Goal: Task Accomplishment & Management: Use online tool/utility

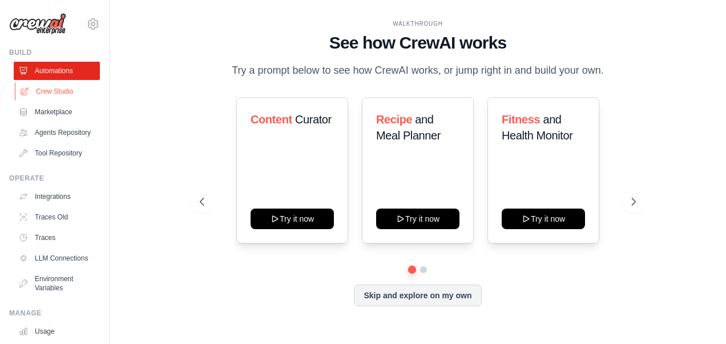
click at [64, 93] on link "Crew Studio" at bounding box center [58, 91] width 86 height 18
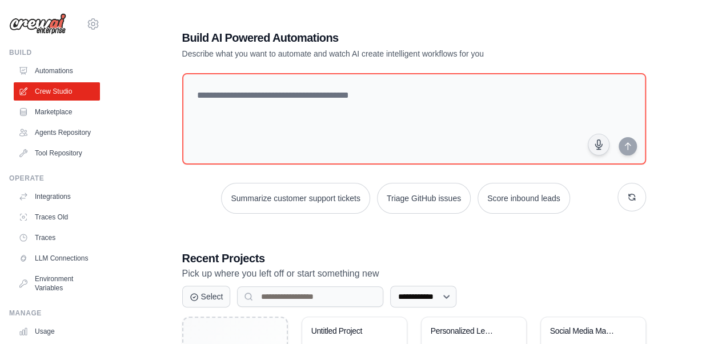
scroll to position [243, 0]
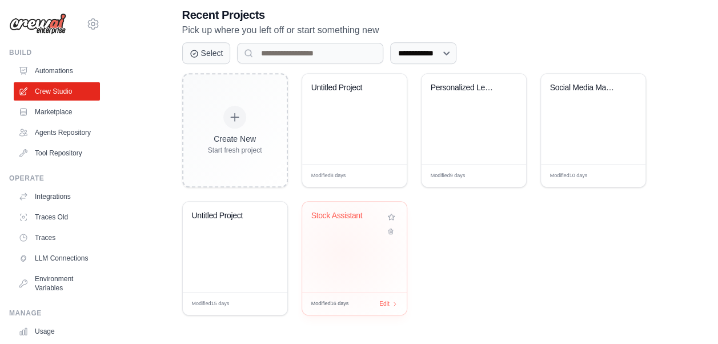
click at [343, 251] on div "Stock Assistant" at bounding box center [354, 247] width 104 height 90
click at [336, 115] on div "Untitled Project" at bounding box center [354, 119] width 104 height 90
click at [344, 88] on div "Untitled Project" at bounding box center [345, 88] width 69 height 10
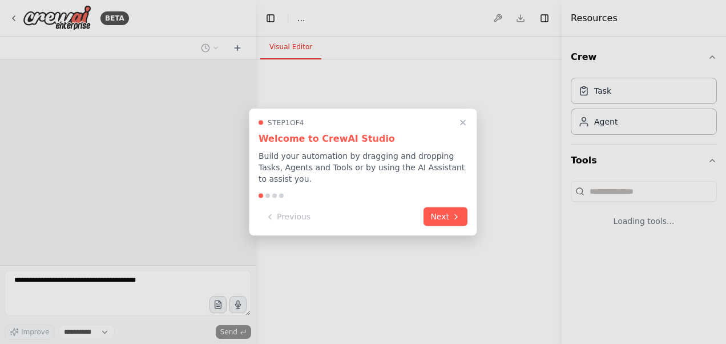
select select "****"
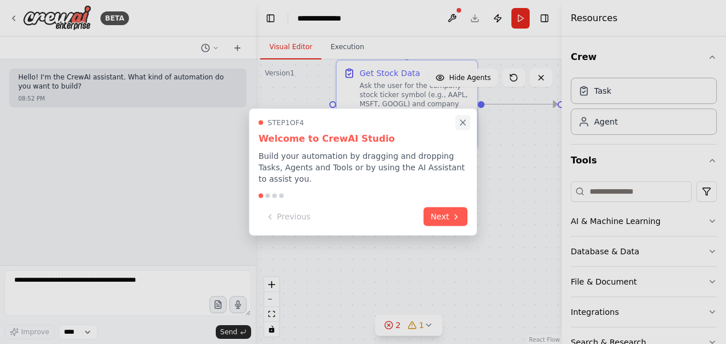
click at [462, 125] on icon "Close walkthrough" at bounding box center [463, 122] width 5 height 5
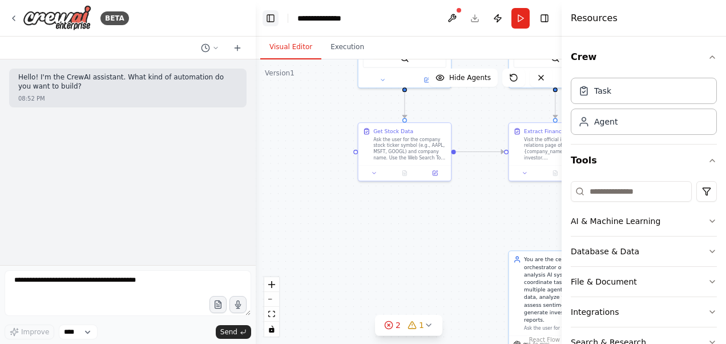
click at [266, 19] on button "Toggle Left Sidebar" at bounding box center [271, 18] width 16 height 16
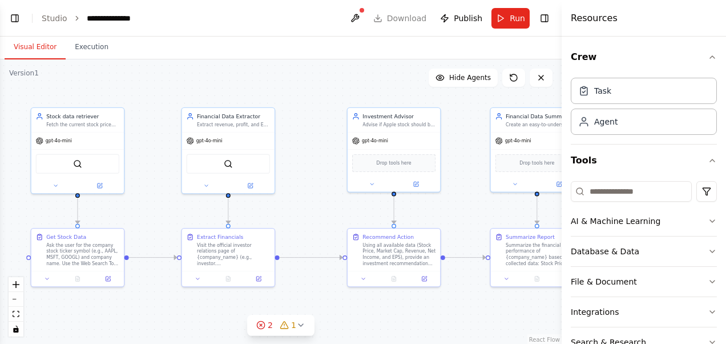
drag, startPoint x: 203, startPoint y: 206, endPoint x: 129, endPoint y: 311, distance: 128.6
click at [129, 311] on div ".deletable-edge-delete-btn { width: 20px; height: 20px; border: 0px solid #ffff…" at bounding box center [281, 201] width 562 height 285
click at [289, 158] on div ".deletable-edge-delete-btn { width: 20px; height: 20px; border: 0px solid #ffff…" at bounding box center [281, 201] width 562 height 285
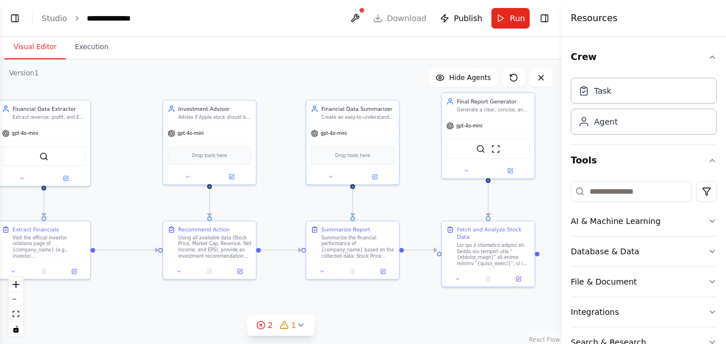
drag, startPoint x: 291, startPoint y: 204, endPoint x: 99, endPoint y: 199, distance: 191.3
click at [99, 199] on div ".deletable-edge-delete-btn { width: 20px; height: 20px; border: 0px solid #ffff…" at bounding box center [281, 201] width 562 height 285
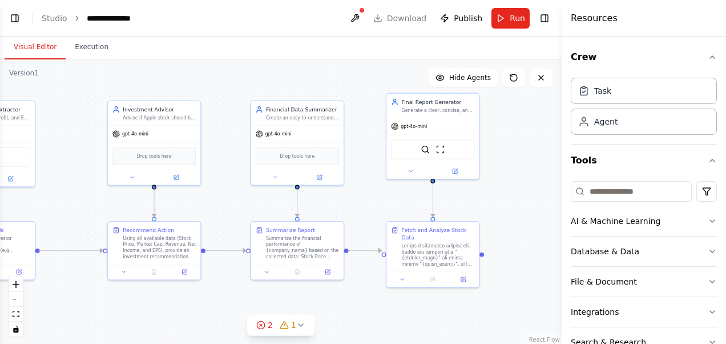
drag, startPoint x: 420, startPoint y: 315, endPoint x: 392, endPoint y: 316, distance: 28.0
click at [392, 316] on div ".deletable-edge-delete-btn { width: 20px; height: 20px; border: 0px solid #ffff…" at bounding box center [281, 201] width 562 height 285
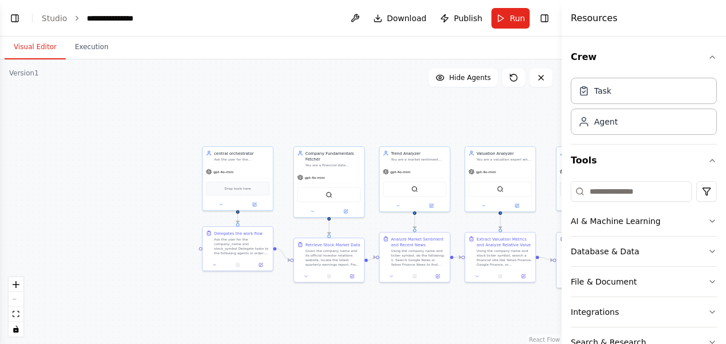
click at [232, 297] on div ".deletable-edge-delete-btn { width: 20px; height: 20px; border: 0px solid #ffff…" at bounding box center [281, 201] width 562 height 285
click at [391, 17] on button "Download" at bounding box center [400, 18] width 63 height 21
click at [452, 17] on button "Publish" at bounding box center [461, 18] width 51 height 21
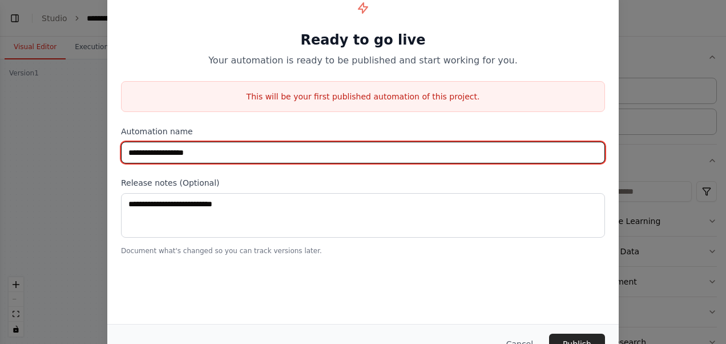
click at [223, 156] on input "**********" at bounding box center [363, 153] width 484 height 22
type input "**********"
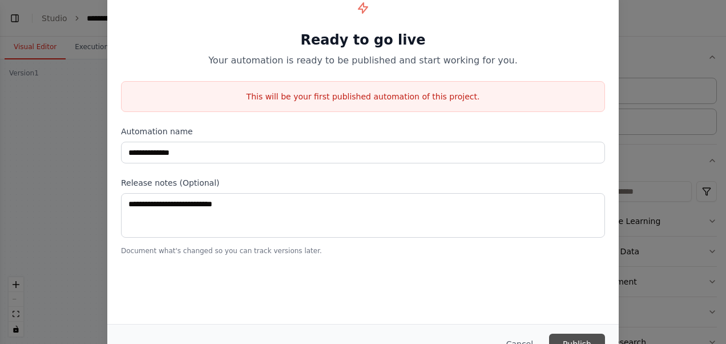
click at [578, 336] on button "Publish" at bounding box center [577, 343] width 56 height 21
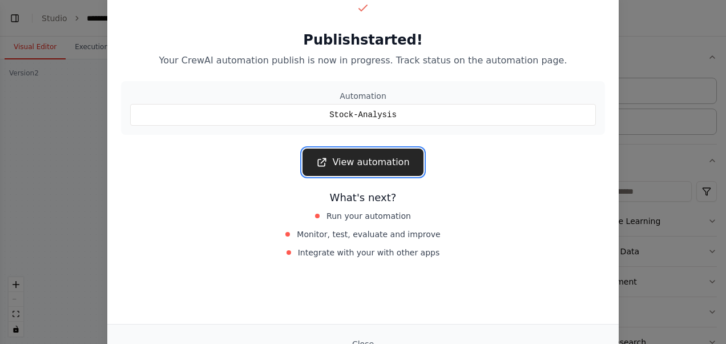
click at [371, 162] on link "View automation" at bounding box center [363, 161] width 120 height 27
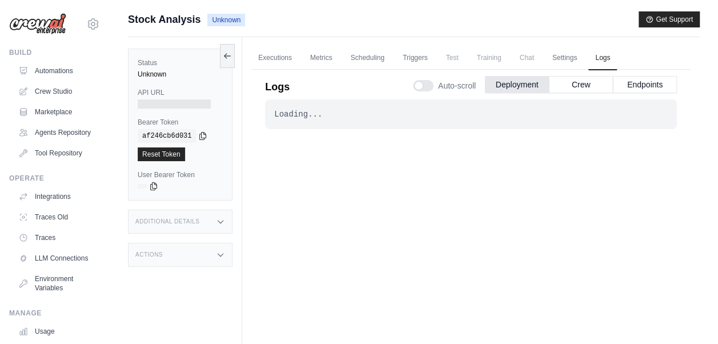
click at [320, 218] on div "Loading... . . ." at bounding box center [471, 224] width 412 height 251
click at [557, 80] on button "Crew" at bounding box center [581, 83] width 64 height 17
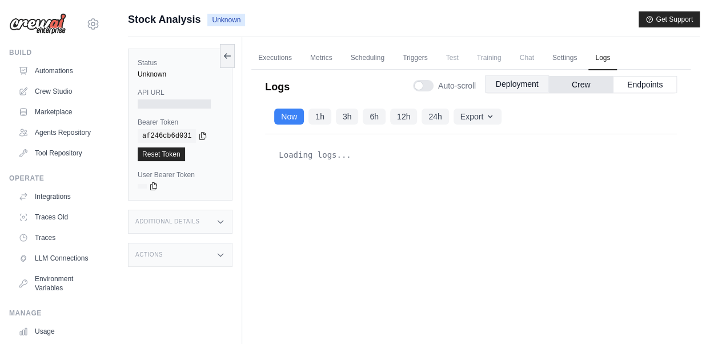
click at [532, 86] on button "Deployment" at bounding box center [517, 83] width 64 height 17
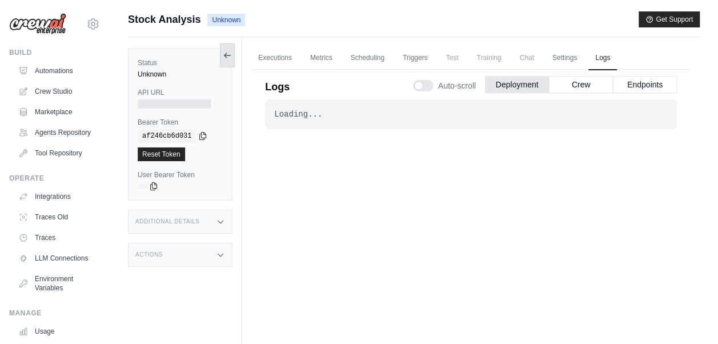
click at [224, 47] on button at bounding box center [227, 55] width 15 height 24
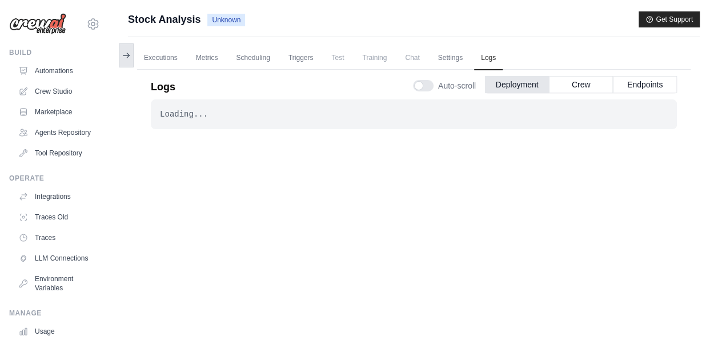
click at [129, 54] on icon at bounding box center [126, 55] width 9 height 9
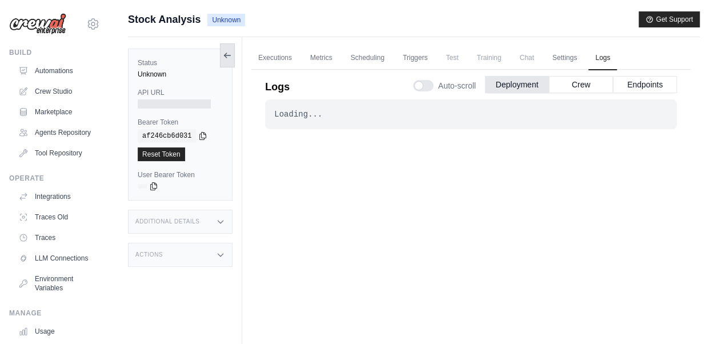
click at [222, 51] on button at bounding box center [227, 55] width 15 height 24
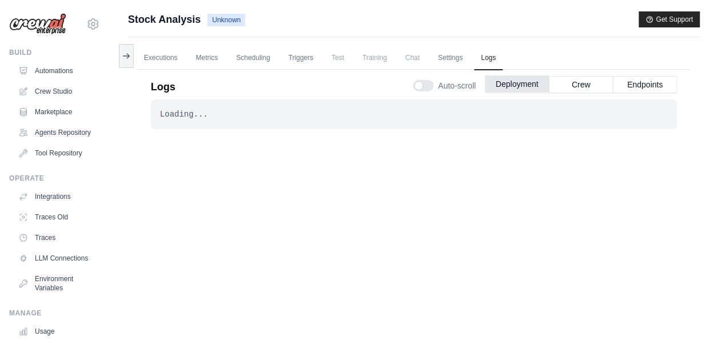
click at [522, 83] on button "Deployment" at bounding box center [517, 83] width 64 height 17
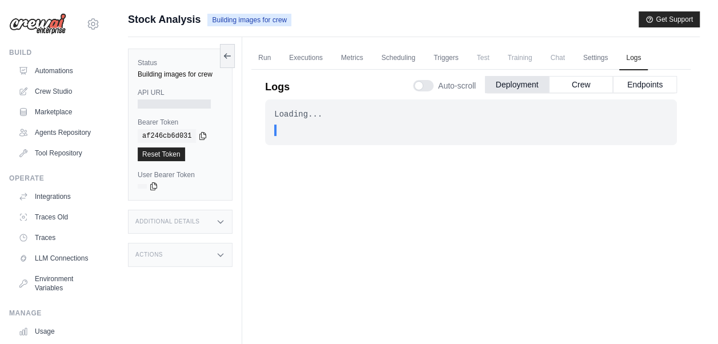
click at [353, 127] on div ". . ." at bounding box center [474, 129] width 387 height 11
click at [325, 154] on div "Loading... . . . In Progress" at bounding box center [471, 224] width 412 height 251
click at [313, 111] on div "Loading..." at bounding box center [470, 113] width 393 height 11
click at [365, 7] on main "Submit a support request Describe your issue or question * Please be specific a…" at bounding box center [414, 196] width 608 height 392
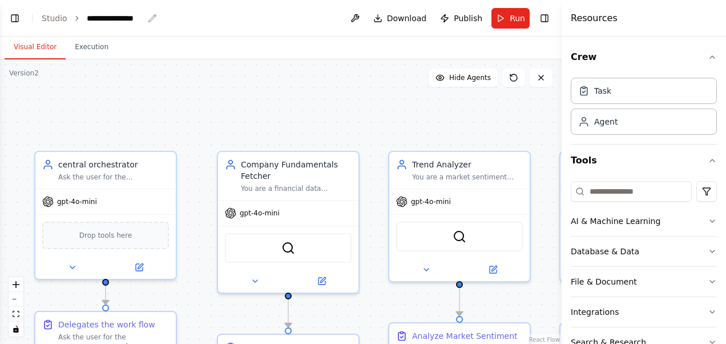
click at [104, 19] on div "**********" at bounding box center [115, 18] width 57 height 11
click at [104, 19] on div "**********" at bounding box center [130, 18] width 86 height 11
click at [164, 63] on div ".deletable-edge-delete-btn { width: 20px; height: 20px; border: 0px solid #ffff…" at bounding box center [281, 201] width 562 height 285
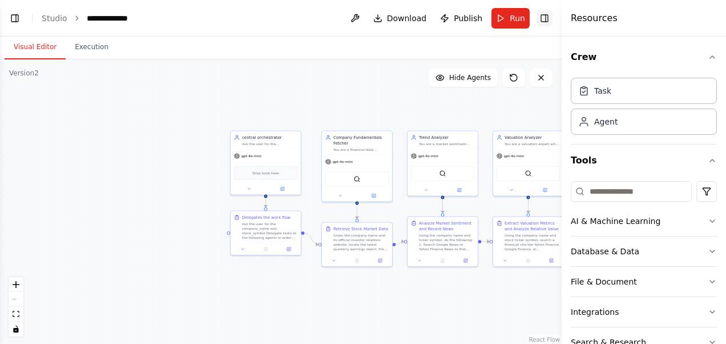
click at [541, 16] on button "Toggle Right Sidebar" at bounding box center [545, 18] width 16 height 16
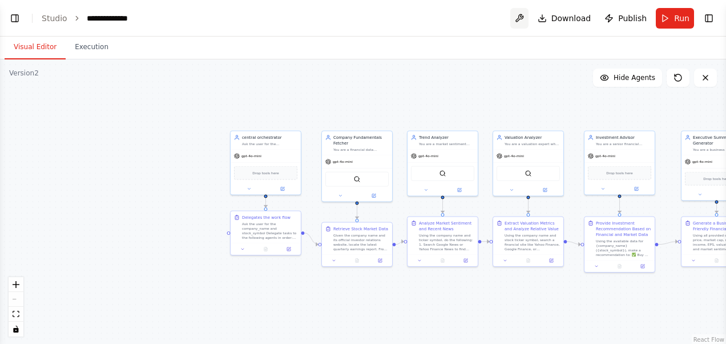
click at [525, 19] on button at bounding box center [519, 18] width 18 height 21
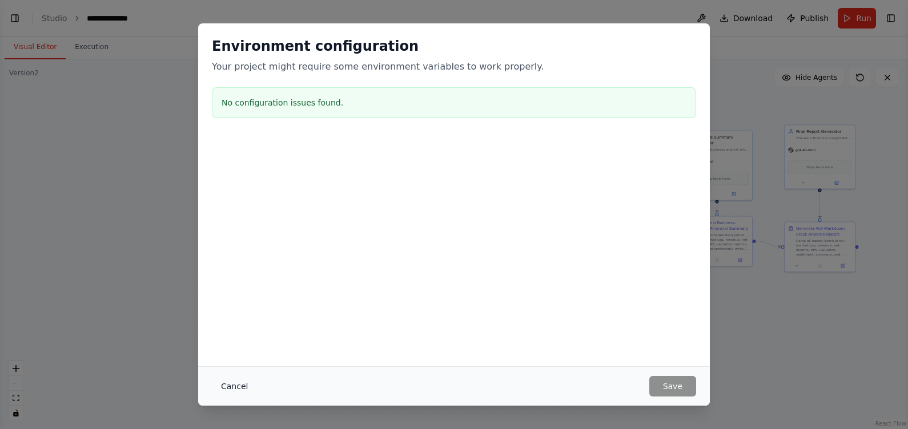
click at [234, 343] on button "Cancel" at bounding box center [234, 386] width 45 height 21
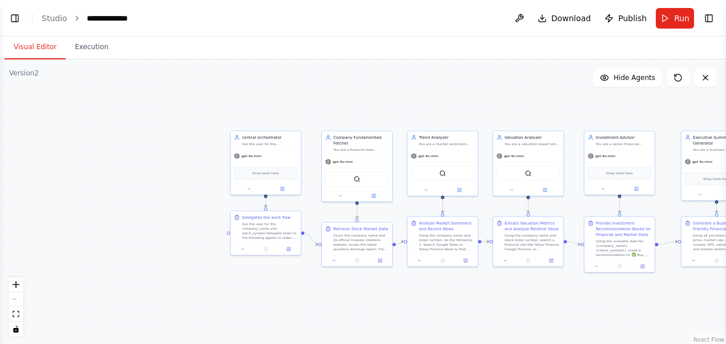
click at [450, 99] on div ".deletable-edge-delete-btn { width: 20px; height: 20px; border: 0px solid #ffff…" at bounding box center [363, 201] width 726 height 285
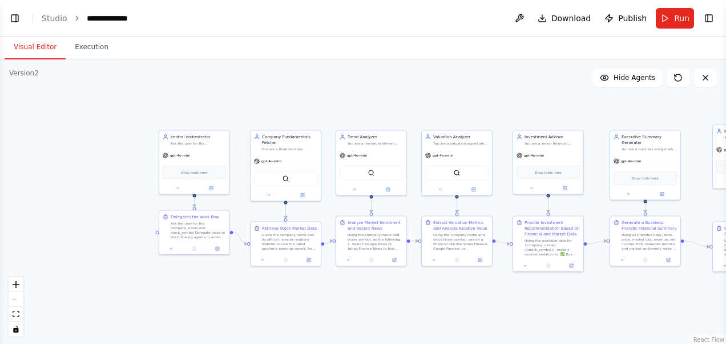
drag, startPoint x: 450, startPoint y: 99, endPoint x: 379, endPoint y: 99, distance: 71.4
click at [379, 99] on div ".deletable-edge-delete-btn { width: 20px; height: 20px; border: 0px solid #ffff…" at bounding box center [363, 201] width 726 height 285
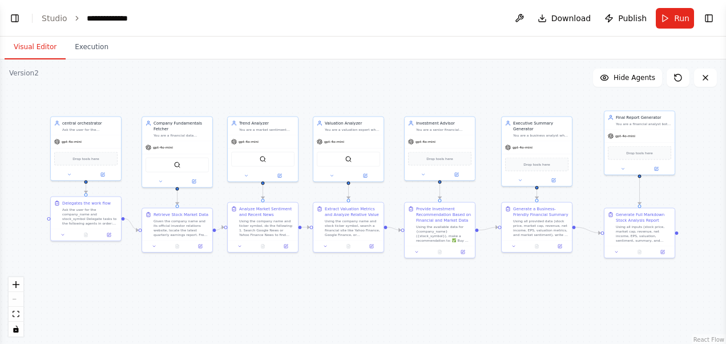
drag, startPoint x: 379, startPoint y: 99, endPoint x: 271, endPoint y: 85, distance: 109.3
click at [271, 85] on div ".deletable-edge-delete-btn { width: 20px; height: 20px; border: 0px solid #ffff…" at bounding box center [363, 201] width 726 height 285
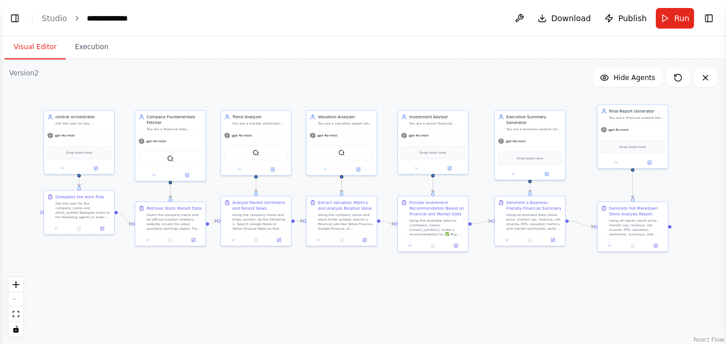
drag, startPoint x: 290, startPoint y: 86, endPoint x: 283, endPoint y: 79, distance: 9.3
click at [283, 79] on div ".deletable-edge-delete-btn { width: 20px; height: 20px; border: 0px solid #ffff…" at bounding box center [363, 201] width 726 height 285
click at [63, 230] on button at bounding box center [55, 227] width 19 height 7
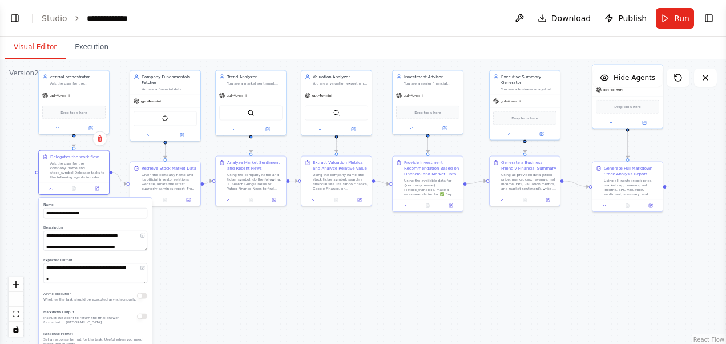
drag, startPoint x: 178, startPoint y: 277, endPoint x: 173, endPoint y: 238, distance: 39.7
click at [173, 238] on div ".deletable-edge-delete-btn { width: 20px; height: 20px; border: 0px solid #ffff…" at bounding box center [363, 201] width 726 height 285
click at [54, 190] on button at bounding box center [50, 187] width 19 height 7
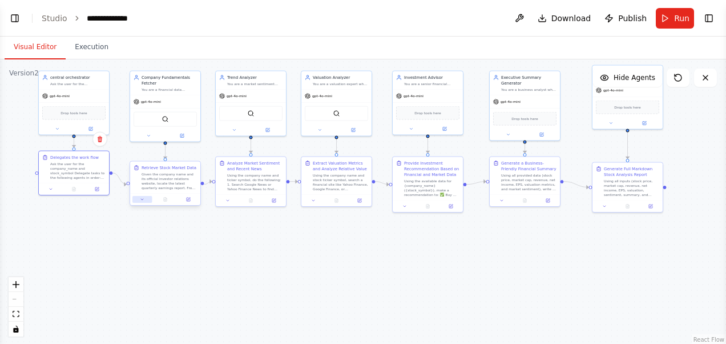
click at [144, 201] on icon at bounding box center [142, 199] width 5 height 5
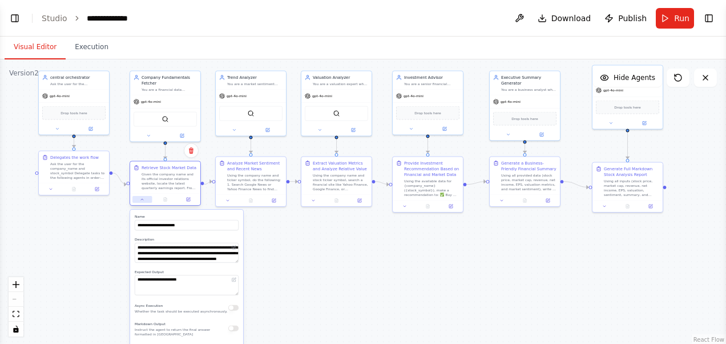
click at [144, 202] on button at bounding box center [141, 199] width 19 height 7
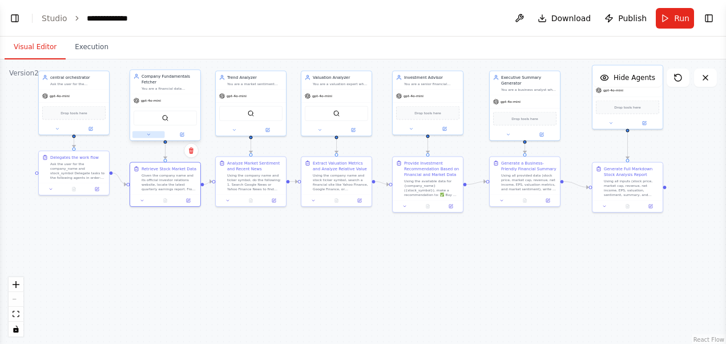
click at [154, 137] on button at bounding box center [148, 134] width 33 height 7
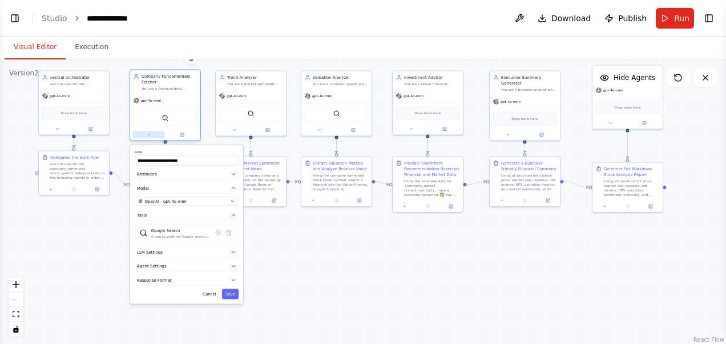
click at [154, 137] on button at bounding box center [148, 134] width 33 height 7
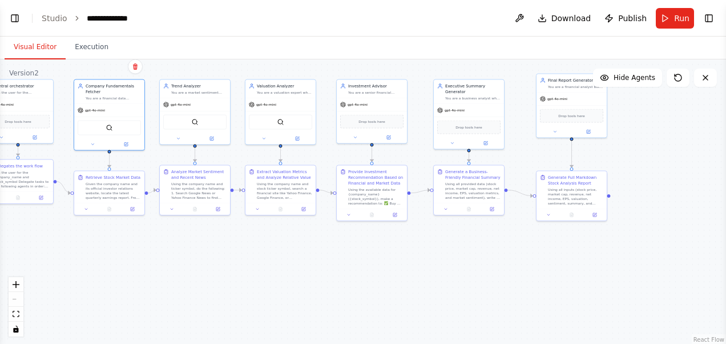
drag, startPoint x: 518, startPoint y: 230, endPoint x: 462, endPoint y: 239, distance: 56.6
click at [462, 239] on div ".deletable-edge-delete-btn { width: 20px; height: 20px; border: 0px solid #ffff…" at bounding box center [363, 201] width 726 height 285
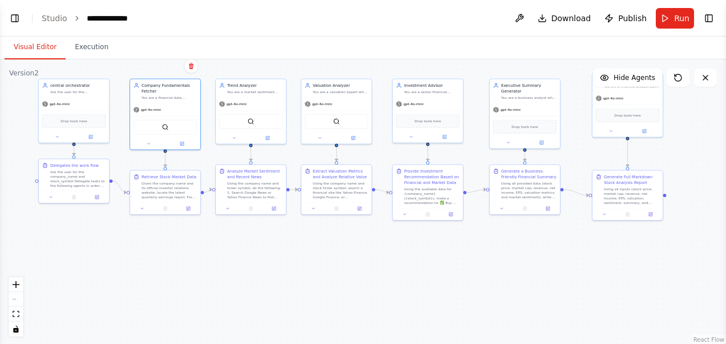
drag, startPoint x: 462, startPoint y: 239, endPoint x: 519, endPoint y: 238, distance: 56.5
click at [519, 238] on div ".deletable-edge-delete-btn { width: 20px; height: 20px; border: 0px solid #ffff…" at bounding box center [363, 201] width 726 height 285
click at [315, 210] on button at bounding box center [313, 207] width 19 height 7
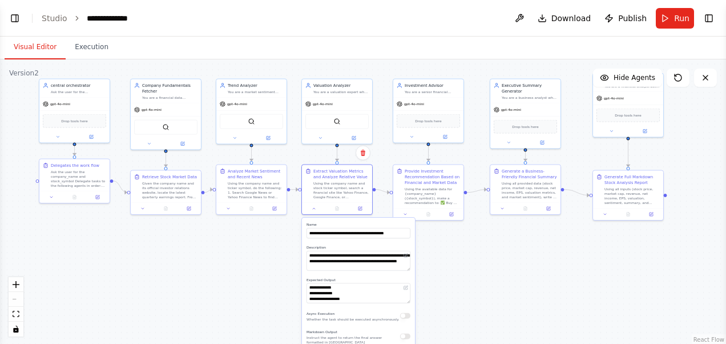
click at [279, 273] on div ".deletable-edge-delete-btn { width: 20px; height: 20px; border: 0px solid #ffff…" at bounding box center [363, 201] width 726 height 285
click at [312, 211] on div at bounding box center [337, 208] width 70 height 12
click at [232, 212] on div at bounding box center [251, 208] width 70 height 12
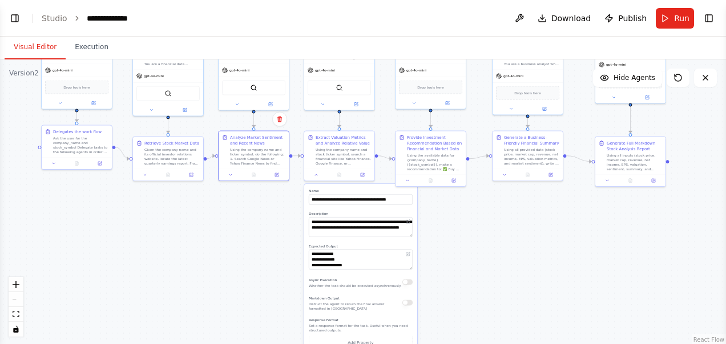
drag, startPoint x: 454, startPoint y: 320, endPoint x: 457, endPoint y: 284, distance: 35.5
click at [457, 284] on div ".deletable-edge-delete-btn { width: 20px; height: 20px; border: 0px solid #ffff…" at bounding box center [363, 201] width 726 height 285
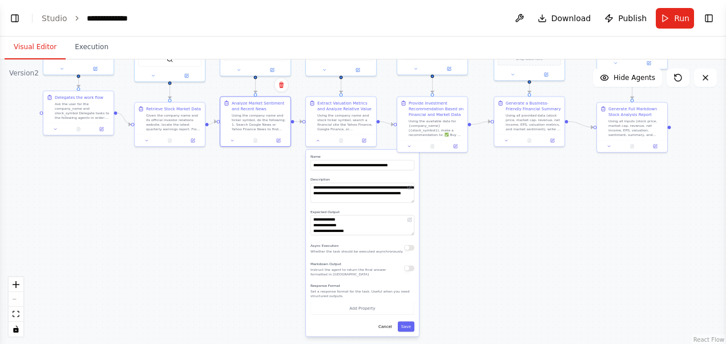
drag, startPoint x: 457, startPoint y: 284, endPoint x: 458, endPoint y: 252, distance: 32.6
click at [458, 252] on div ".deletable-edge-delete-btn { width: 20px; height: 20px; border: 0px solid #ffff…" at bounding box center [363, 201] width 726 height 285
click at [409, 325] on button "Save" at bounding box center [406, 326] width 17 height 10
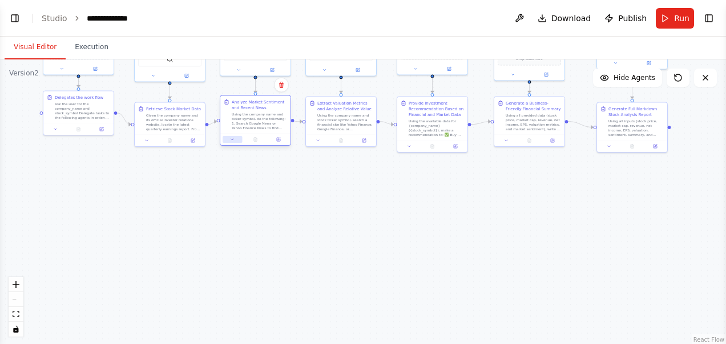
click at [230, 139] on icon at bounding box center [232, 139] width 5 height 5
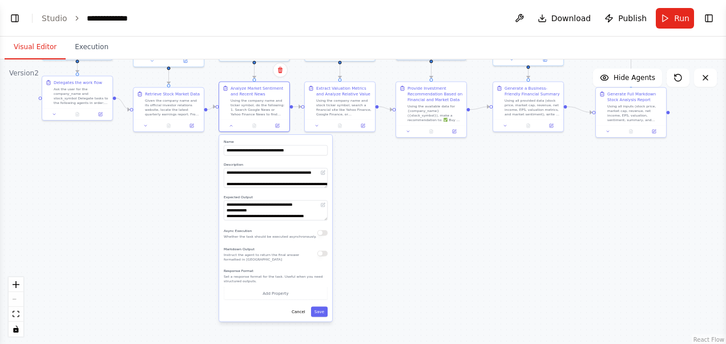
drag, startPoint x: 375, startPoint y: 231, endPoint x: 373, endPoint y: 217, distance: 14.3
click at [373, 217] on div ".deletable-edge-delete-btn { width: 20px; height: 20px; border: 0px solid #ffff…" at bounding box center [363, 201] width 726 height 285
click at [324, 312] on button "Save" at bounding box center [319, 312] width 17 height 10
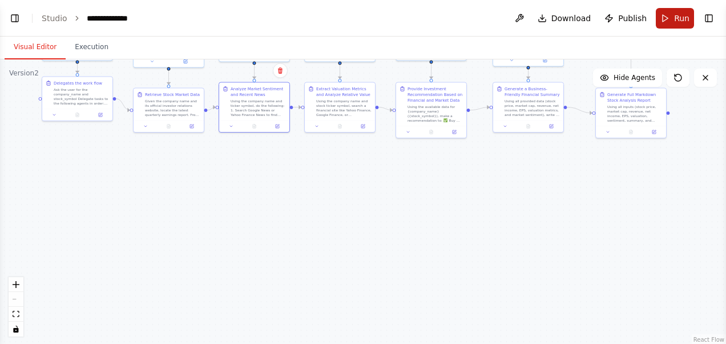
click at [669, 25] on button "Run" at bounding box center [675, 18] width 38 height 21
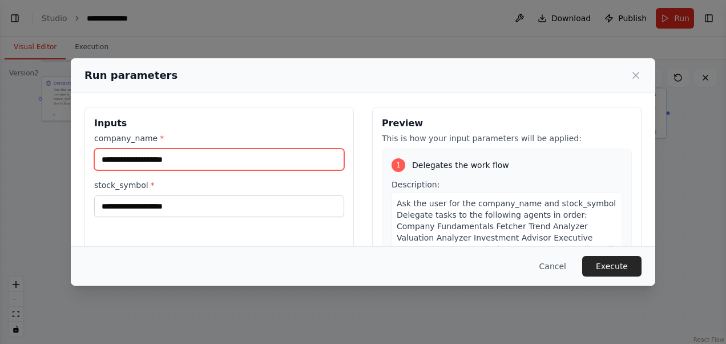
click at [226, 154] on input "company_name *" at bounding box center [219, 159] width 250 height 22
type input "*"
type input "********"
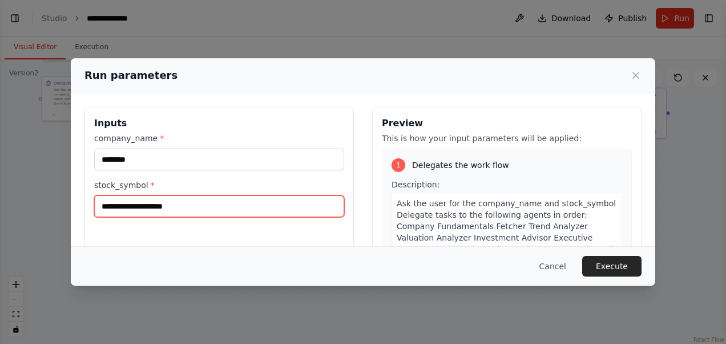
click at [170, 207] on input "stock_symbol *" at bounding box center [219, 206] width 250 height 22
type input "****"
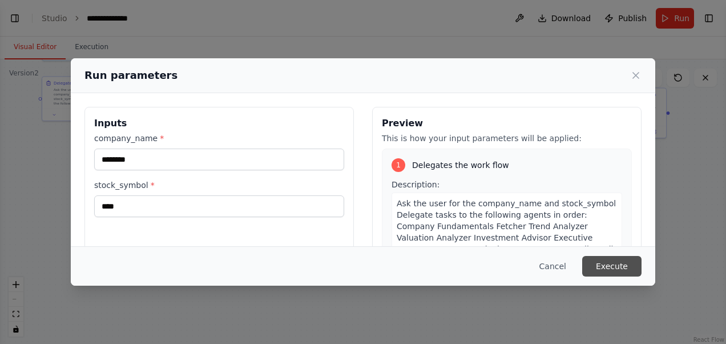
click at [614, 259] on button "Execute" at bounding box center [611, 266] width 59 height 21
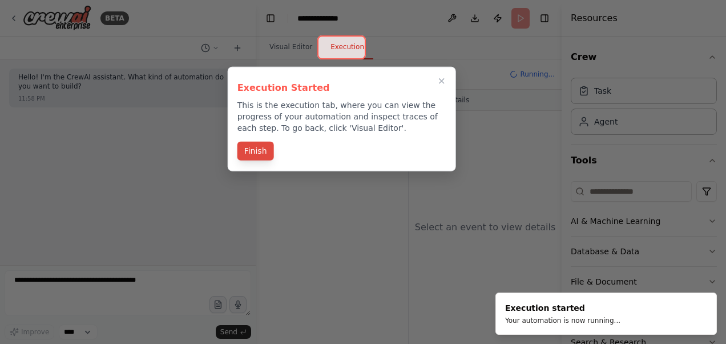
click at [257, 148] on button "Finish" at bounding box center [256, 151] width 37 height 19
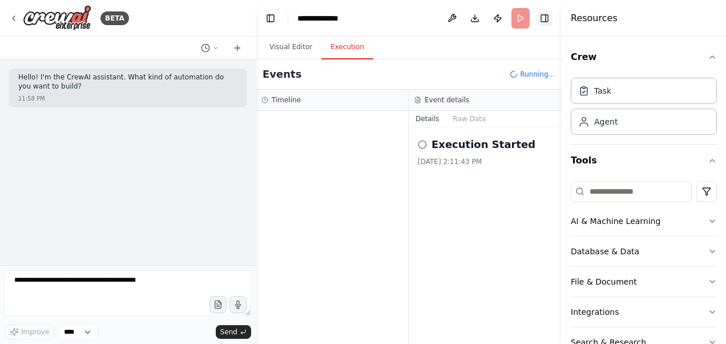
click at [546, 17] on button "Toggle Right Sidebar" at bounding box center [545, 18] width 16 height 16
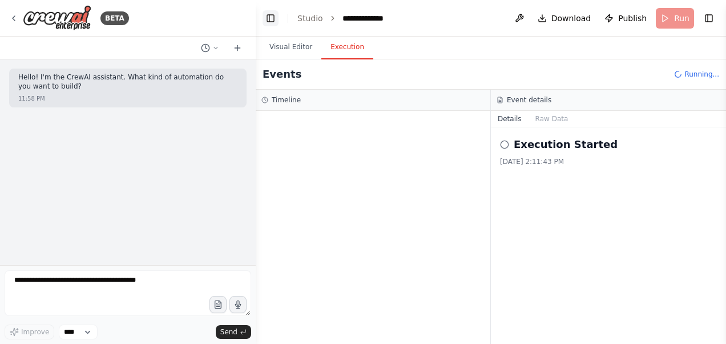
click at [263, 17] on button "Toggle Left Sidebar" at bounding box center [271, 18] width 16 height 16
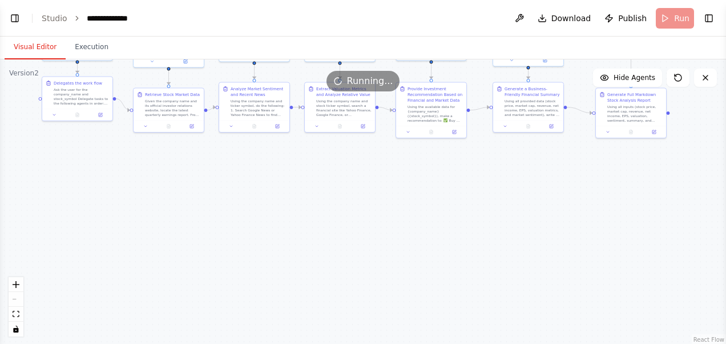
click at [41, 54] on button "Visual Editor" at bounding box center [35, 47] width 61 height 24
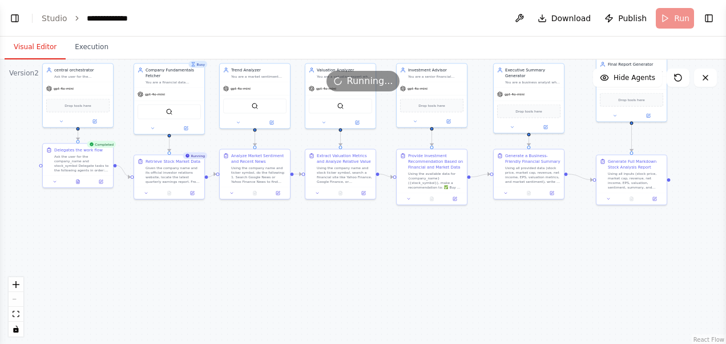
drag, startPoint x: 224, startPoint y: 247, endPoint x: 224, endPoint y: 315, distance: 68.5
click at [224, 315] on div ".deletable-edge-delete-btn { width: 20px; height: 20px; border: 0px solid #ffff…" at bounding box center [363, 201] width 726 height 285
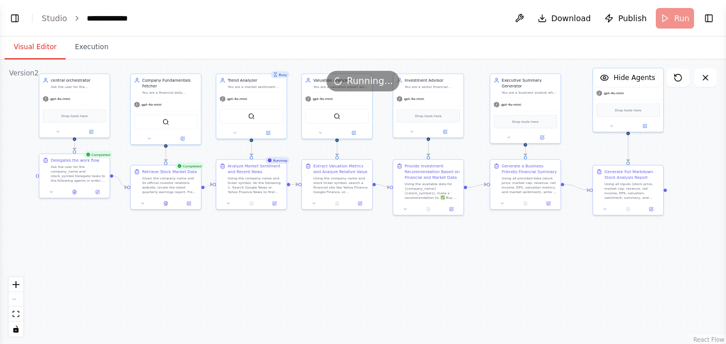
drag, startPoint x: 235, startPoint y: 297, endPoint x: 232, endPoint y: 306, distance: 9.8
click at [232, 306] on div ".deletable-edge-delete-btn { width: 20px; height: 20px; border: 0px solid #ffff…" at bounding box center [363, 201] width 726 height 285
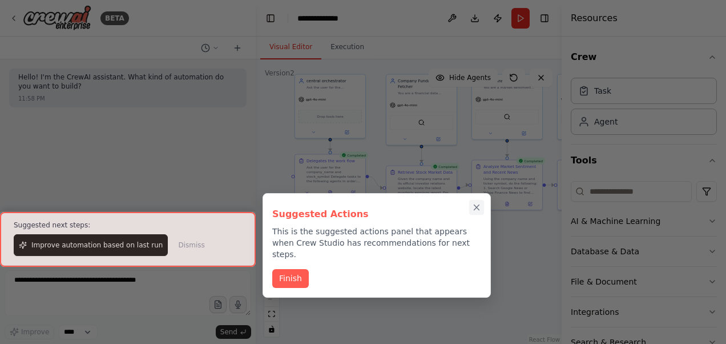
click at [475, 206] on icon "Close walkthrough" at bounding box center [476, 207] width 5 height 5
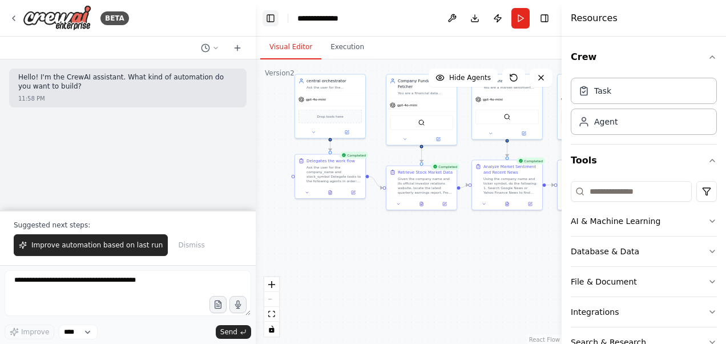
click at [269, 12] on button "Toggle Left Sidebar" at bounding box center [271, 18] width 16 height 16
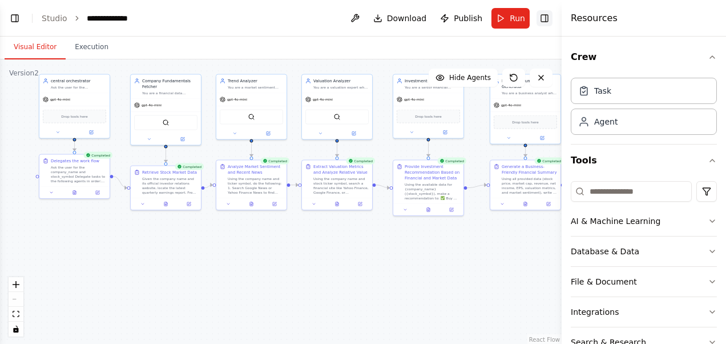
click at [541, 21] on button "Toggle Right Sidebar" at bounding box center [545, 18] width 16 height 16
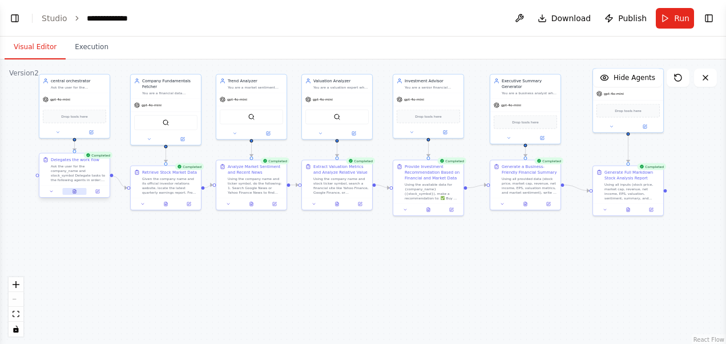
click at [73, 192] on icon at bounding box center [74, 192] width 3 height 4
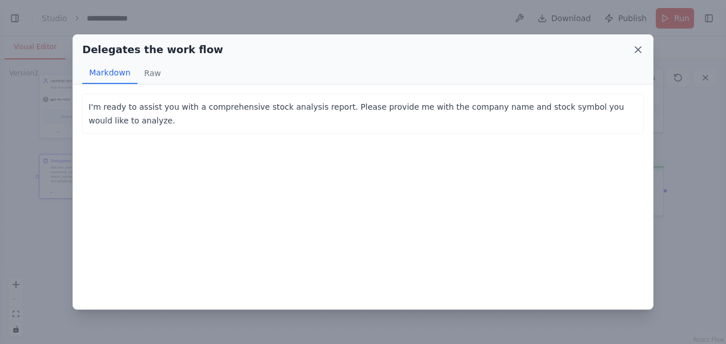
click at [642, 45] on icon at bounding box center [638, 49] width 11 height 11
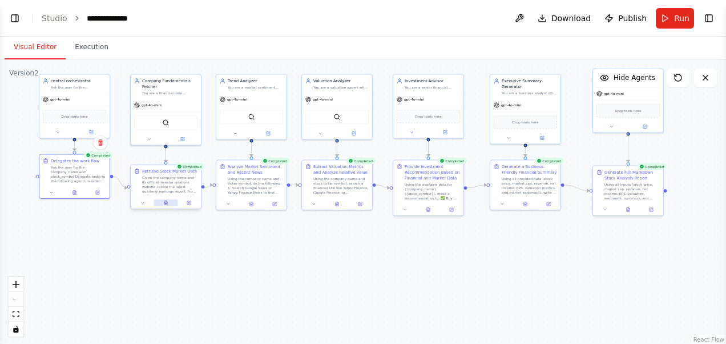
click at [167, 205] on button at bounding box center [166, 202] width 24 height 7
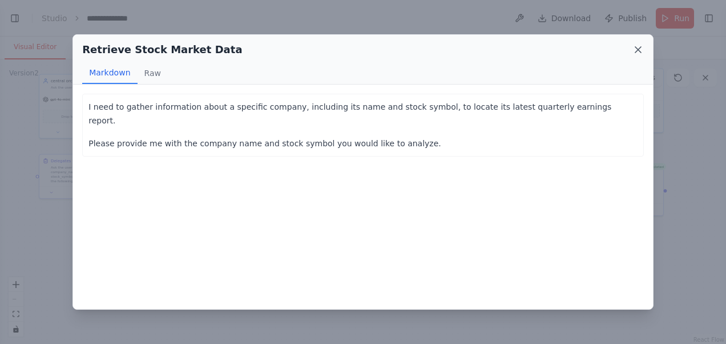
click at [635, 48] on icon at bounding box center [638, 49] width 11 height 11
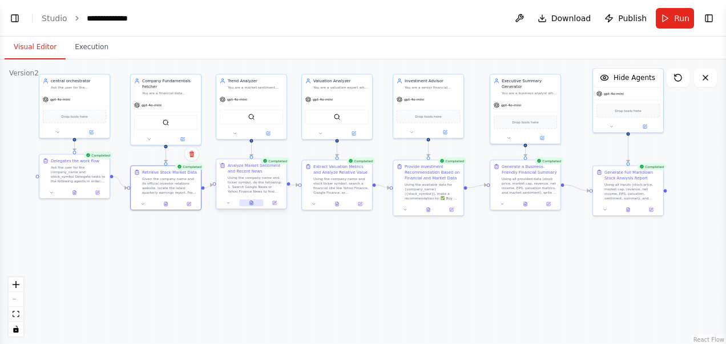
click at [253, 205] on button at bounding box center [251, 202] width 24 height 7
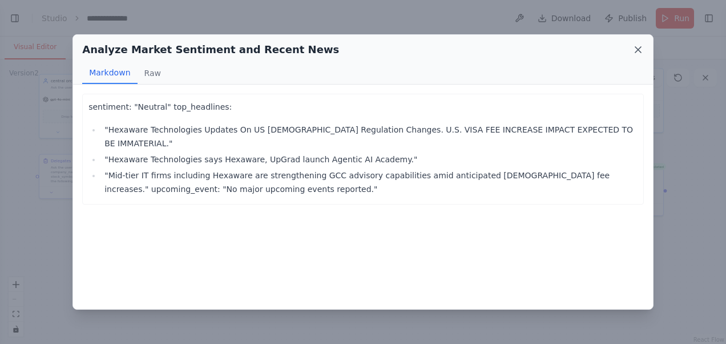
click at [639, 48] on icon at bounding box center [638, 50] width 6 height 6
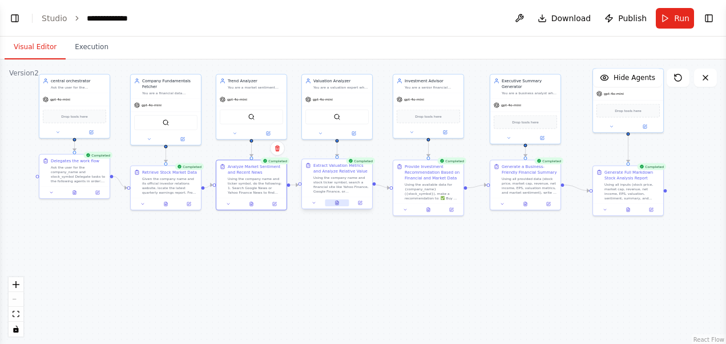
click at [340, 204] on button at bounding box center [337, 202] width 24 height 7
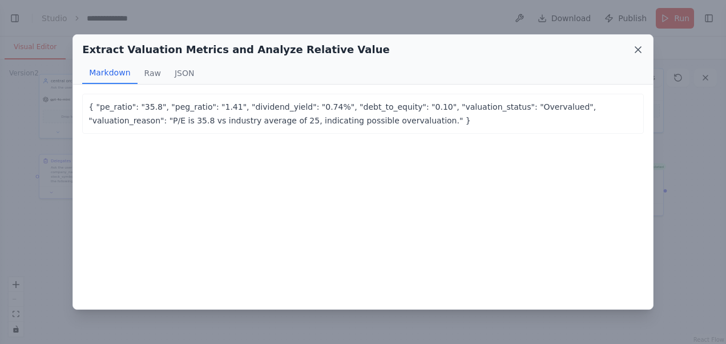
click at [639, 51] on icon at bounding box center [638, 49] width 11 height 11
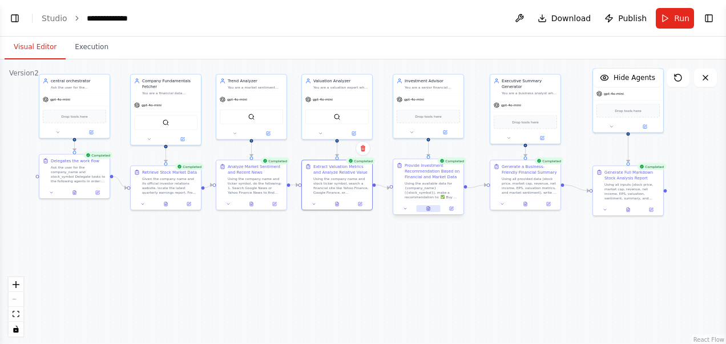
click at [430, 210] on icon at bounding box center [428, 209] width 3 height 4
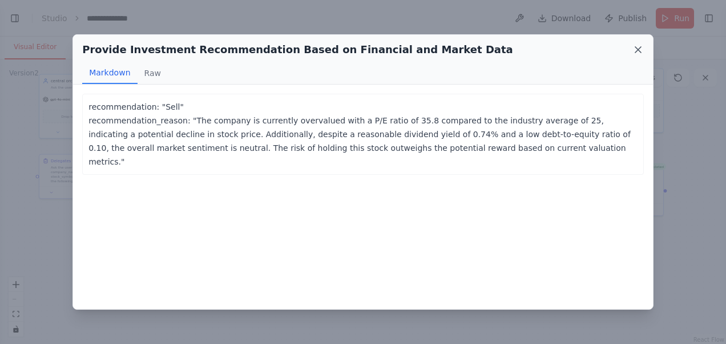
click at [638, 50] on icon at bounding box center [638, 50] width 6 height 6
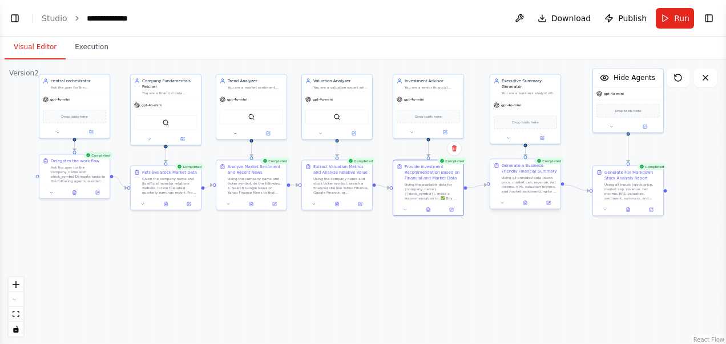
click at [529, 207] on div at bounding box center [525, 203] width 70 height 12
click at [528, 203] on icon at bounding box center [526, 202] width 5 height 5
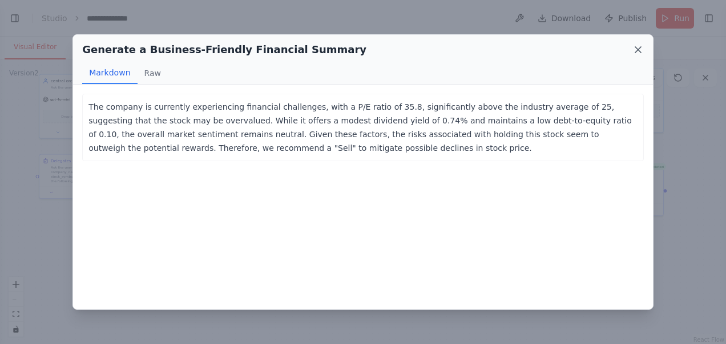
click at [638, 50] on icon at bounding box center [638, 50] width 6 height 6
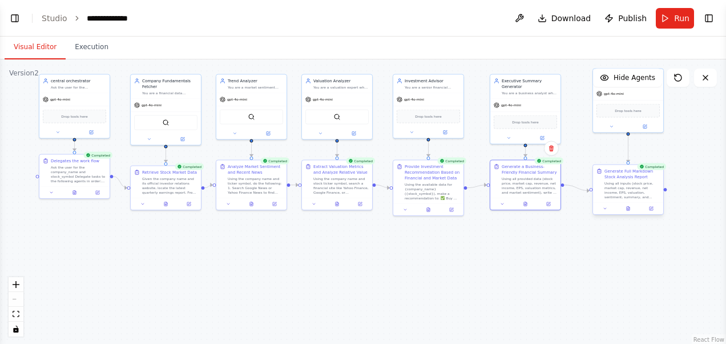
click at [629, 212] on div at bounding box center [628, 209] width 70 height 12
click at [631, 209] on button at bounding box center [628, 208] width 24 height 7
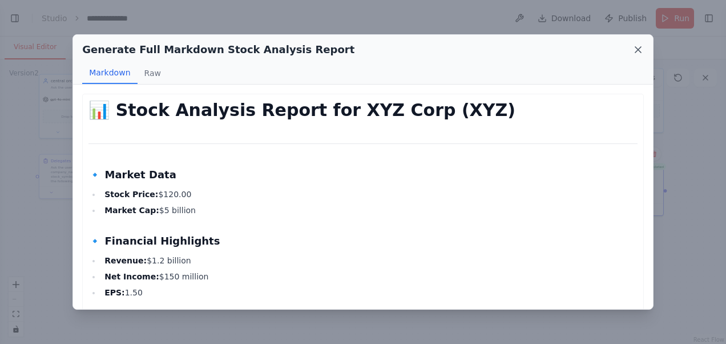
click at [638, 50] on icon at bounding box center [638, 50] width 6 height 6
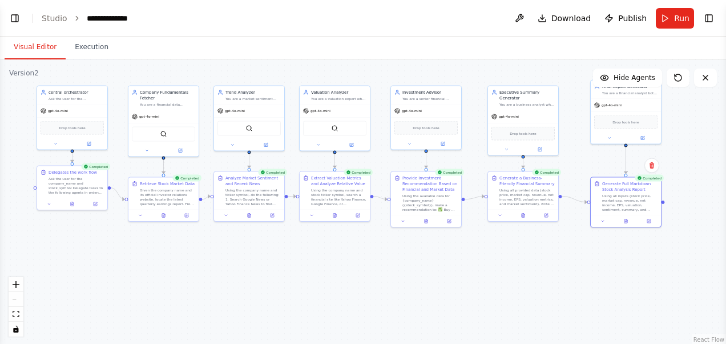
drag, startPoint x: 522, startPoint y: 282, endPoint x: 520, endPoint y: 293, distance: 11.6
click at [520, 293] on div ".deletable-edge-delete-btn { width: 20px; height: 20px; border: 0px solid #ffff…" at bounding box center [363, 201] width 726 height 285
click at [270, 144] on button at bounding box center [266, 143] width 33 height 7
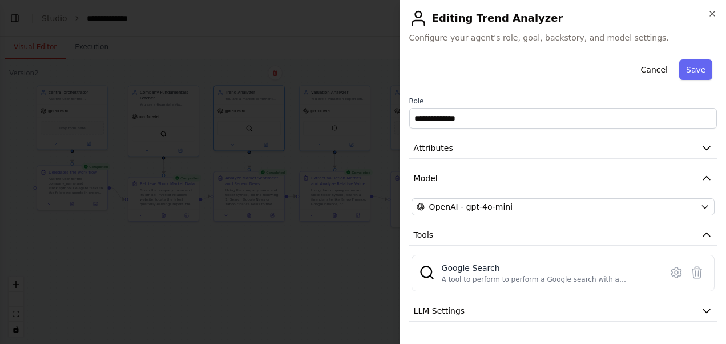
scroll to position [54, 0]
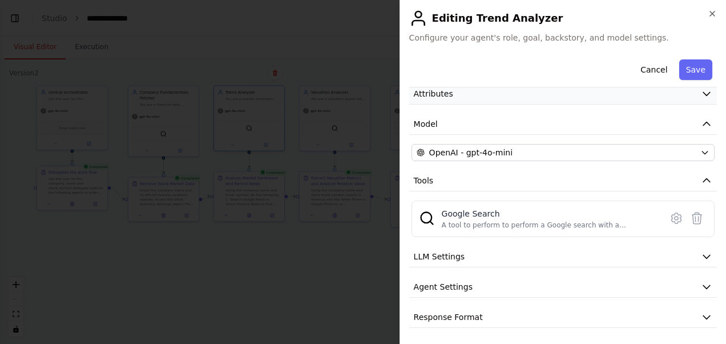
click at [510, 91] on button "Attributes" at bounding box center [563, 93] width 308 height 21
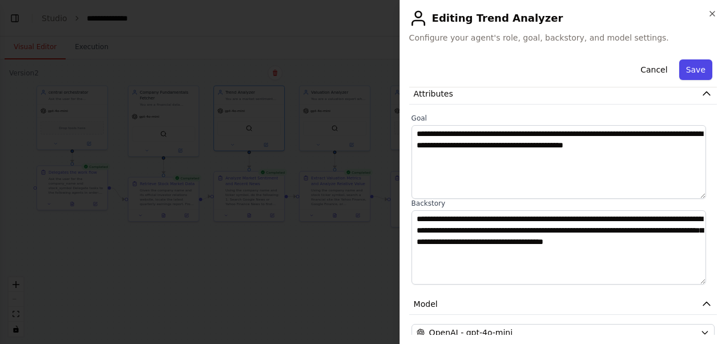
click at [679, 67] on button "Save" at bounding box center [695, 69] width 33 height 21
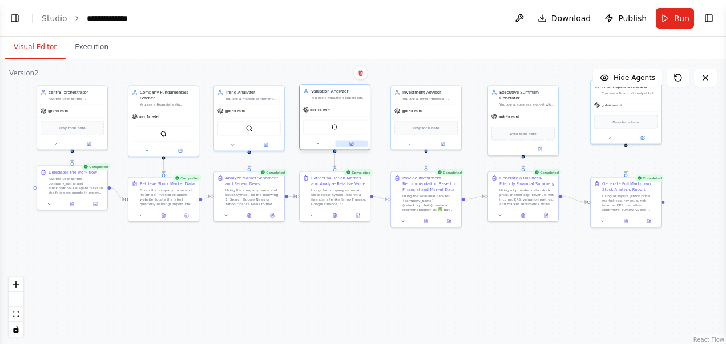
click at [353, 145] on icon at bounding box center [351, 144] width 5 height 5
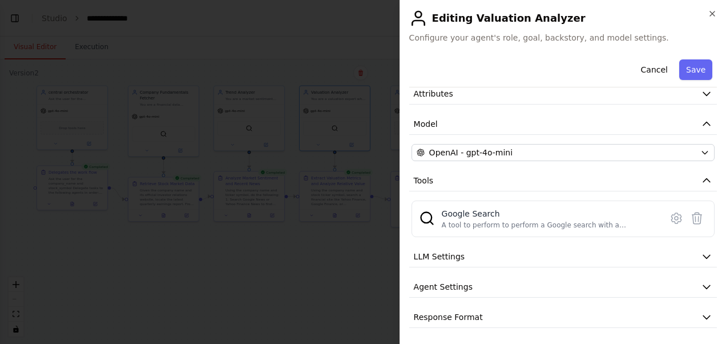
scroll to position [0, 0]
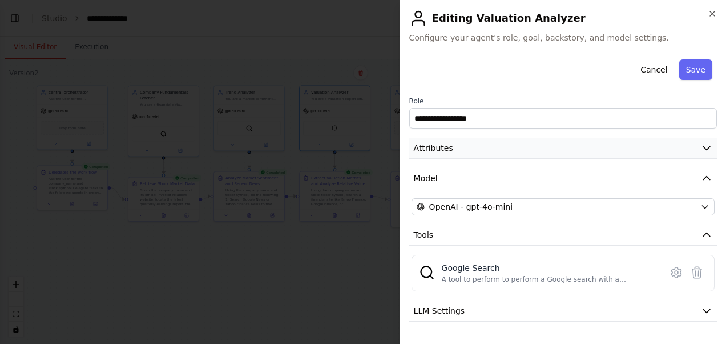
click at [689, 149] on button "Attributes" at bounding box center [563, 148] width 308 height 21
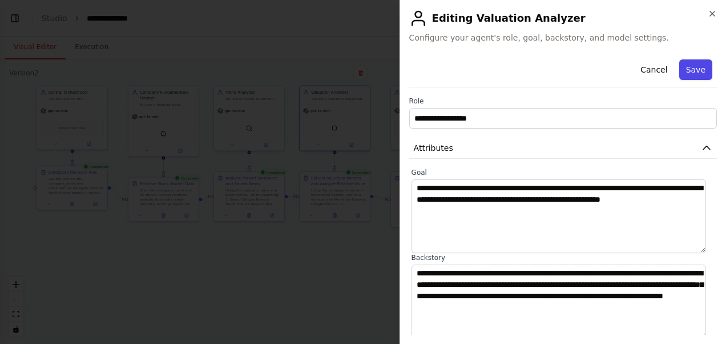
click at [690, 64] on button "Save" at bounding box center [695, 69] width 33 height 21
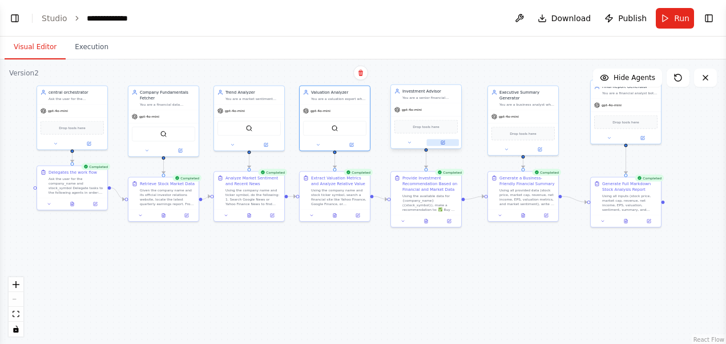
click at [441, 145] on button at bounding box center [443, 142] width 33 height 7
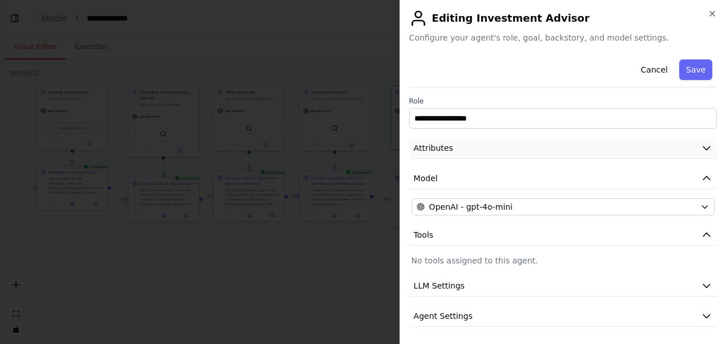
click at [542, 146] on button "Attributes" at bounding box center [563, 148] width 308 height 21
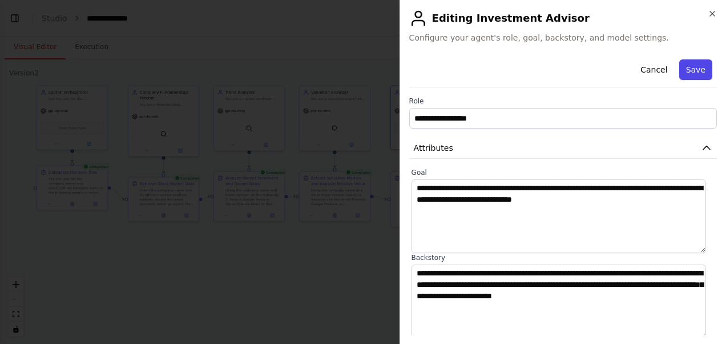
click at [691, 69] on button "Save" at bounding box center [695, 69] width 33 height 21
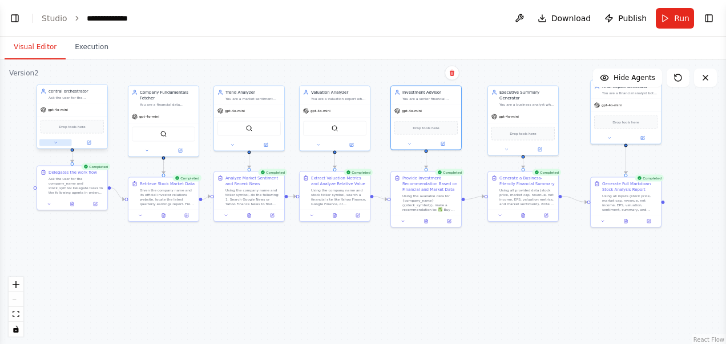
click at [57, 144] on icon at bounding box center [55, 142] width 5 height 5
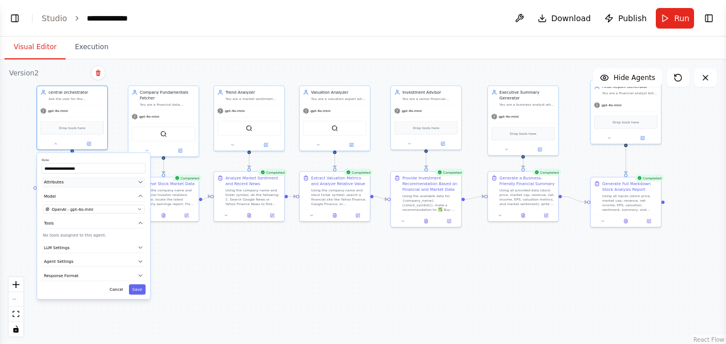
click at [117, 184] on button "Attributes" at bounding box center [94, 182] width 104 height 11
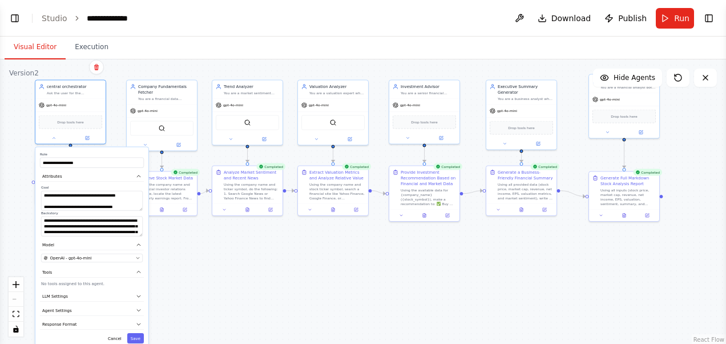
drag, startPoint x: 171, startPoint y: 313, endPoint x: 168, endPoint y: 304, distance: 9.8
click at [168, 304] on div ".deletable-edge-delete-btn { width: 20px; height: 20px; border: 0px solid #ffff…" at bounding box center [363, 201] width 726 height 285
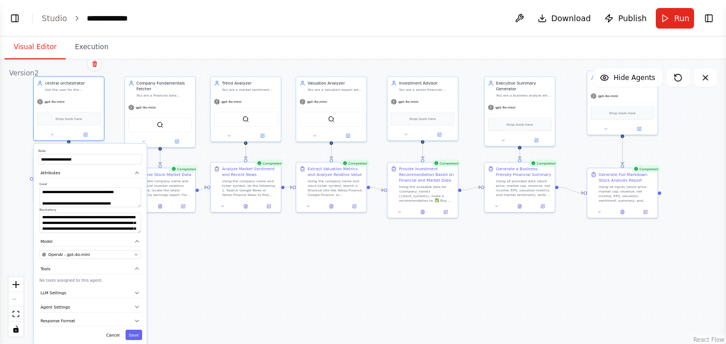
click at [137, 343] on html "**********" at bounding box center [363, 172] width 726 height 344
click at [135, 332] on button "Save" at bounding box center [134, 334] width 17 height 10
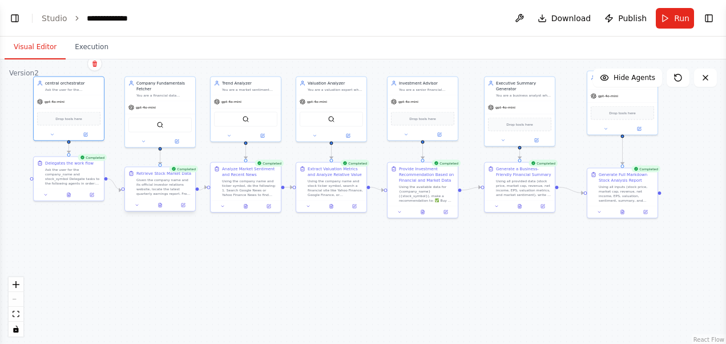
click at [163, 210] on div at bounding box center [160, 205] width 70 height 12
click at [160, 207] on icon at bounding box center [160, 205] width 3 height 4
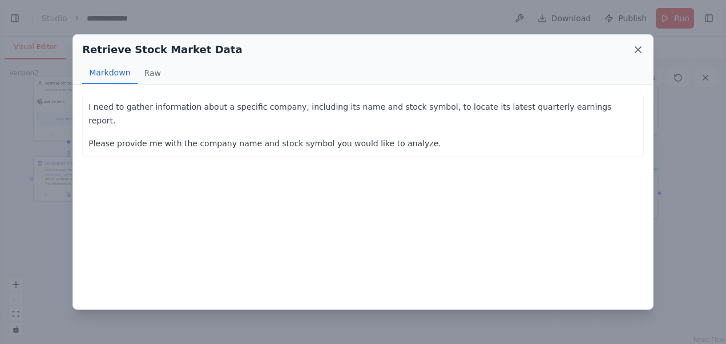
click at [635, 49] on icon at bounding box center [638, 49] width 11 height 11
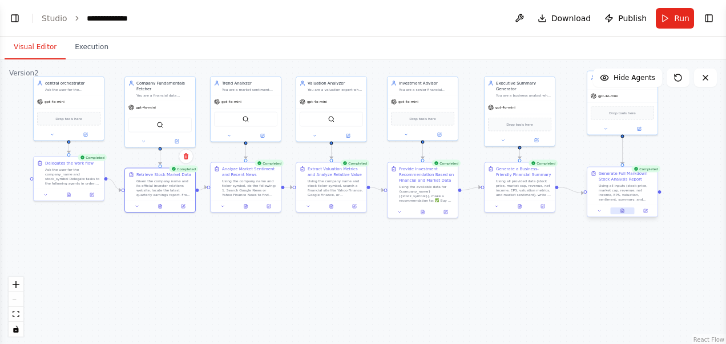
click at [622, 214] on button at bounding box center [622, 210] width 24 height 7
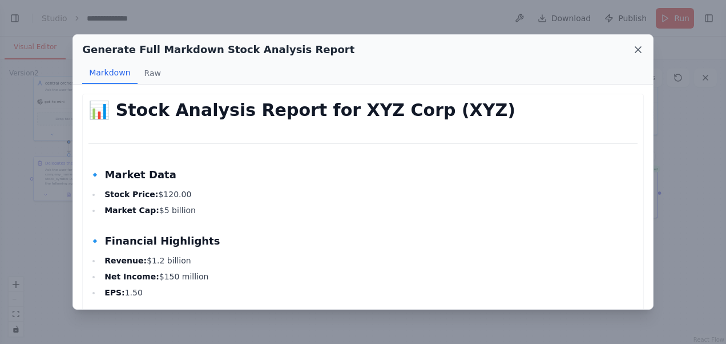
click at [636, 51] on icon at bounding box center [638, 49] width 11 height 11
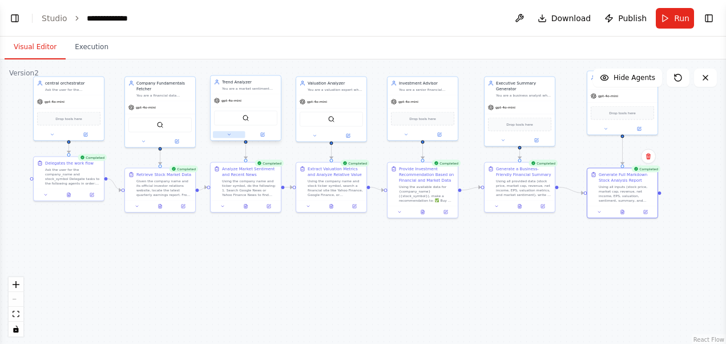
click at [231, 136] on button at bounding box center [229, 134] width 33 height 7
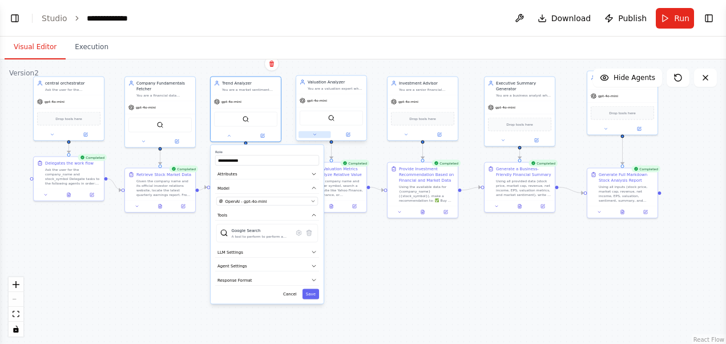
click at [317, 136] on button at bounding box center [315, 134] width 33 height 7
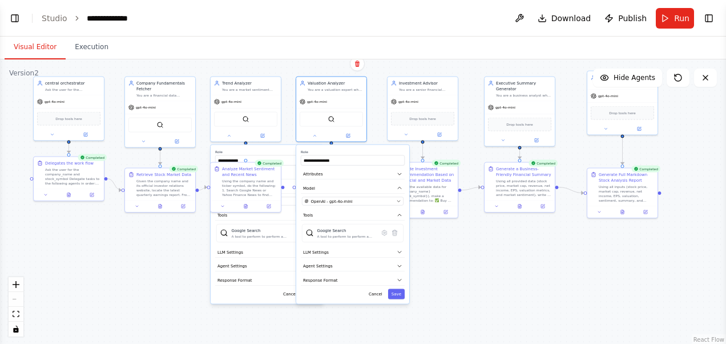
click at [75, 308] on div ".deletable-edge-delete-btn { width: 20px; height: 20px; border: 0px solid #ffff…" at bounding box center [363, 201] width 726 height 285
click at [90, 268] on div ".deletable-edge-delete-btn { width: 20px; height: 20px; border: 0px solid #ffff…" at bounding box center [363, 201] width 726 height 285
click at [400, 295] on button "Save" at bounding box center [396, 294] width 17 height 10
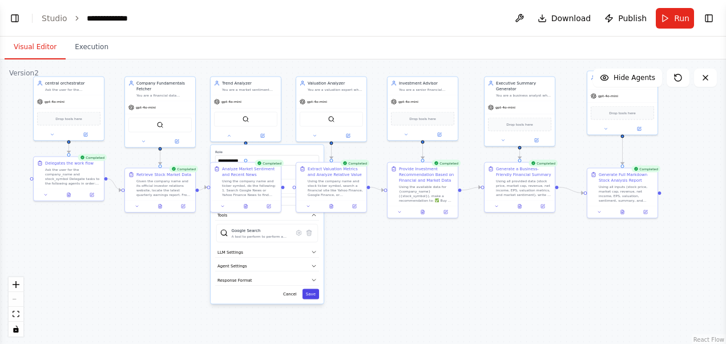
click at [309, 289] on button "Save" at bounding box center [311, 294] width 17 height 10
click at [247, 208] on div at bounding box center [246, 205] width 70 height 12
click at [246, 203] on icon at bounding box center [245, 205] width 3 height 4
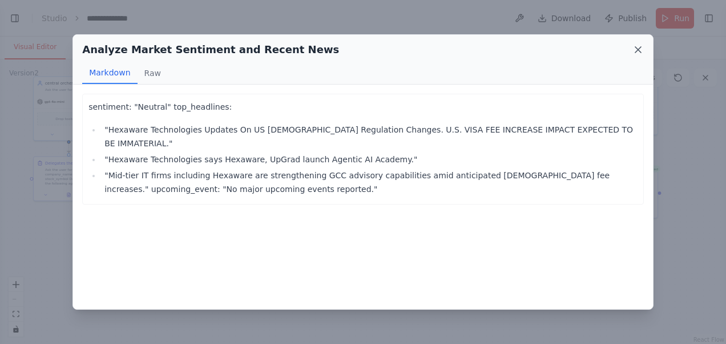
click at [637, 49] on icon at bounding box center [638, 50] width 6 height 6
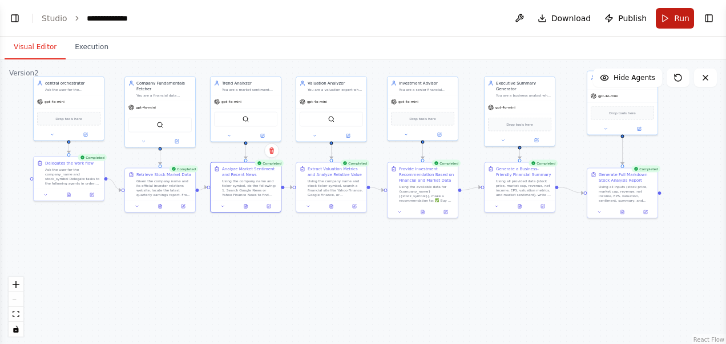
click at [678, 19] on span "Run" at bounding box center [681, 18] width 15 height 11
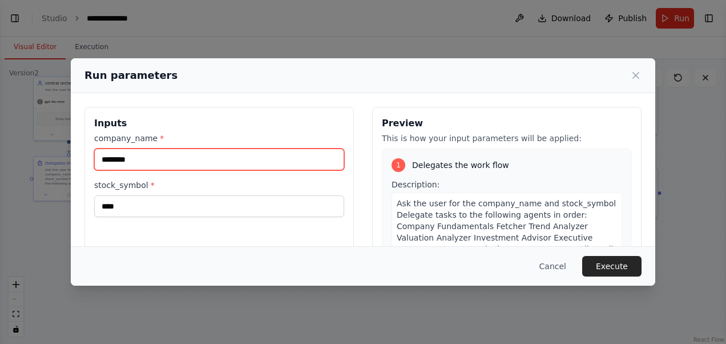
click at [170, 158] on input "********" at bounding box center [219, 159] width 250 height 22
type input "*"
type input "*********"
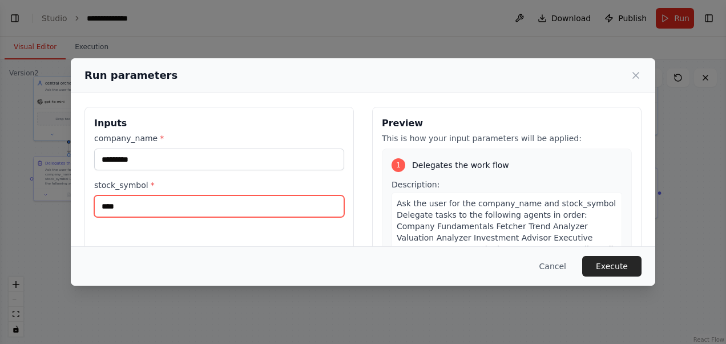
click at [128, 207] on input "****" at bounding box center [219, 206] width 250 height 22
type input "*"
type input "****"
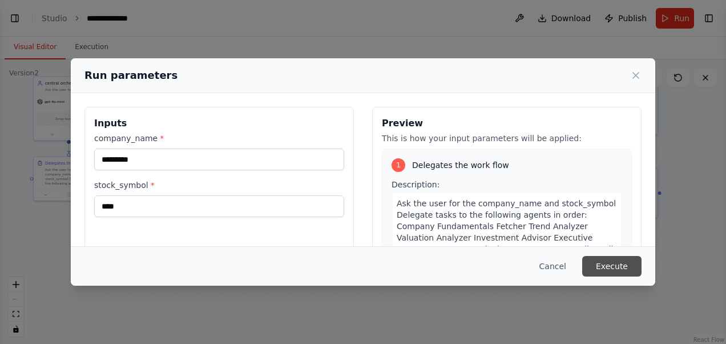
click at [613, 261] on button "Execute" at bounding box center [611, 266] width 59 height 21
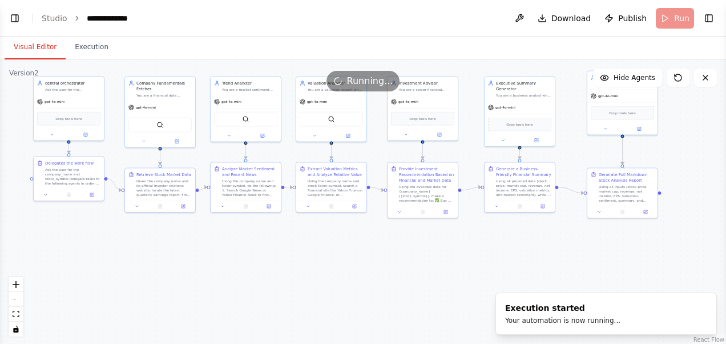
click at [33, 41] on button "Visual Editor" at bounding box center [35, 47] width 61 height 24
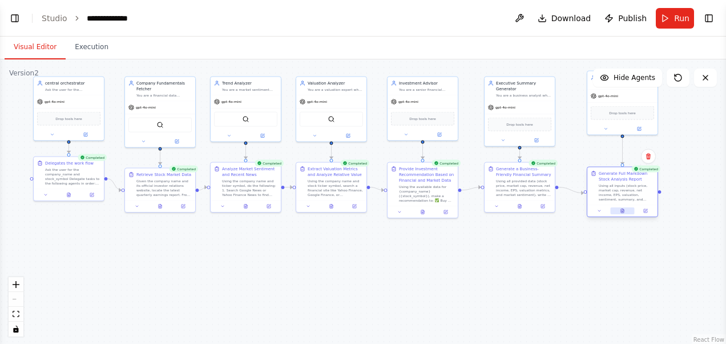
click at [619, 208] on button at bounding box center [622, 210] width 24 height 7
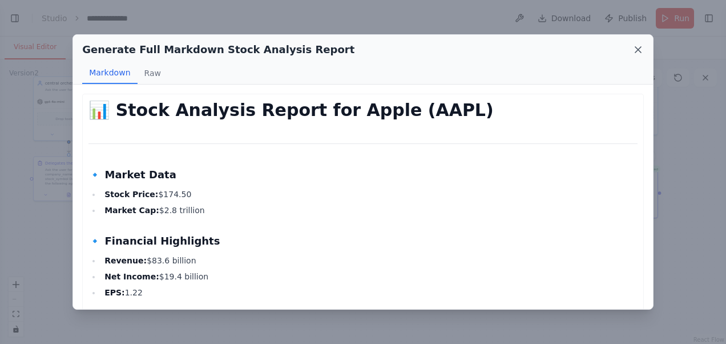
click at [636, 48] on icon at bounding box center [638, 49] width 11 height 11
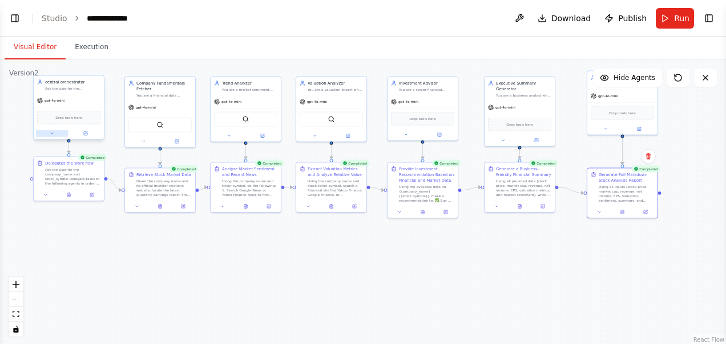
click at [53, 134] on icon at bounding box center [52, 133] width 5 height 5
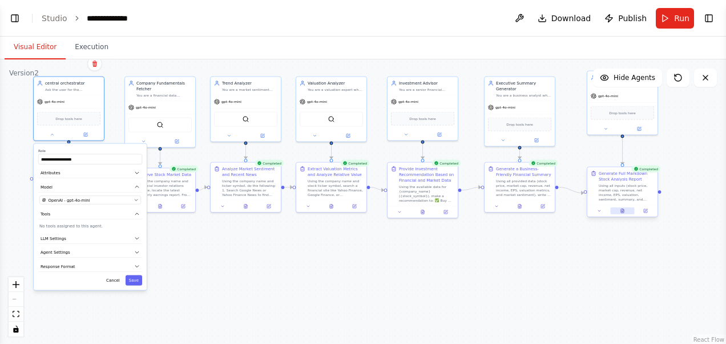
click at [622, 209] on icon at bounding box center [622, 211] width 3 height 4
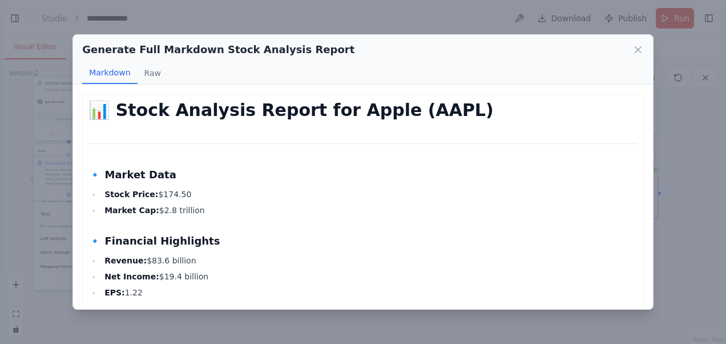
click at [43, 160] on div "Generate Full Markdown Stock Analysis Report Markdown Raw 📊 Stock Analysis Repo…" at bounding box center [363, 172] width 726 height 344
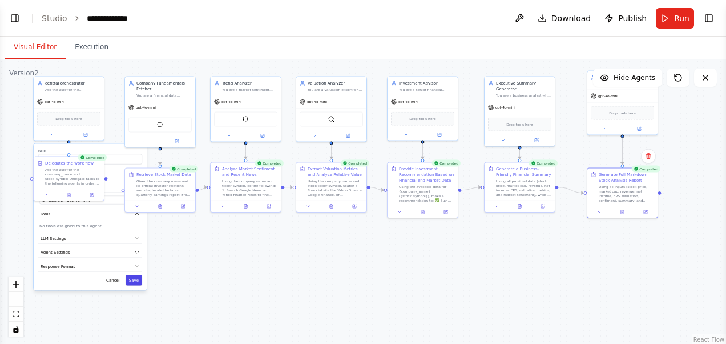
click at [135, 281] on button "Save" at bounding box center [134, 280] width 17 height 10
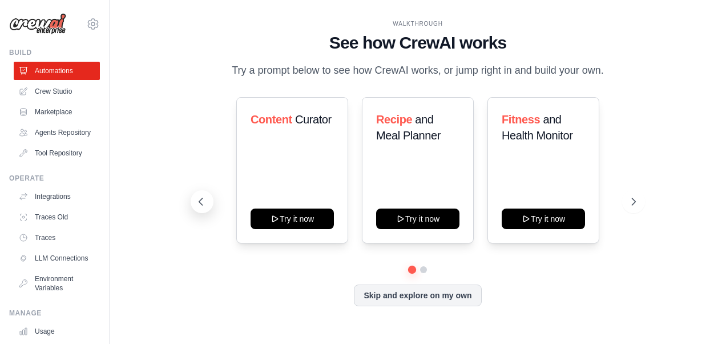
click at [199, 203] on icon at bounding box center [200, 201] width 11 height 11
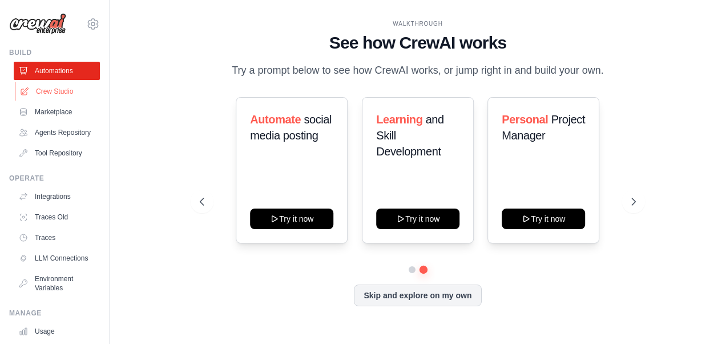
click at [50, 95] on link "Crew Studio" at bounding box center [58, 91] width 86 height 18
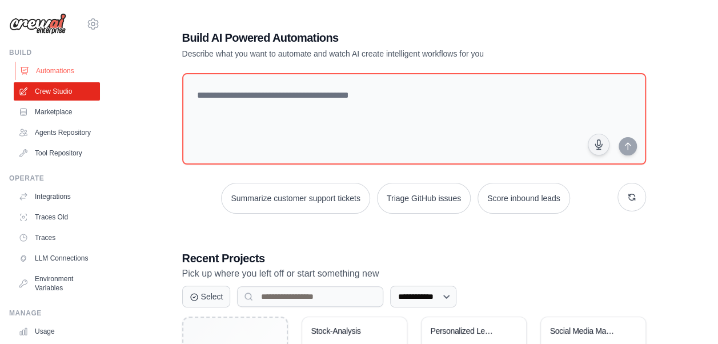
click at [65, 74] on link "Automations" at bounding box center [58, 71] width 86 height 18
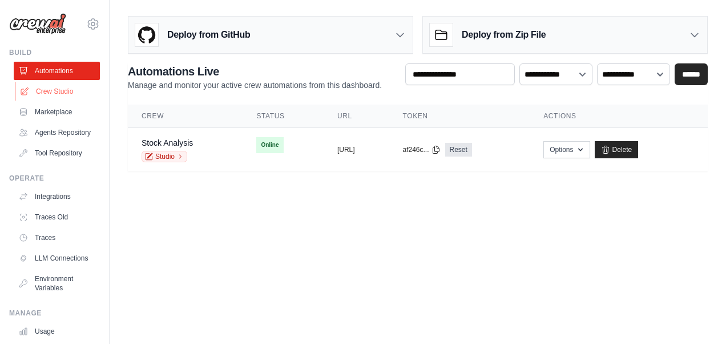
click at [65, 89] on link "Crew Studio" at bounding box center [58, 91] width 86 height 18
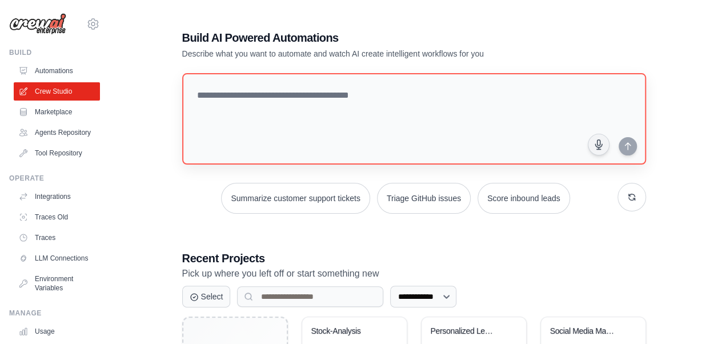
scroll to position [243, 0]
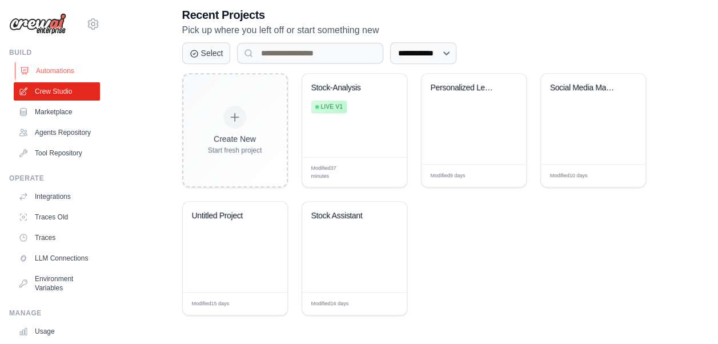
click at [40, 71] on link "Automations" at bounding box center [58, 71] width 86 height 18
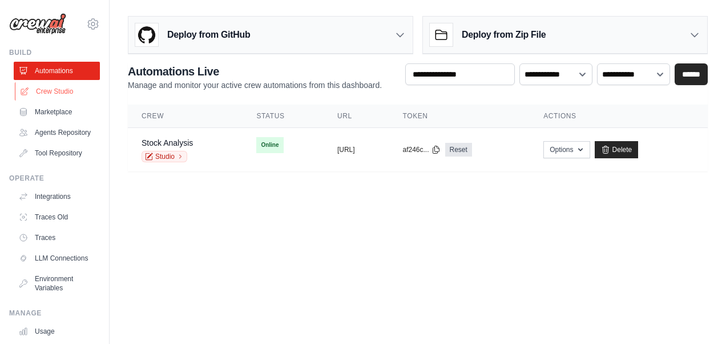
click at [60, 91] on link "Crew Studio" at bounding box center [58, 91] width 86 height 18
click at [56, 94] on link "Crew Studio" at bounding box center [58, 91] width 86 height 18
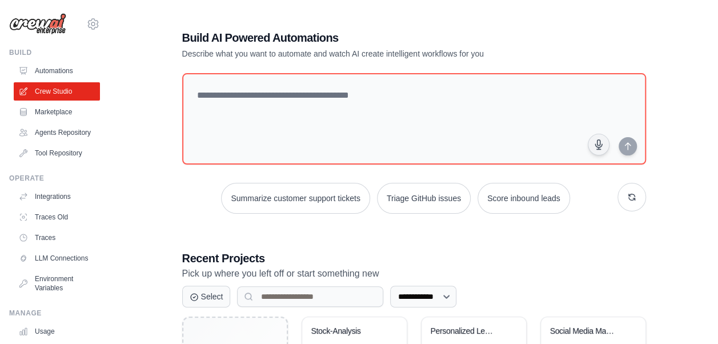
scroll to position [243, 0]
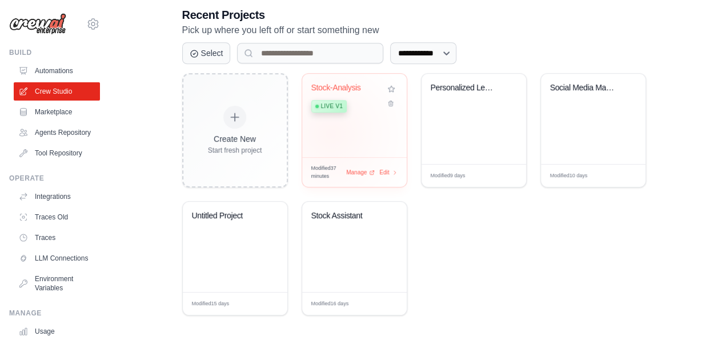
click at [330, 132] on div "Stock-Analysis Live v1" at bounding box center [354, 115] width 104 height 83
click at [379, 134] on div "Stock-Analysis Live v1" at bounding box center [354, 115] width 104 height 83
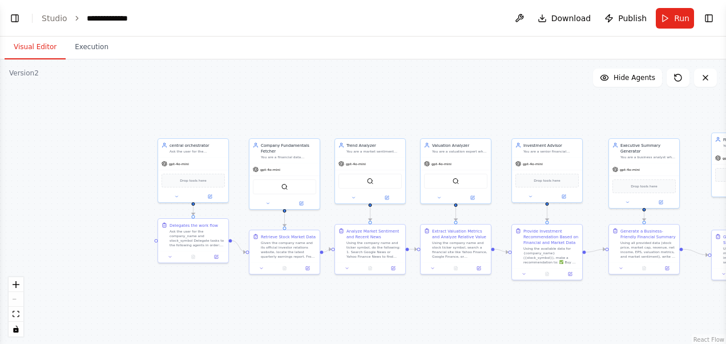
drag, startPoint x: 141, startPoint y: 120, endPoint x: 115, endPoint y: 116, distance: 25.9
click at [115, 116] on div ".deletable-edge-delete-btn { width: 20px; height: 20px; border: 0px solid #ffff…" at bounding box center [363, 201] width 726 height 285
click at [13, 19] on button "Toggle Left Sidebar" at bounding box center [15, 18] width 16 height 16
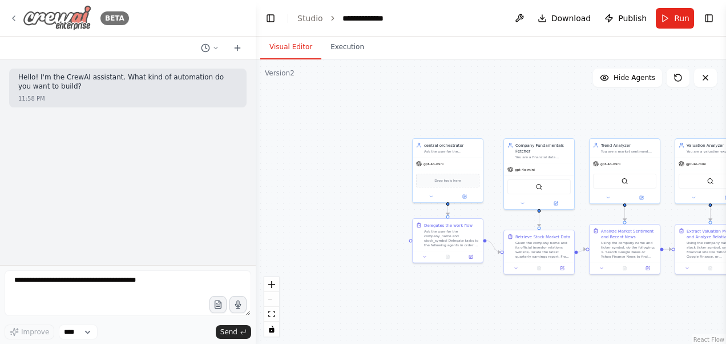
click at [10, 16] on icon at bounding box center [13, 18] width 9 height 9
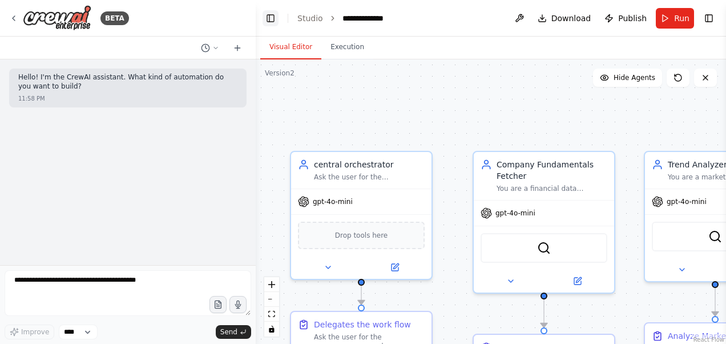
click at [265, 15] on button "Toggle Left Sidebar" at bounding box center [271, 18] width 16 height 16
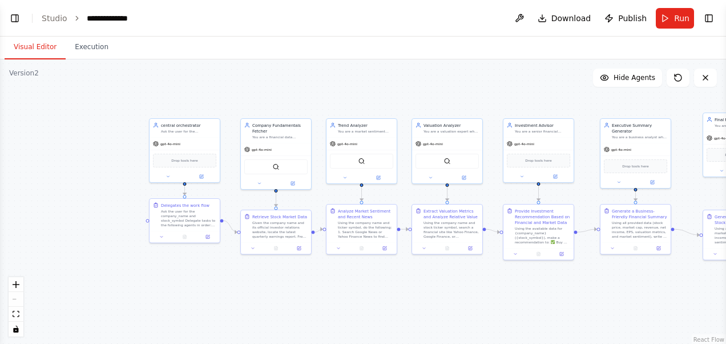
drag, startPoint x: 91, startPoint y: 250, endPoint x: 45, endPoint y: 236, distance: 48.8
click at [45, 236] on div ".deletable-edge-delete-btn { width: 20px; height: 20px; border: 0px solid #ffff…" at bounding box center [363, 201] width 726 height 285
click at [18, 285] on icon "zoom in" at bounding box center [16, 284] width 7 height 7
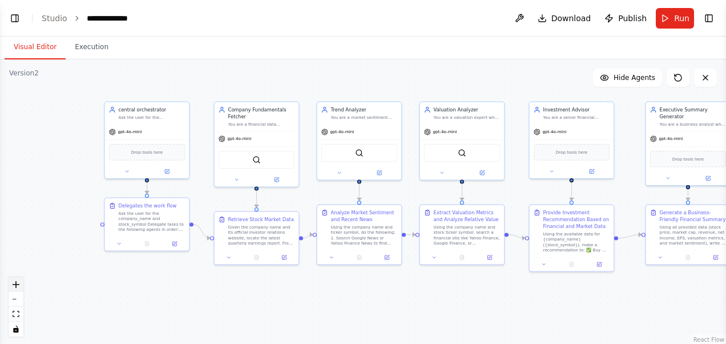
click at [18, 285] on icon "zoom in" at bounding box center [16, 284] width 7 height 7
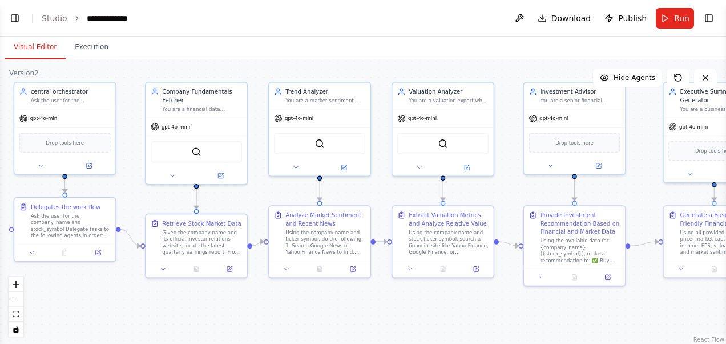
drag, startPoint x: 355, startPoint y: 307, endPoint x: 313, endPoint y: 308, distance: 42.3
click at [313, 308] on div ".deletable-edge-delete-btn { width: 20px; height: 20px; border: 0px solid #ffff…" at bounding box center [363, 201] width 726 height 285
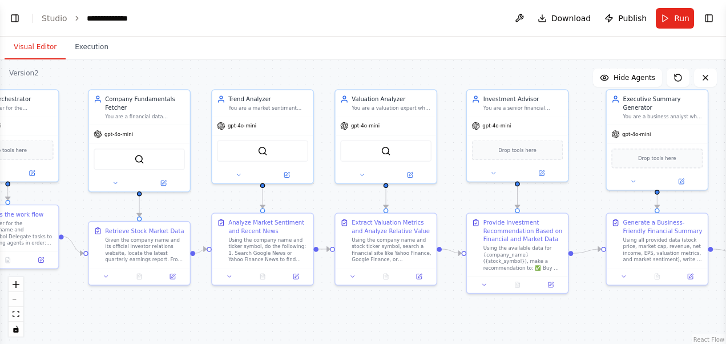
drag, startPoint x: 414, startPoint y: 307, endPoint x: 360, endPoint y: 313, distance: 54.1
click at [360, 313] on div ".deletable-edge-delete-btn { width: 20px; height: 20px; border: 0px solid #ffff…" at bounding box center [363, 201] width 726 height 285
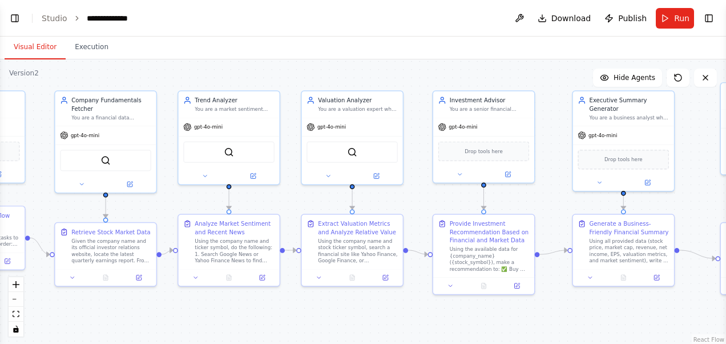
drag, startPoint x: 450, startPoint y: 309, endPoint x: 413, endPoint y: 311, distance: 36.6
click at [413, 311] on div ".deletable-edge-delete-btn { width: 20px; height: 20px; border: 0px solid #ffff…" at bounding box center [363, 201] width 726 height 285
click at [17, 313] on icon "fit view" at bounding box center [16, 314] width 7 height 6
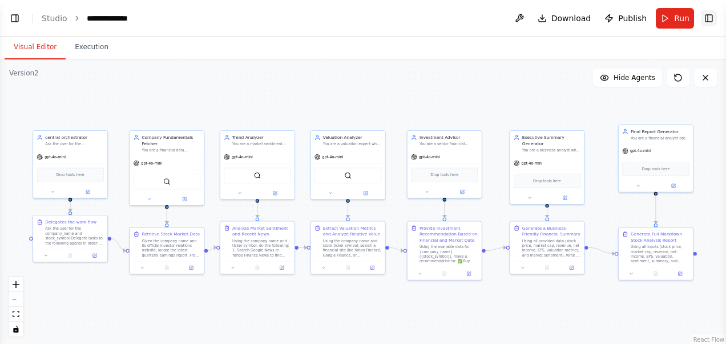
click at [707, 19] on button "Toggle Right Sidebar" at bounding box center [709, 18] width 16 height 16
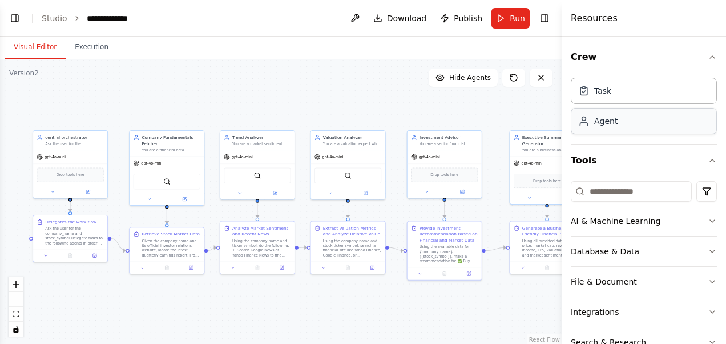
click at [624, 123] on div "Agent" at bounding box center [644, 121] width 146 height 26
click at [626, 119] on div "Agent" at bounding box center [644, 121] width 146 height 26
click at [17, 22] on button "Toggle Left Sidebar" at bounding box center [15, 18] width 16 height 16
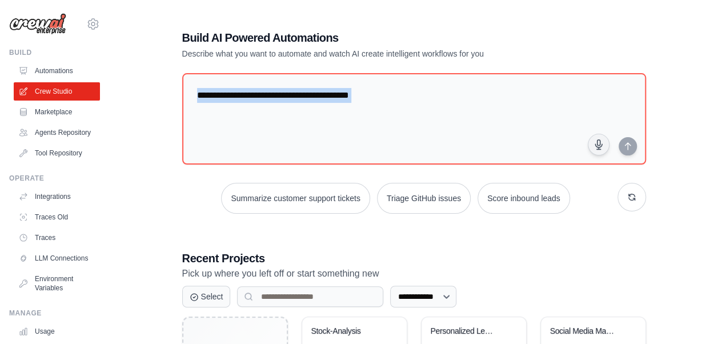
drag, startPoint x: 166, startPoint y: 211, endPoint x: 156, endPoint y: 148, distance: 63.5
click at [156, 148] on div "**********" at bounding box center [414, 293] width 572 height 565
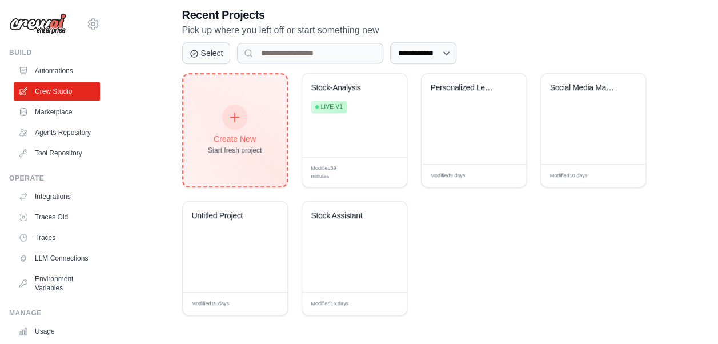
click at [240, 134] on div "Create New" at bounding box center [235, 138] width 54 height 11
click at [244, 150] on div "Start fresh project" at bounding box center [235, 150] width 54 height 9
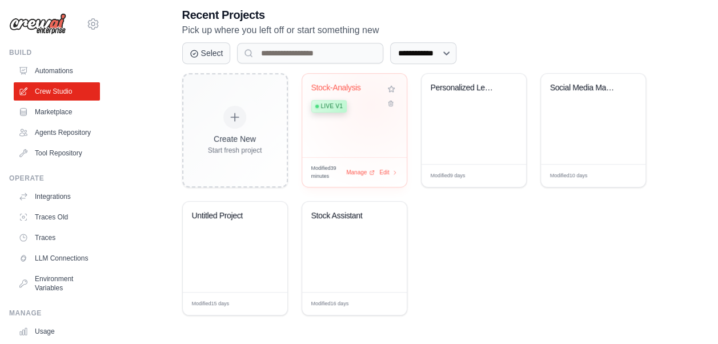
click at [371, 103] on div "Live v1" at bounding box center [345, 105] width 69 height 15
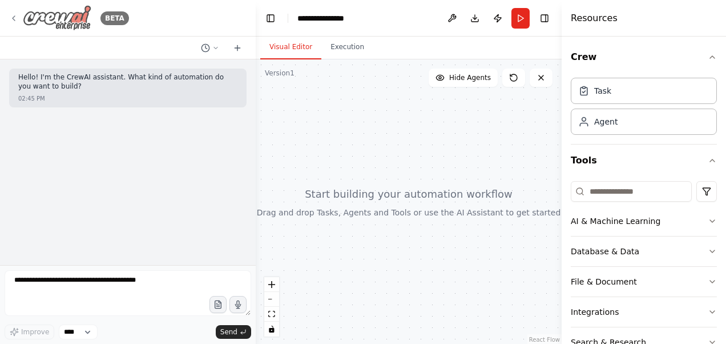
click at [15, 18] on icon at bounding box center [13, 18] width 9 height 9
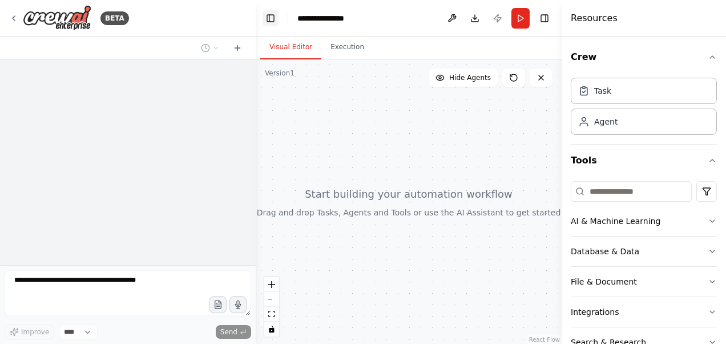
click at [272, 14] on button "Toggle Left Sidebar" at bounding box center [271, 18] width 16 height 16
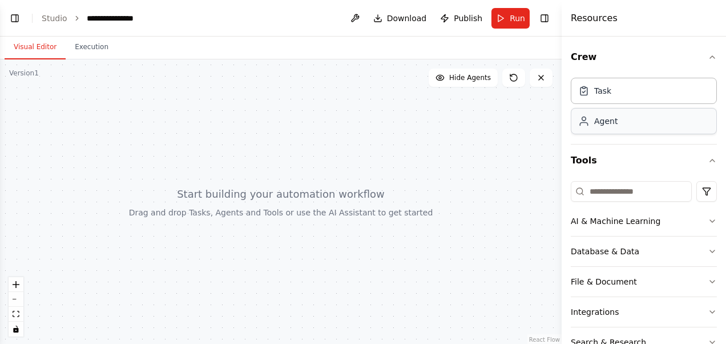
click at [615, 130] on div "Agent" at bounding box center [644, 121] width 146 height 26
click at [614, 120] on div "Agent" at bounding box center [605, 120] width 23 height 11
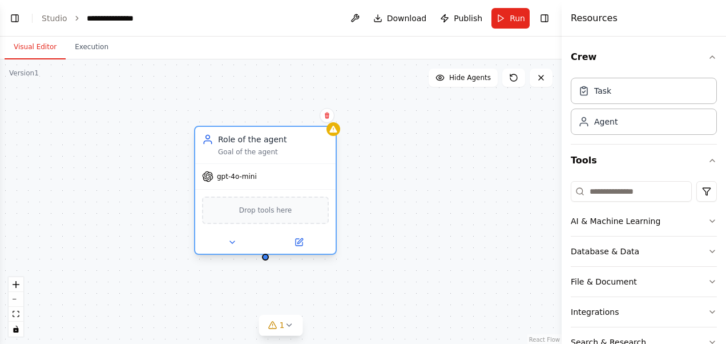
drag, startPoint x: 451, startPoint y: 176, endPoint x: 244, endPoint y: 166, distance: 207.5
click at [244, 166] on div "gpt-4o-mini" at bounding box center [265, 176] width 140 height 25
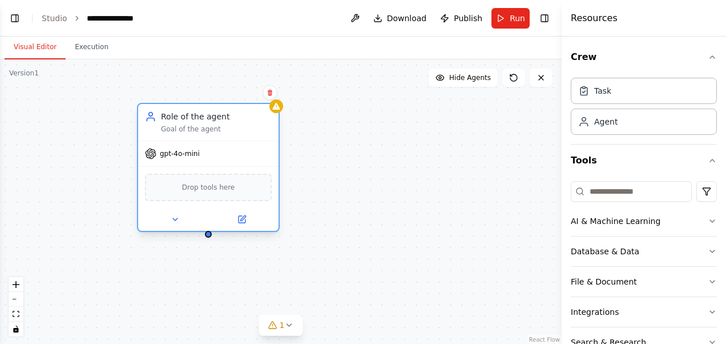
drag, startPoint x: 244, startPoint y: 166, endPoint x: 139, endPoint y: 134, distance: 110.0
click at [139, 134] on div "Role of the agent Goal of the agent gpt-4o-mini Drop tools here" at bounding box center [208, 167] width 143 height 129
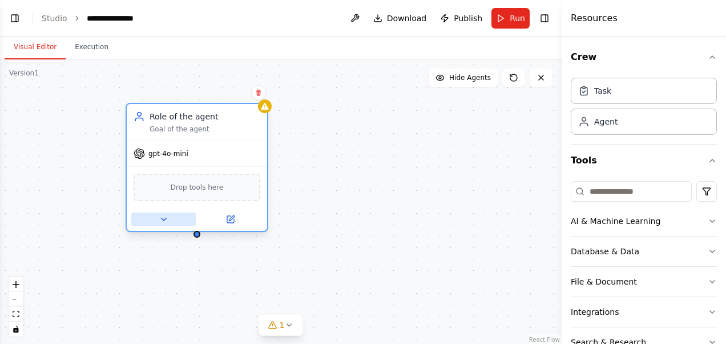
click at [163, 220] on icon at bounding box center [163, 219] width 9 height 9
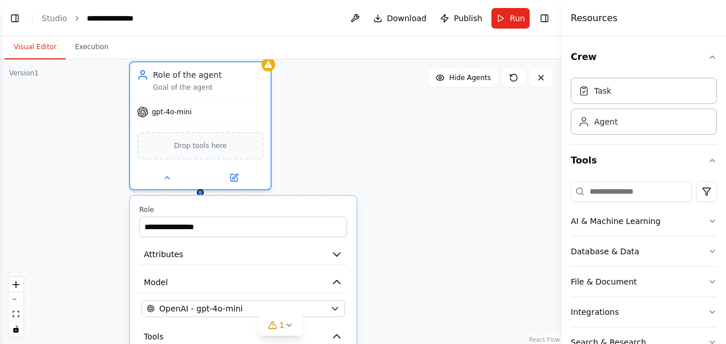
drag, startPoint x: 321, startPoint y: 184, endPoint x: 325, endPoint y: 131, distance: 52.7
click at [325, 131] on div "**********" at bounding box center [281, 201] width 562 height 285
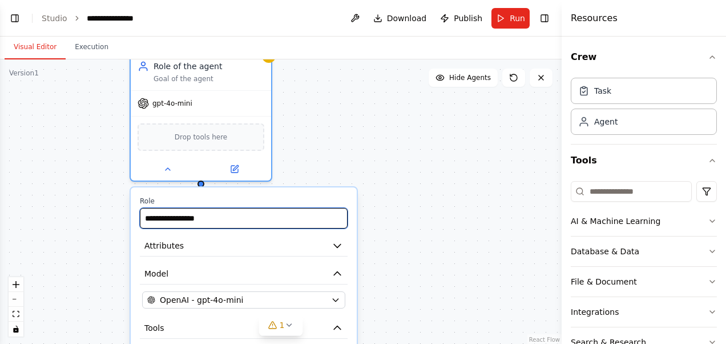
click at [228, 219] on input "**********" at bounding box center [244, 218] width 208 height 21
type input "*"
type input "**********"
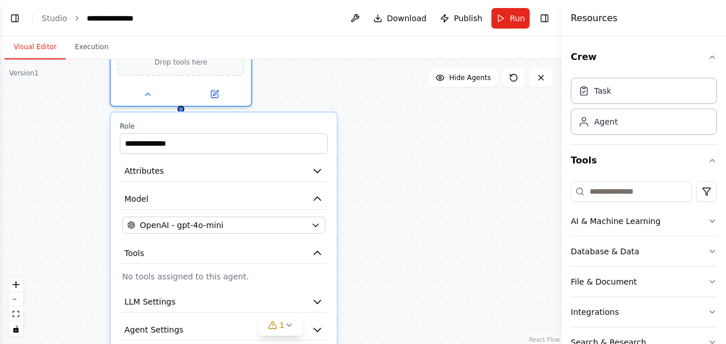
drag, startPoint x: 478, startPoint y: 238, endPoint x: 457, endPoint y: 158, distance: 83.1
click at [457, 158] on div "**********" at bounding box center [281, 201] width 562 height 285
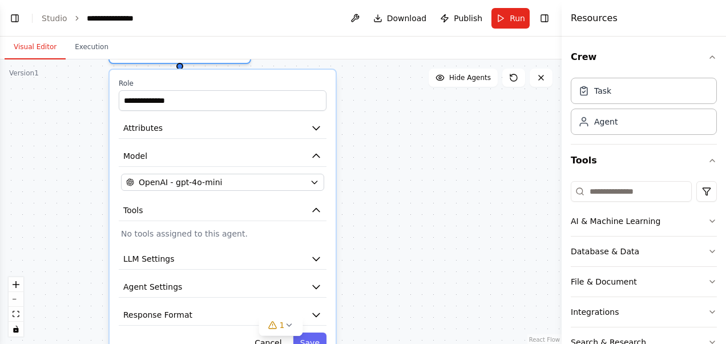
drag, startPoint x: 371, startPoint y: 263, endPoint x: 370, endPoint y: 225, distance: 38.3
click at [370, 225] on div "**********" at bounding box center [281, 201] width 562 height 285
click at [230, 134] on button "Attributes" at bounding box center [223, 126] width 208 height 21
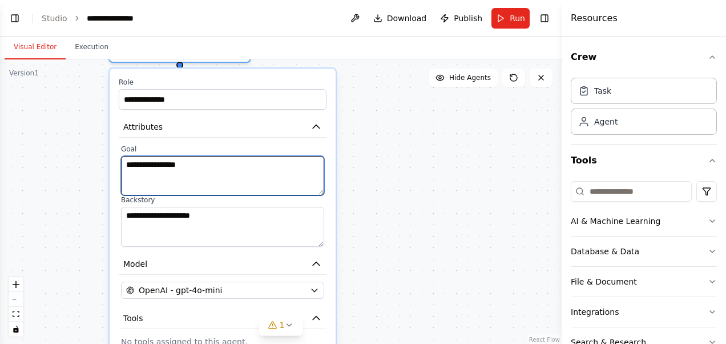
click at [202, 178] on textarea "**********" at bounding box center [222, 175] width 203 height 39
drag, startPoint x: 204, startPoint y: 174, endPoint x: 104, endPoint y: 147, distance: 103.3
click at [104, 147] on div "**********" at bounding box center [281, 201] width 562 height 285
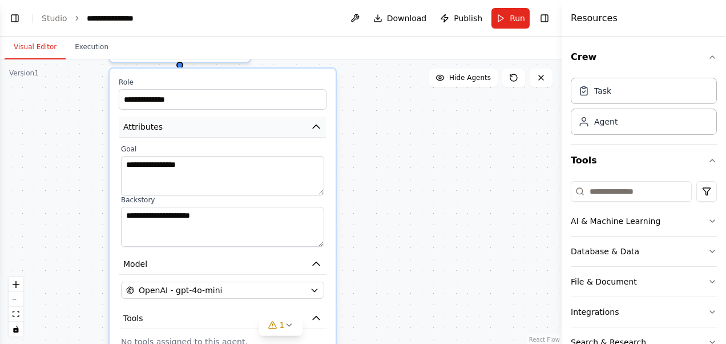
click at [316, 127] on icon "button" at bounding box center [316, 126] width 7 height 3
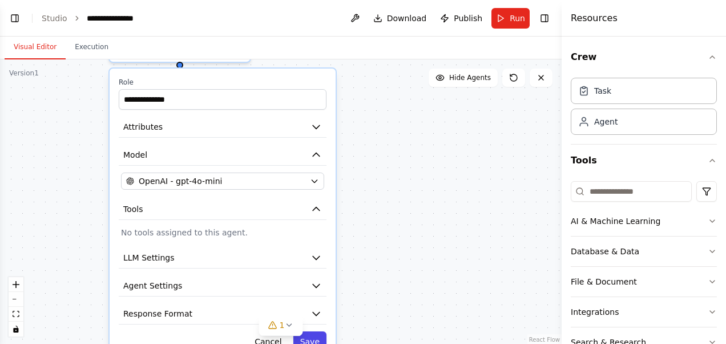
click at [316, 336] on button "Save" at bounding box center [309, 341] width 33 height 21
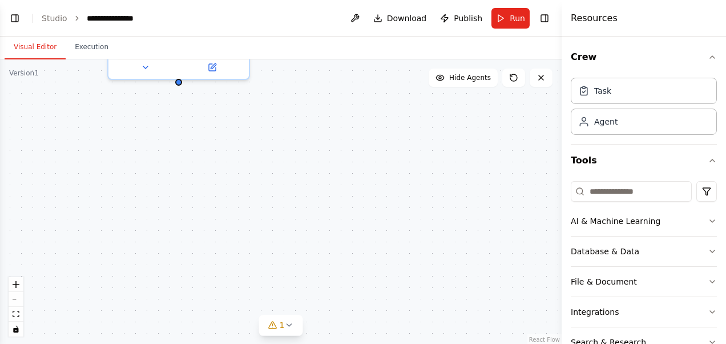
drag, startPoint x: 329, startPoint y: 150, endPoint x: 328, endPoint y: 168, distance: 18.9
click at [328, 168] on div "stock analyser Goal of the agent gpt-4o-mini Drop tools here" at bounding box center [281, 201] width 562 height 285
click at [215, 122] on button at bounding box center [215, 120] width 33 height 7
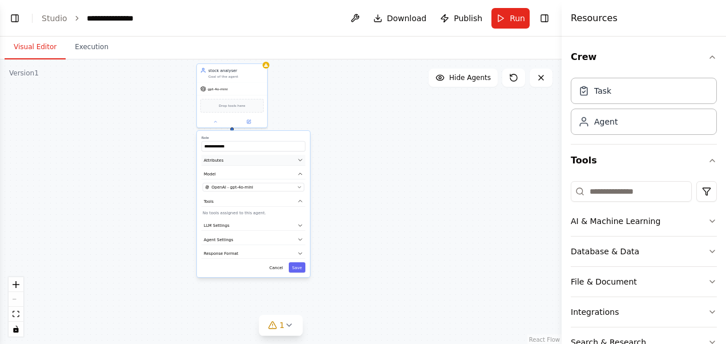
click at [303, 156] on button "Attributes" at bounding box center [254, 160] width 104 height 11
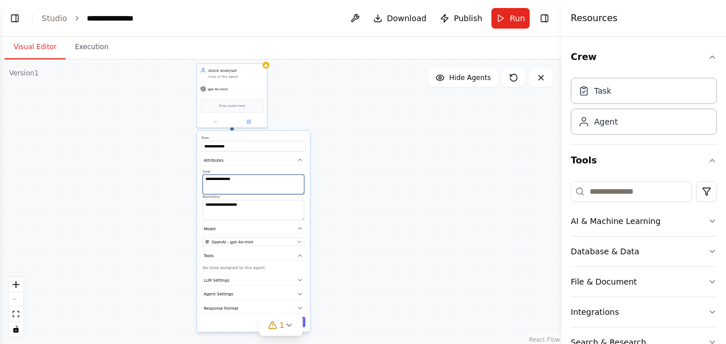
click at [240, 182] on textarea "**********" at bounding box center [254, 185] width 102 height 20
type textarea "*"
click at [15, 283] on icon "zoom in" at bounding box center [16, 284] width 7 height 7
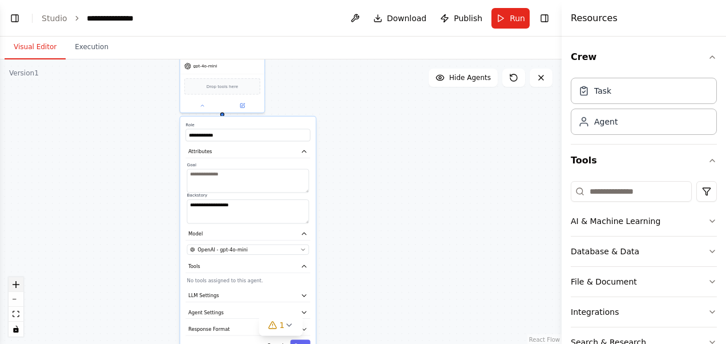
click at [15, 283] on icon "zoom in" at bounding box center [16, 284] width 7 height 7
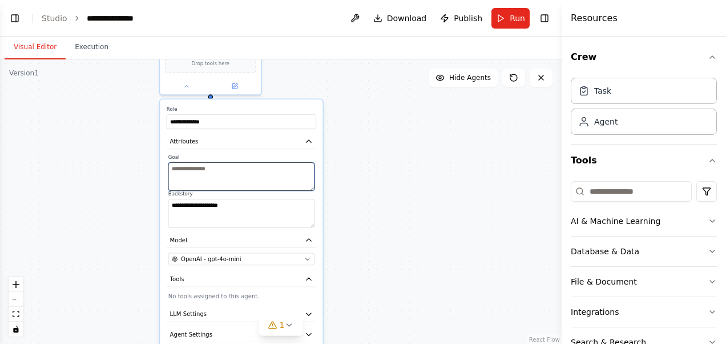
click at [235, 164] on textarea at bounding box center [241, 176] width 146 height 29
type textarea "**********"
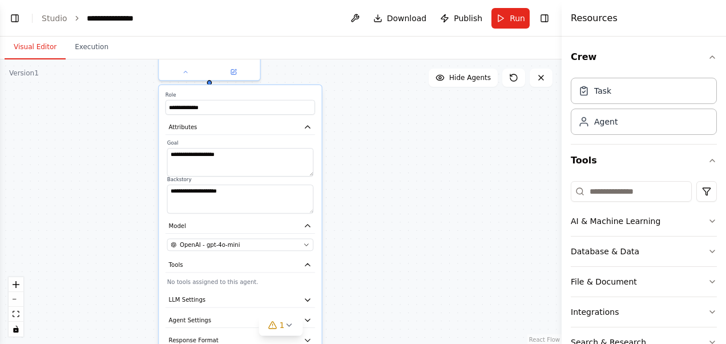
drag, startPoint x: 375, startPoint y: 231, endPoint x: 373, endPoint y: 214, distance: 17.8
click at [373, 214] on div "**********" at bounding box center [281, 201] width 562 height 285
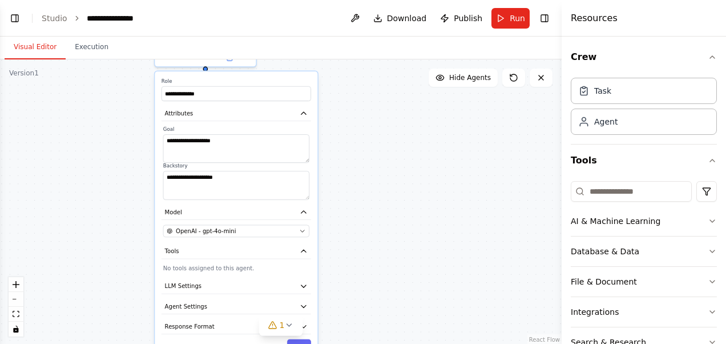
drag, startPoint x: 394, startPoint y: 279, endPoint x: 388, endPoint y: 255, distance: 24.6
click at [388, 255] on div "**********" at bounding box center [281, 201] width 562 height 285
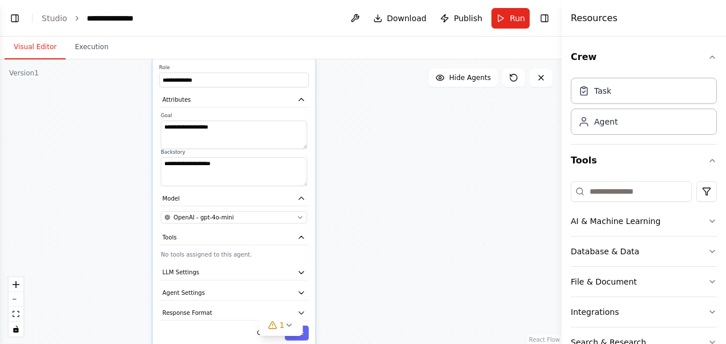
click at [301, 332] on div "1" at bounding box center [281, 325] width 44 height 21
click at [303, 331] on button "Save" at bounding box center [297, 332] width 24 height 15
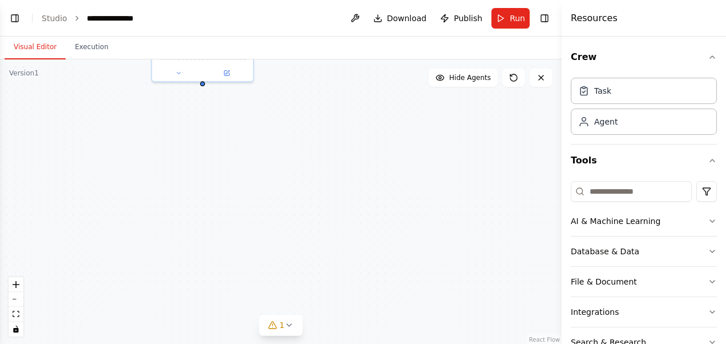
drag, startPoint x: 403, startPoint y: 151, endPoint x: 403, endPoint y: 184, distance: 32.5
click at [403, 184] on div "stock analyser To analyze the stock gpt-4o-mini Drop tools here" at bounding box center [281, 201] width 562 height 285
click at [642, 87] on div "Task" at bounding box center [644, 90] width 146 height 26
click at [14, 316] on icon "fit view" at bounding box center [16, 314] width 7 height 6
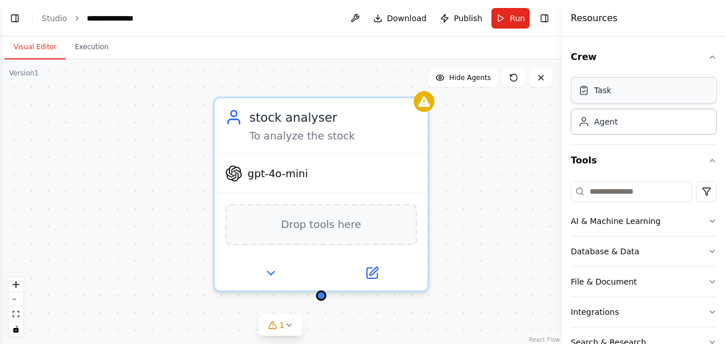
click at [616, 97] on div "Task" at bounding box center [644, 90] width 146 height 26
click at [18, 319] on button "fit view" at bounding box center [16, 314] width 15 height 15
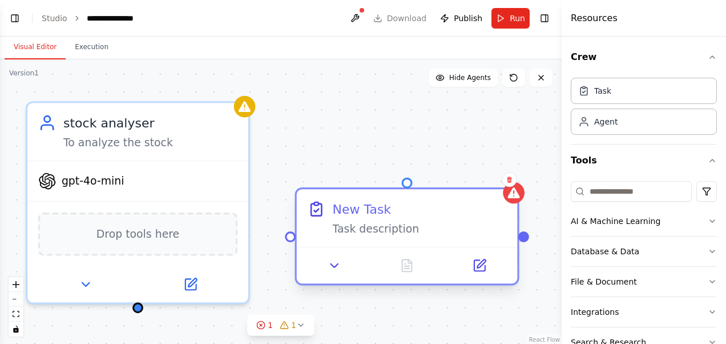
drag, startPoint x: 350, startPoint y: 223, endPoint x: 300, endPoint y: 258, distance: 61.0
click at [300, 258] on div "New Task Task description" at bounding box center [407, 236] width 224 height 98
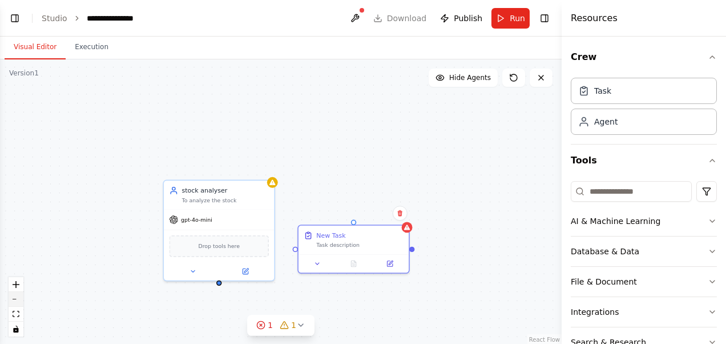
click at [17, 297] on button "zoom out" at bounding box center [16, 299] width 15 height 15
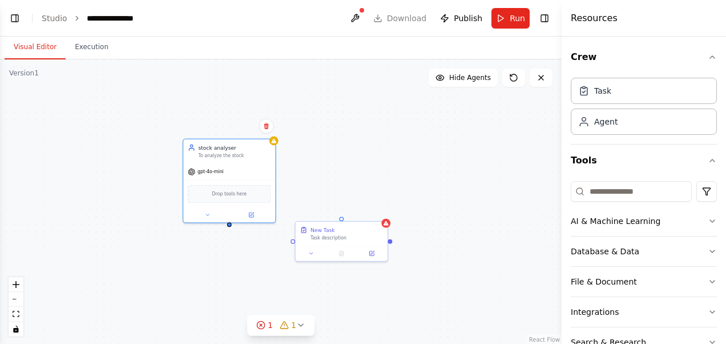
drag, startPoint x: 248, startPoint y: 195, endPoint x: 230, endPoint y: 89, distance: 107.1
click at [230, 89] on div "stock analyser To analyze the stock gpt-4o-mini Drop tools here New Task Task d…" at bounding box center [281, 201] width 562 height 285
drag, startPoint x: 349, startPoint y: 242, endPoint x: 249, endPoint y: 291, distance: 111.8
click at [250, 284] on div "New Task Task description" at bounding box center [297, 263] width 94 height 41
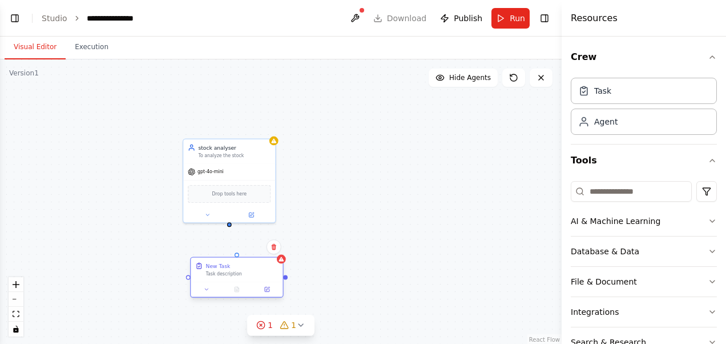
drag, startPoint x: 287, startPoint y: 272, endPoint x: 187, endPoint y: 277, distance: 100.6
click at [191, 277] on div "New Task Task description" at bounding box center [237, 269] width 92 height 24
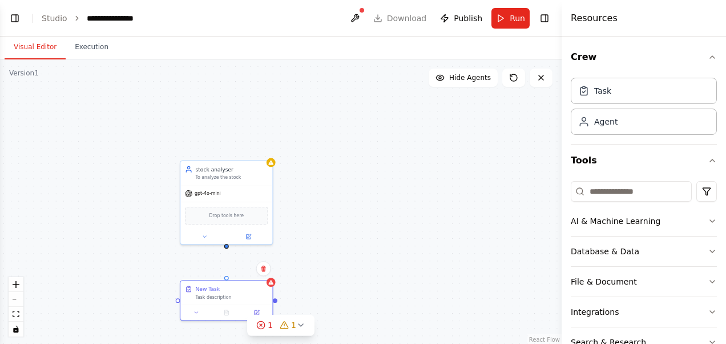
drag, startPoint x: 231, startPoint y: 226, endPoint x: 228, endPoint y: 232, distance: 6.7
click at [228, 232] on div "stock analyser To analyze the stock gpt-4o-mini Drop tools here New Task Task d…" at bounding box center [281, 201] width 562 height 285
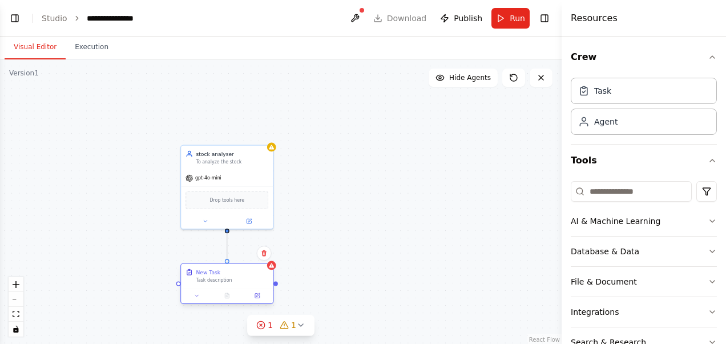
drag, startPoint x: 228, startPoint y: 229, endPoint x: 228, endPoint y: 263, distance: 34.3
click at [228, 263] on div "stock analyser To analyze the stock gpt-4o-mini Drop tools here New Task Task d…" at bounding box center [282, 253] width 368 height 187
click at [199, 299] on button at bounding box center [197, 295] width 26 height 9
click at [415, 223] on div ".deletable-edge-delete-btn { width: 20px; height: 20px; border: 0px solid #ffff…" at bounding box center [281, 201] width 562 height 285
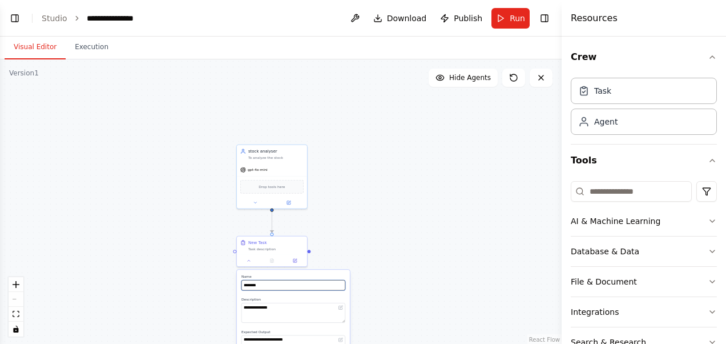
click at [292, 280] on input "********" at bounding box center [294, 285] width 104 height 10
type input "*"
click at [429, 273] on div ".deletable-edge-delete-btn { width: 20px; height: 20px; border: 0px solid #ffff…" at bounding box center [281, 201] width 562 height 285
click at [15, 313] on icon "fit view" at bounding box center [16, 314] width 7 height 6
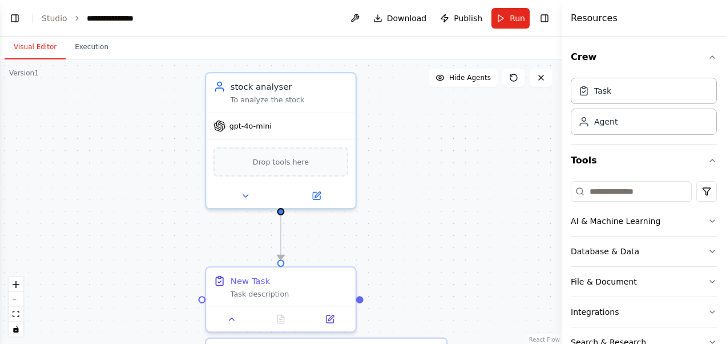
click at [182, 186] on div ".deletable-edge-delete-btn { width: 20px; height: 20px; border: 0px solid #ffff…" at bounding box center [281, 201] width 562 height 285
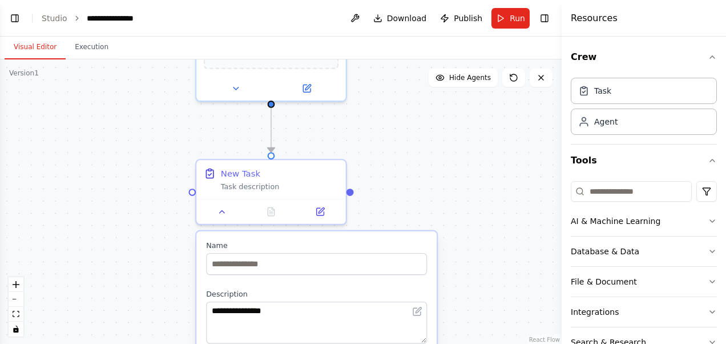
drag, startPoint x: 416, startPoint y: 291, endPoint x: 406, endPoint y: 183, distance: 108.3
click at [406, 183] on div ".deletable-edge-delete-btn { width: 20px; height: 20px; border: 0px solid #ffff…" at bounding box center [281, 201] width 562 height 285
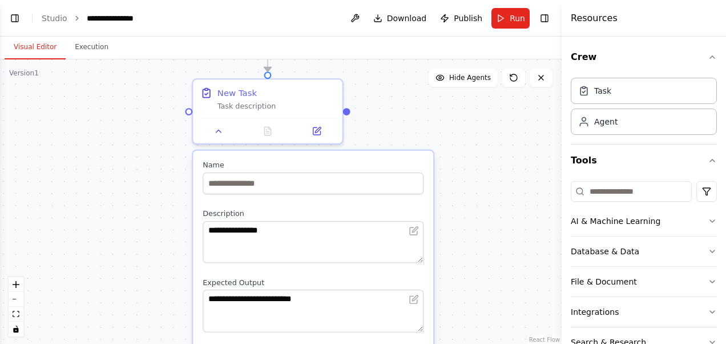
drag, startPoint x: 406, startPoint y: 183, endPoint x: 403, endPoint y: 102, distance: 81.7
click at [403, 102] on div ".deletable-edge-delete-btn { width: 20px; height: 20px; border: 0px solid #ffff…" at bounding box center [281, 201] width 562 height 285
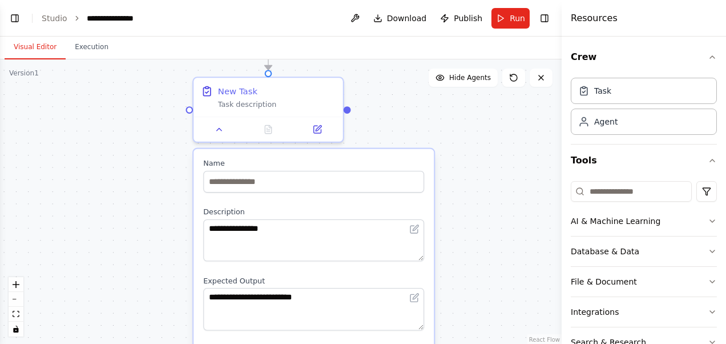
click at [522, 242] on div ".deletable-edge-delete-btn { width: 20px; height: 20px; border: 0px solid #ffff…" at bounding box center [281, 201] width 562 height 285
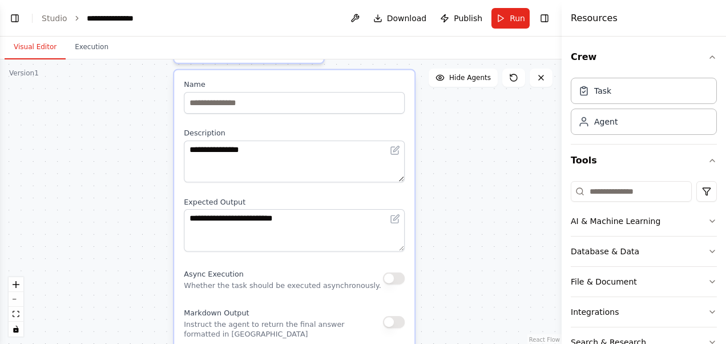
drag, startPoint x: 534, startPoint y: 246, endPoint x: 515, endPoint y: 167, distance: 80.6
click at [515, 167] on div ".deletable-edge-delete-btn { width: 20px; height: 20px; border: 0px solid #ffff…" at bounding box center [281, 201] width 562 height 285
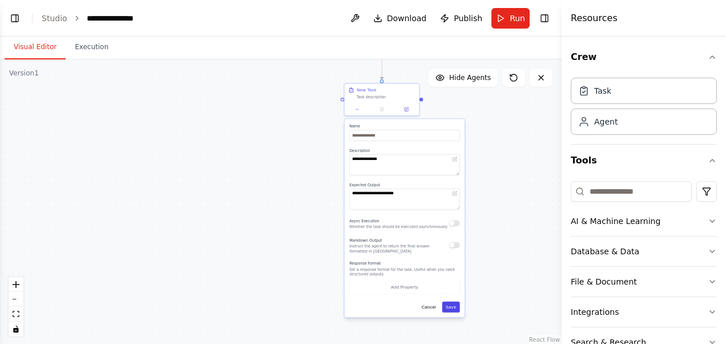
click at [452, 306] on button "Save" at bounding box center [451, 306] width 18 height 11
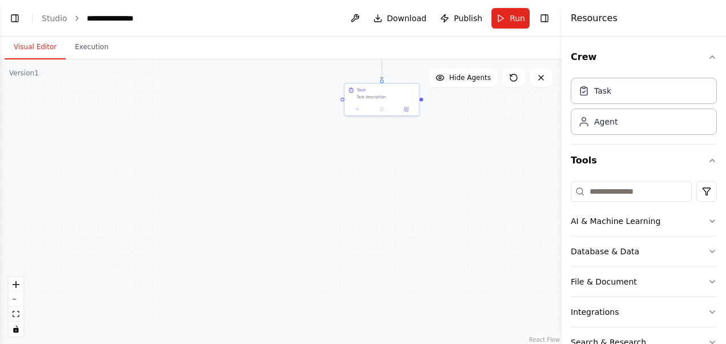
click at [241, 192] on div ".deletable-edge-delete-btn { width: 20px; height: 20px; border: 0px solid #ffff…" at bounding box center [281, 201] width 562 height 285
click at [288, 108] on div ".deletable-edge-delete-btn { width: 20px; height: 20px; border: 0px solid #ffff…" at bounding box center [281, 201] width 562 height 285
click at [15, 317] on button "fit view" at bounding box center [16, 314] width 15 height 15
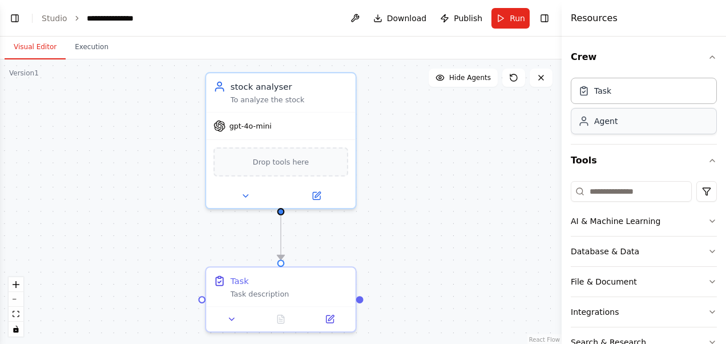
click at [630, 132] on div "Agent" at bounding box center [644, 121] width 146 height 26
click at [650, 118] on div "Agent" at bounding box center [644, 121] width 146 height 26
click at [615, 126] on div "Agent" at bounding box center [605, 120] width 23 height 11
click at [619, 127] on div "Agent" at bounding box center [644, 121] width 146 height 26
click at [597, 94] on div "Task" at bounding box center [602, 89] width 17 height 11
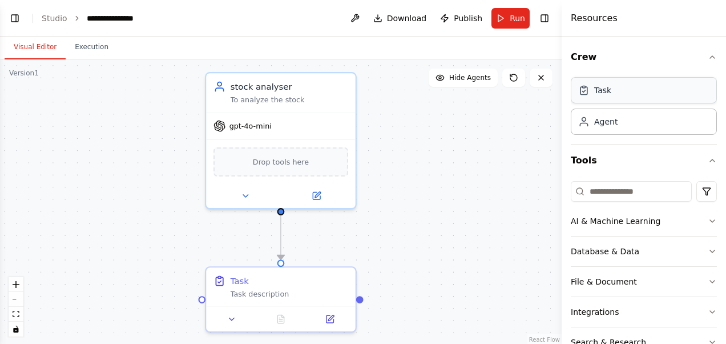
click at [650, 94] on div "Task" at bounding box center [644, 90] width 146 height 26
click at [630, 99] on div "Task" at bounding box center [644, 90] width 146 height 26
click at [641, 89] on div "Task" at bounding box center [644, 90] width 146 height 26
click at [630, 97] on div "Task" at bounding box center [644, 90] width 146 height 26
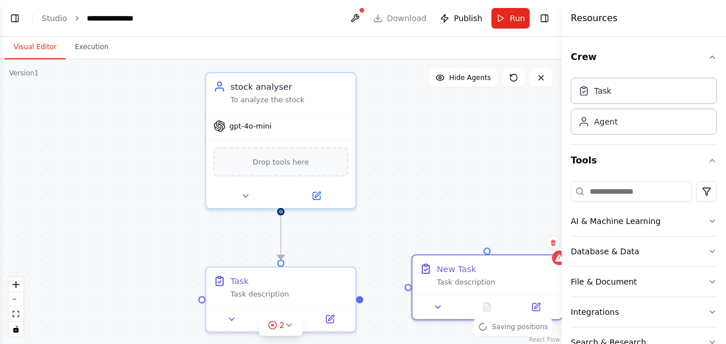
drag, startPoint x: 500, startPoint y: 257, endPoint x: 410, endPoint y: 279, distance: 92.8
click at [410, 279] on div ".deletable-edge-delete-btn { width: 20px; height: 20px; border: 0px solid #ffff…" at bounding box center [281, 201] width 562 height 285
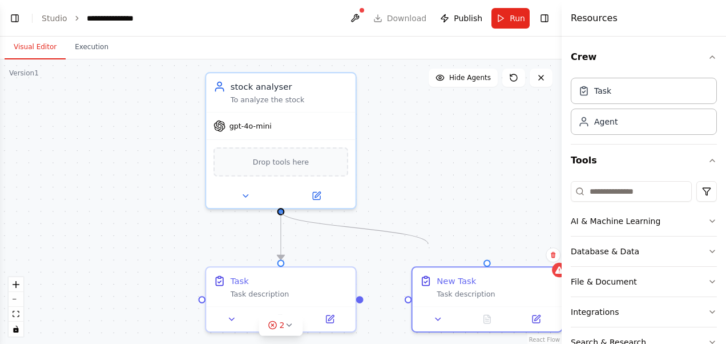
drag, startPoint x: 283, startPoint y: 211, endPoint x: 428, endPoint y: 244, distance: 149.2
click at [428, 244] on div ".deletable-edge-delete-btn { width: 20px; height: 20px; border: 0px solid #ffff…" at bounding box center [281, 201] width 562 height 285
click at [281, 211] on div at bounding box center [280, 209] width 7 height 7
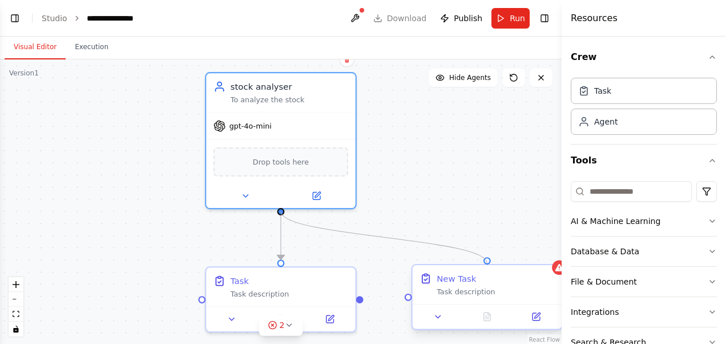
drag, startPoint x: 282, startPoint y: 211, endPoint x: 487, endPoint y: 263, distance: 211.5
click at [487, 263] on div "stock analyser To analyze the stock gpt-4o-mini Drop tools here Task Task descr…" at bounding box center [369, 247] width 597 height 303
click at [442, 319] on icon at bounding box center [438, 317] width 10 height 10
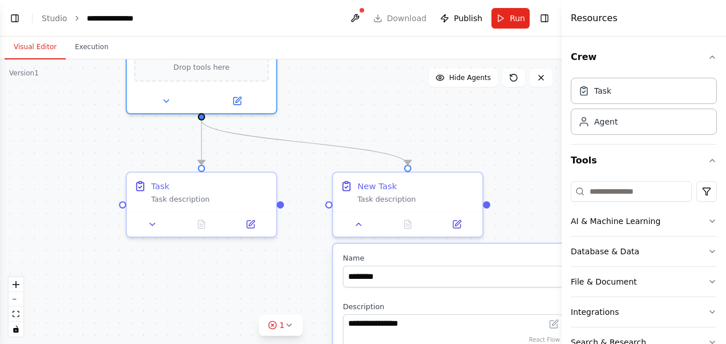
drag, startPoint x: 466, startPoint y: 185, endPoint x: 387, endPoint y: 90, distance: 123.6
click at [387, 90] on div ".deletable-edge-delete-btn { width: 20px; height: 20px; border: 0px solid #ffff…" at bounding box center [281, 201] width 562 height 285
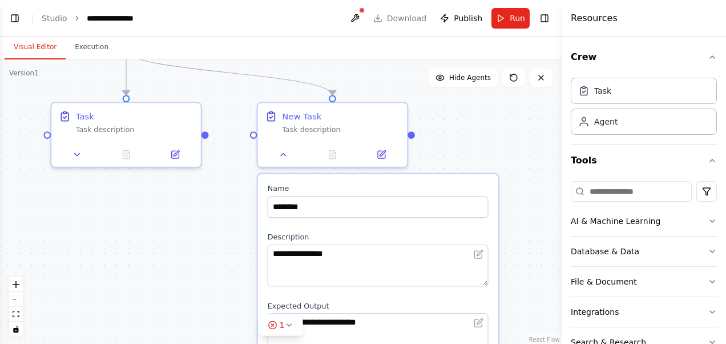
drag, startPoint x: 518, startPoint y: 129, endPoint x: 444, endPoint y: 59, distance: 102.2
click at [444, 59] on div ".deletable-edge-delete-btn { width: 20px; height: 20px; border: 0px solid #ffff…" at bounding box center [281, 201] width 562 height 285
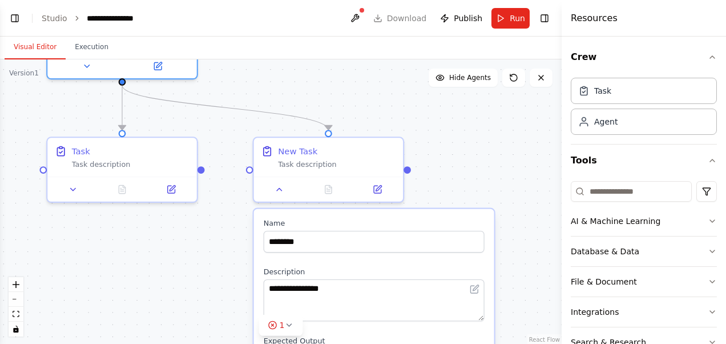
drag, startPoint x: 461, startPoint y: 115, endPoint x: 465, endPoint y: 174, distance: 58.3
click at [465, 174] on div ".deletable-edge-delete-btn { width: 20px; height: 20px; border: 0px solid #ffff…" at bounding box center [281, 201] width 562 height 285
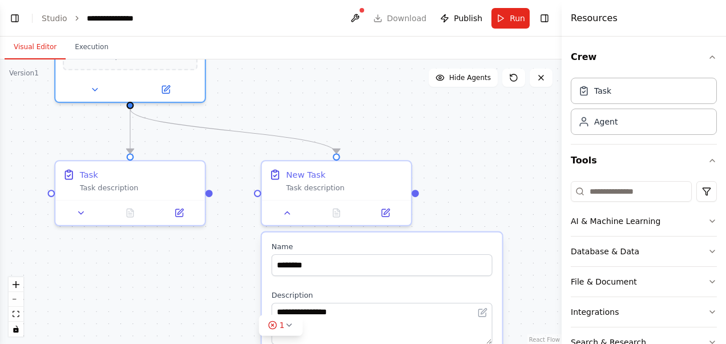
click at [425, 84] on div ".deletable-edge-delete-btn { width: 20px; height: 20px; border: 0px solid #ffff…" at bounding box center [281, 201] width 562 height 285
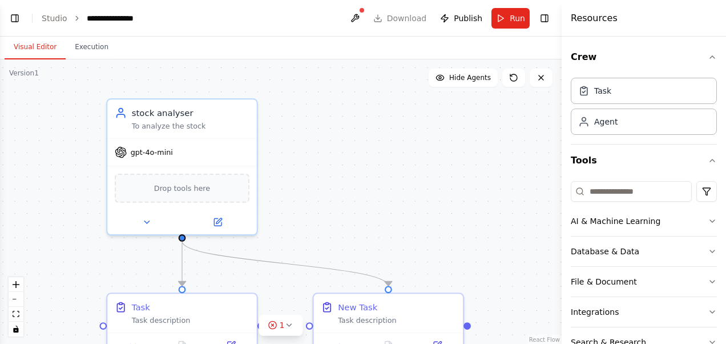
drag, startPoint x: 388, startPoint y: 108, endPoint x: 442, endPoint y: 244, distance: 146.3
click at [442, 244] on div ".deletable-edge-delete-btn { width: 20px; height: 20px; border: 0px solid #ffff…" at bounding box center [281, 201] width 562 height 285
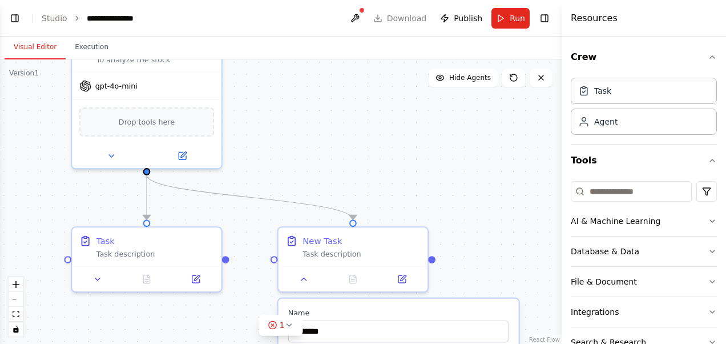
drag, startPoint x: 393, startPoint y: 219, endPoint x: 355, endPoint y: 145, distance: 83.5
click at [355, 145] on div ".deletable-edge-delete-btn { width: 20px; height: 20px; border: 0px solid #ffff…" at bounding box center [281, 201] width 562 height 285
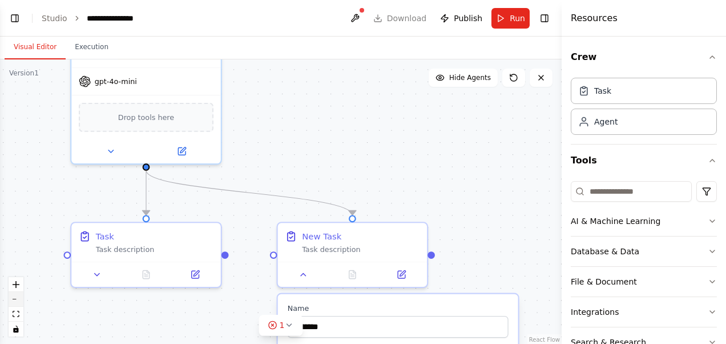
click at [17, 303] on button "zoom out" at bounding box center [16, 299] width 15 height 15
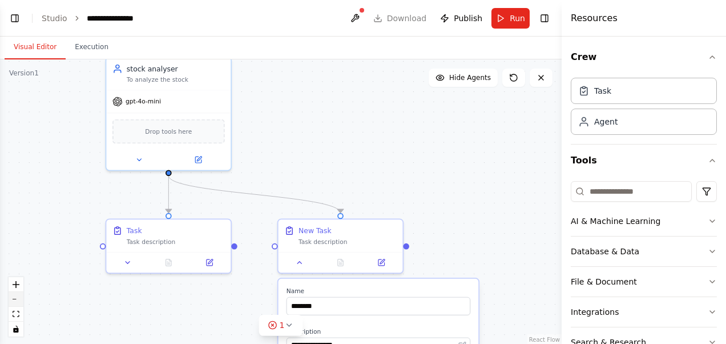
click at [17, 303] on button "zoom out" at bounding box center [16, 299] width 15 height 15
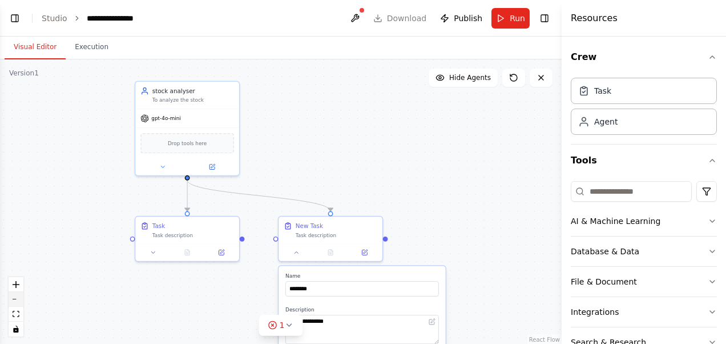
click at [17, 303] on button "zoom out" at bounding box center [16, 299] width 15 height 15
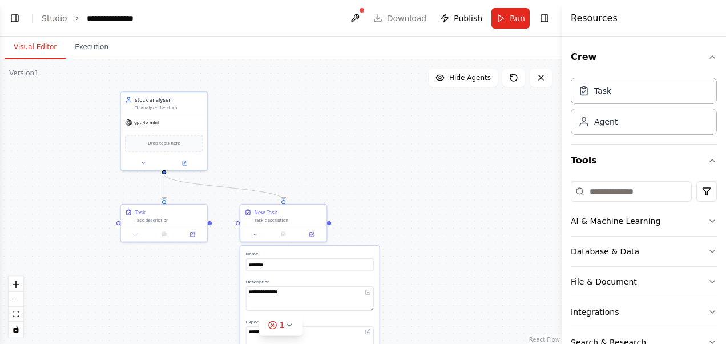
drag, startPoint x: 489, startPoint y: 223, endPoint x: 450, endPoint y: 213, distance: 40.0
click at [450, 213] on div ".deletable-edge-delete-btn { width: 20px; height: 20px; border: 0px solid #ffff…" at bounding box center [281, 201] width 562 height 285
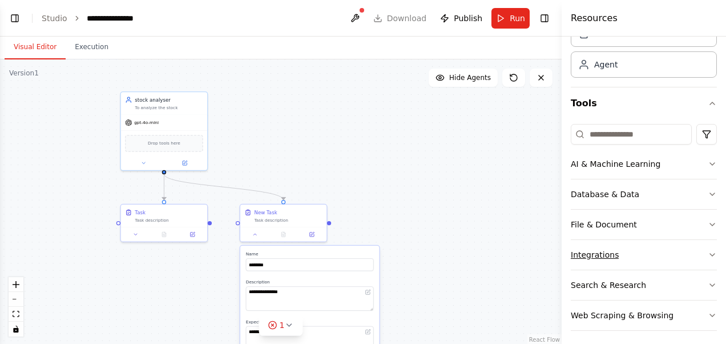
scroll to position [60, 0]
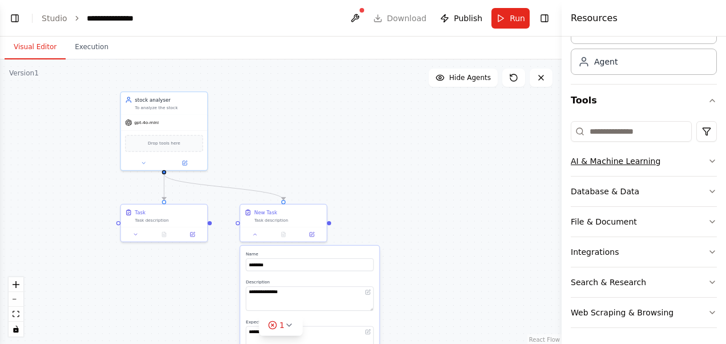
click at [708, 158] on icon "button" at bounding box center [712, 160] width 9 height 9
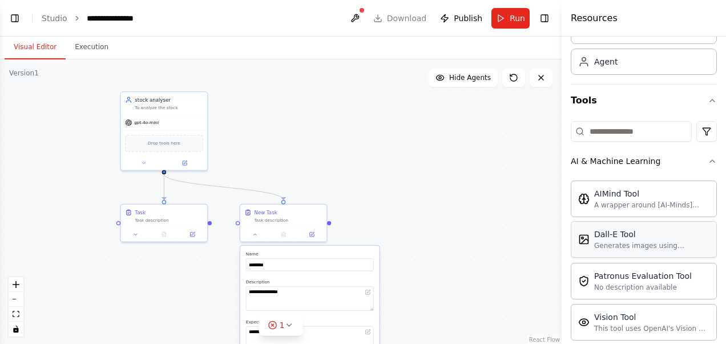
scroll to position [117, 0]
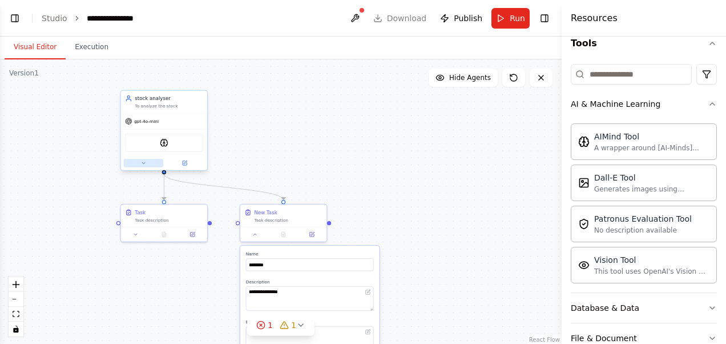
click at [146, 163] on icon at bounding box center [144, 163] width 6 height 6
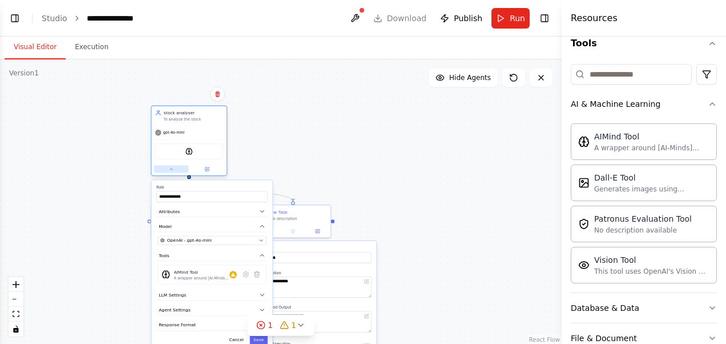
click at [183, 170] on button at bounding box center [171, 169] width 35 height 7
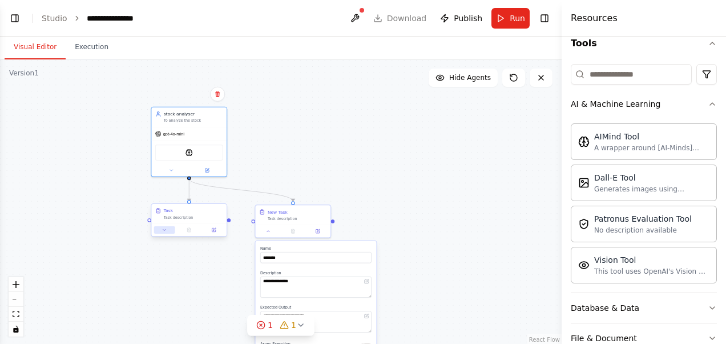
click at [167, 233] on button at bounding box center [164, 229] width 21 height 7
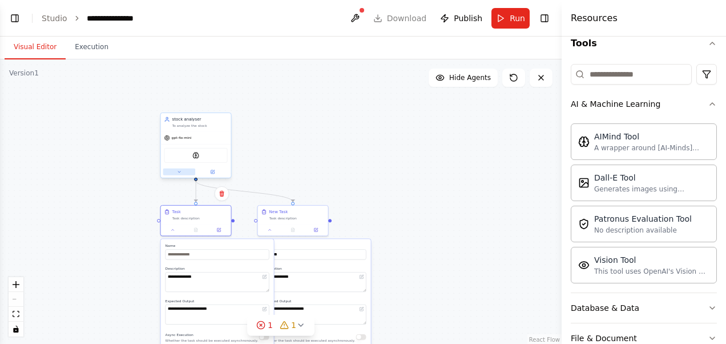
click at [178, 175] on button at bounding box center [179, 171] width 33 height 7
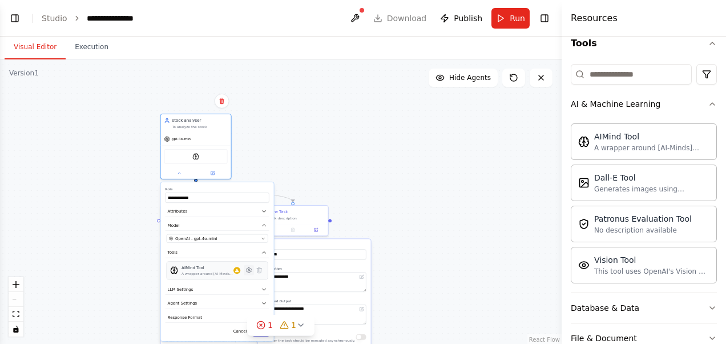
click at [249, 271] on icon at bounding box center [249, 269] width 5 height 5
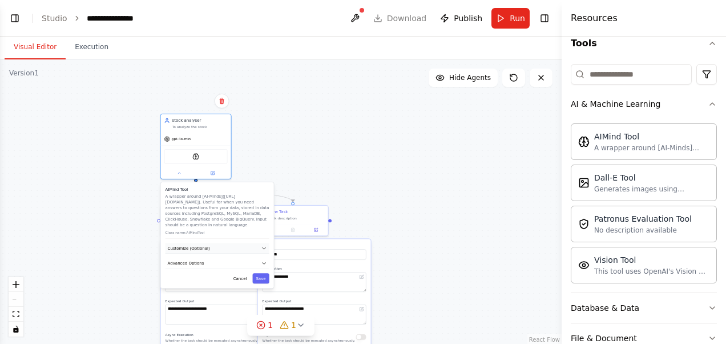
click at [259, 247] on button "Customize (Optional)" at bounding box center [218, 248] width 104 height 11
drag, startPoint x: 171, startPoint y: 266, endPoint x: 186, endPoint y: 264, distance: 14.4
click at [186, 264] on input "text" at bounding box center [218, 269] width 102 height 10
click at [12, 289] on button "zoom in" at bounding box center [16, 284] width 15 height 15
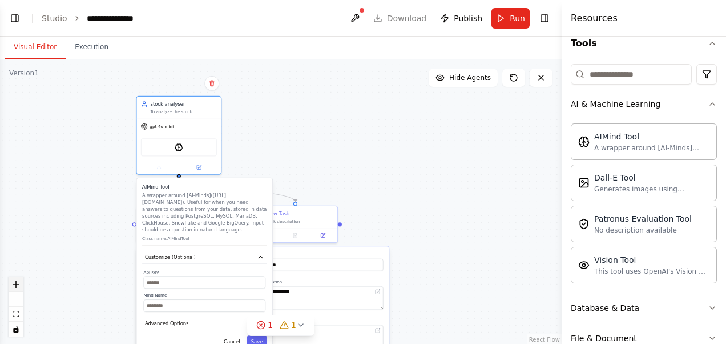
drag, startPoint x: 13, startPoint y: 288, endPoint x: 22, endPoint y: 280, distance: 11.7
click at [13, 287] on button "zoom in" at bounding box center [16, 284] width 15 height 15
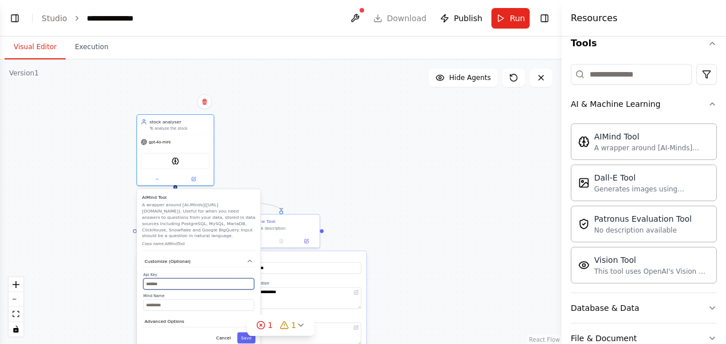
click at [170, 284] on input "text" at bounding box center [198, 283] width 111 height 11
click at [174, 308] on input "text" at bounding box center [198, 304] width 111 height 11
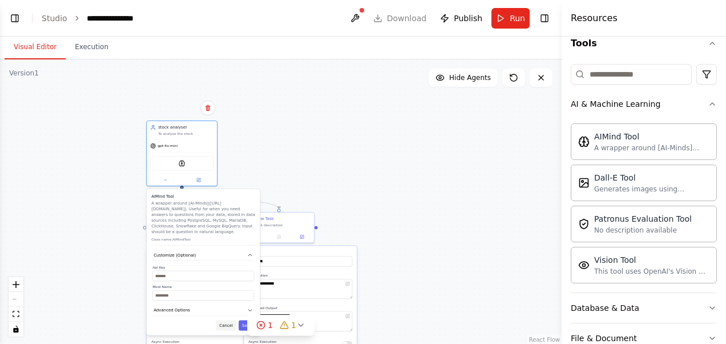
click at [230, 326] on button "Cancel" at bounding box center [226, 325] width 21 height 10
click at [247, 325] on button "Save" at bounding box center [247, 325] width 17 height 10
click at [243, 327] on button "Save" at bounding box center [247, 325] width 17 height 10
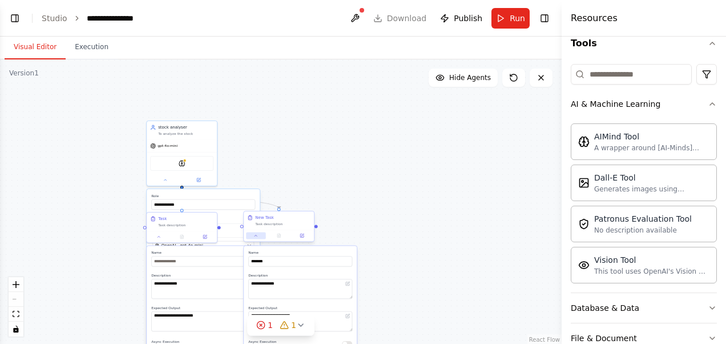
click at [259, 236] on button at bounding box center [255, 235] width 19 height 7
click at [159, 238] on button at bounding box center [158, 235] width 19 height 7
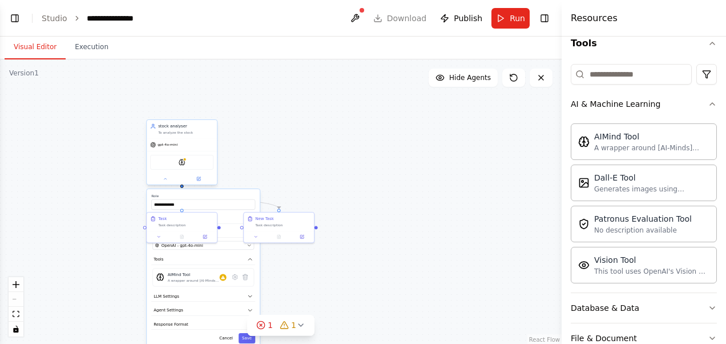
click at [164, 185] on div "**********" at bounding box center [181, 153] width 71 height 66
click at [168, 181] on button at bounding box center [165, 178] width 33 height 7
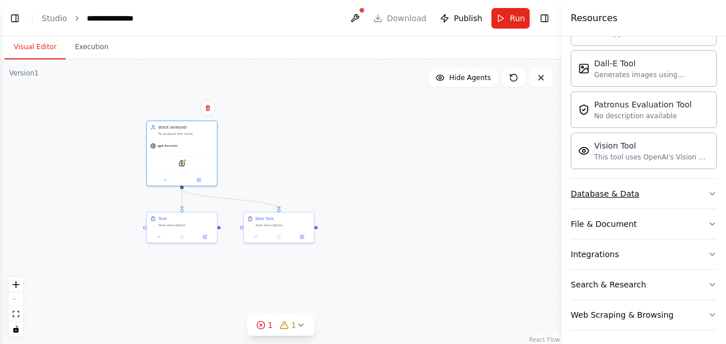
scroll to position [232, 0]
click at [11, 20] on button "Toggle Left Sidebar" at bounding box center [15, 18] width 16 height 16
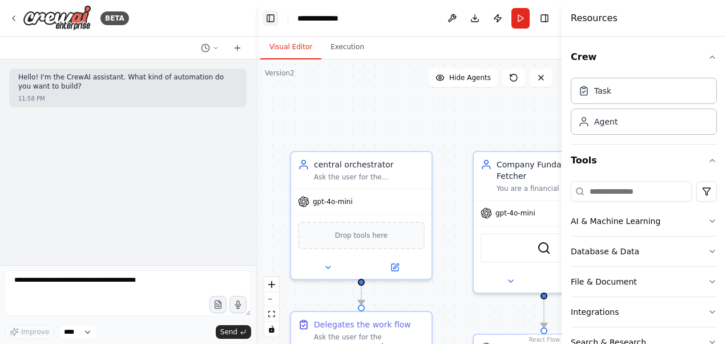
click at [267, 22] on button "Toggle Left Sidebar" at bounding box center [271, 18] width 16 height 16
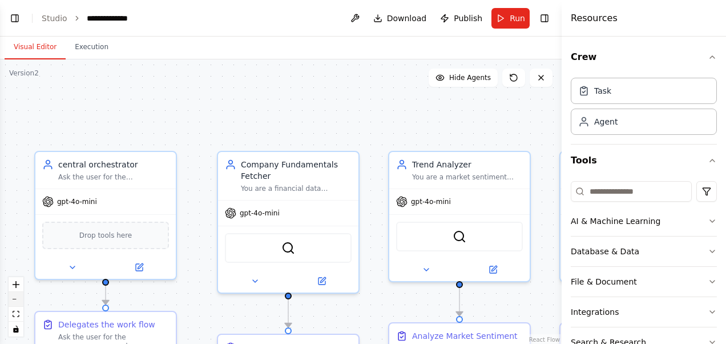
click at [14, 300] on button "zoom out" at bounding box center [16, 299] width 15 height 15
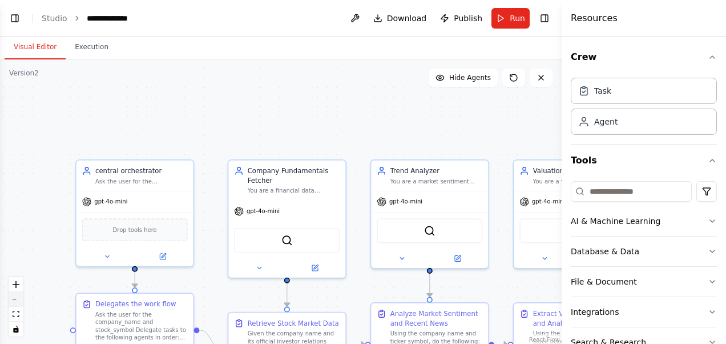
click at [14, 300] on button "zoom out" at bounding box center [16, 299] width 15 height 15
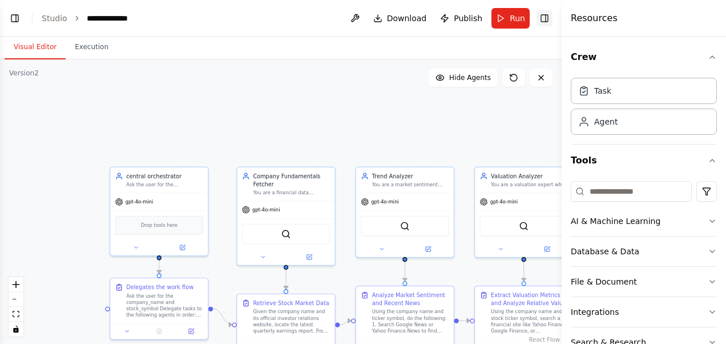
click at [543, 21] on button "Toggle Right Sidebar" at bounding box center [545, 18] width 16 height 16
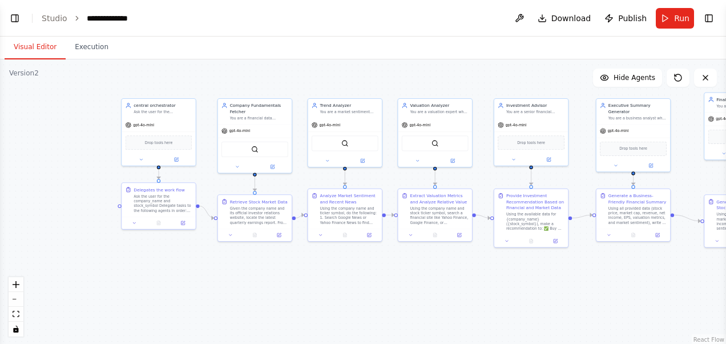
drag, startPoint x: 158, startPoint y: 194, endPoint x: 57, endPoint y: 131, distance: 118.8
click at [57, 131] on div ".deletable-edge-delete-btn { width: 20px; height: 20px; border: 0px solid #ffff…" at bounding box center [363, 201] width 726 height 285
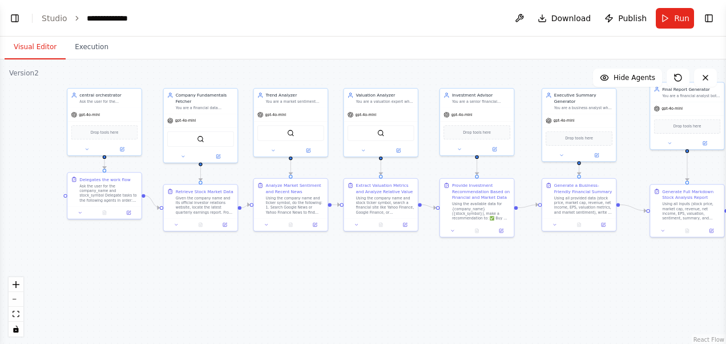
drag, startPoint x: 91, startPoint y: 139, endPoint x: 38, endPoint y: 129, distance: 54.1
click at [38, 129] on div ".deletable-edge-delete-btn { width: 20px; height: 20px; border: 0px solid #ffff…" at bounding box center [363, 201] width 726 height 285
click at [21, 287] on button "zoom in" at bounding box center [16, 284] width 15 height 15
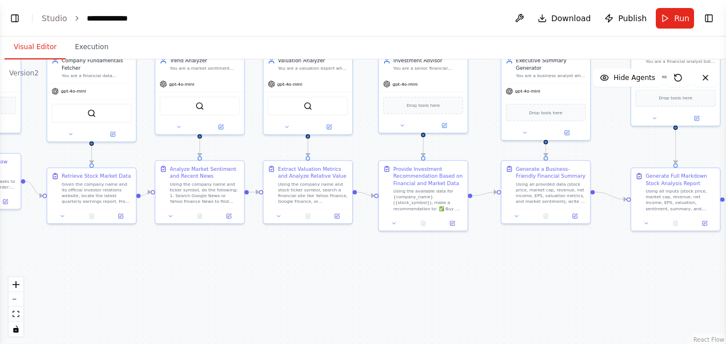
drag, startPoint x: 209, startPoint y: 286, endPoint x: 128, endPoint y: 272, distance: 81.7
click at [128, 272] on div ".deletable-edge-delete-btn { width: 20px; height: 20px; border: 0px solid #ffff…" at bounding box center [363, 201] width 726 height 285
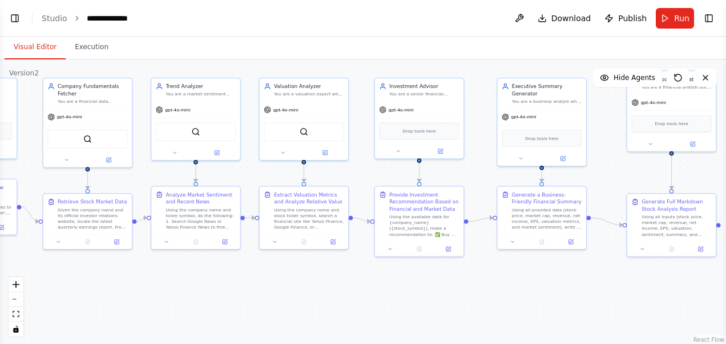
drag, startPoint x: 363, startPoint y: 280, endPoint x: 363, endPoint y: 307, distance: 26.3
click at [363, 307] on div ".deletable-edge-delete-btn { width: 20px; height: 20px; border: 0px solid #ffff…" at bounding box center [363, 201] width 726 height 285
click at [17, 302] on button "zoom out" at bounding box center [16, 299] width 15 height 15
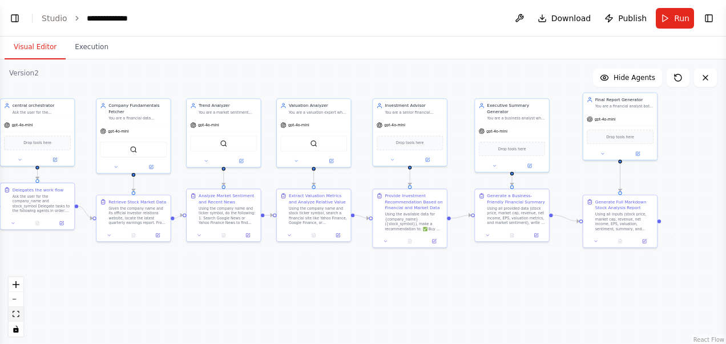
click at [17, 318] on button "fit view" at bounding box center [16, 314] width 15 height 15
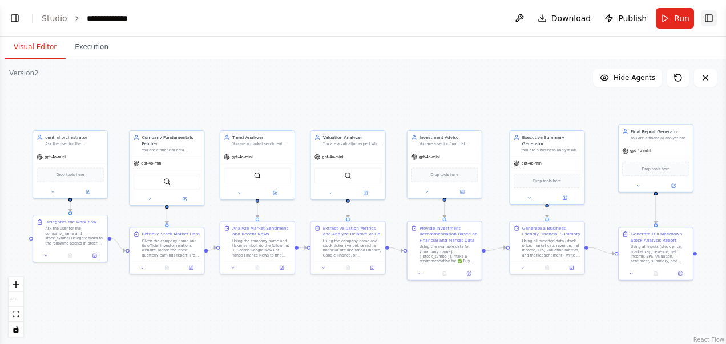
click at [711, 20] on button "Toggle Right Sidebar" at bounding box center [709, 18] width 16 height 16
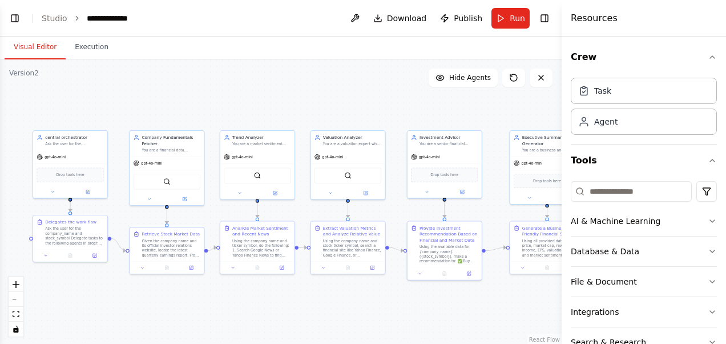
scroll to position [57, 0]
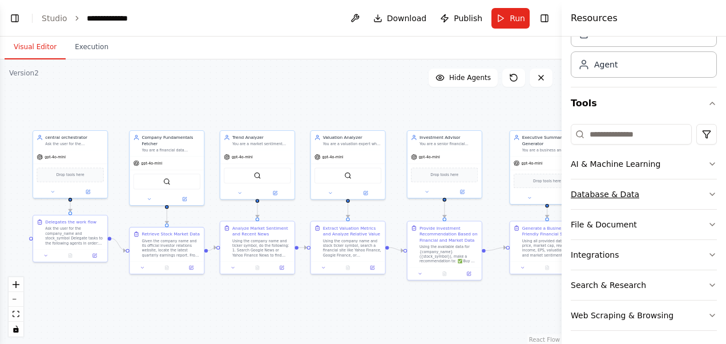
click at [646, 186] on button "Database & Data" at bounding box center [644, 194] width 146 height 30
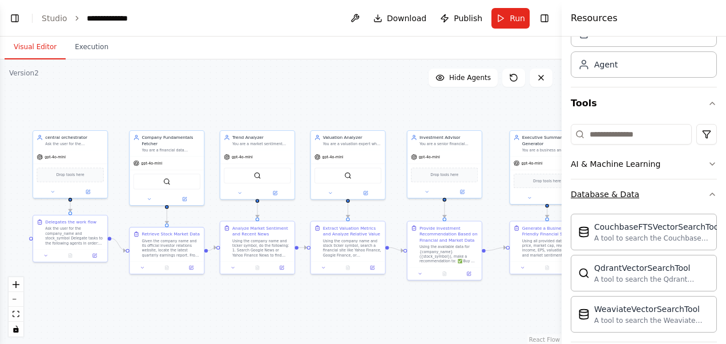
scroll to position [171, 0]
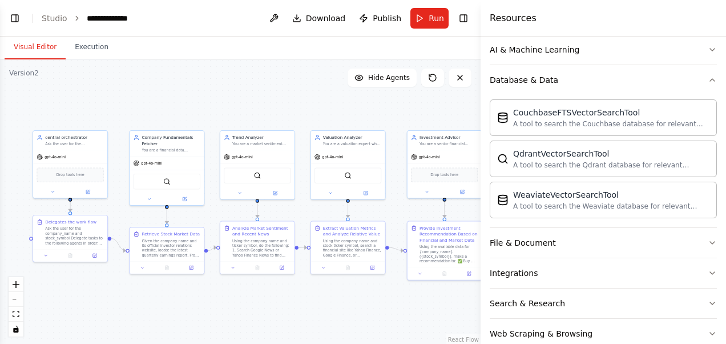
drag, startPoint x: 563, startPoint y: 127, endPoint x: 481, endPoint y: 115, distance: 83.1
click at [481, 115] on div at bounding box center [483, 172] width 5 height 344
click at [460, 24] on button "Toggle Right Sidebar" at bounding box center [464, 18] width 16 height 16
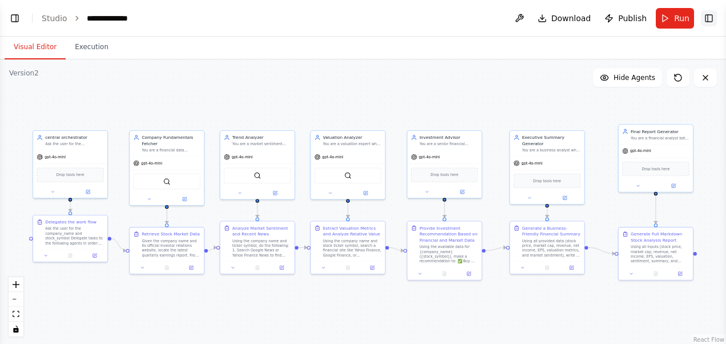
click at [708, 22] on button "Toggle Right Sidebar" at bounding box center [709, 18] width 16 height 16
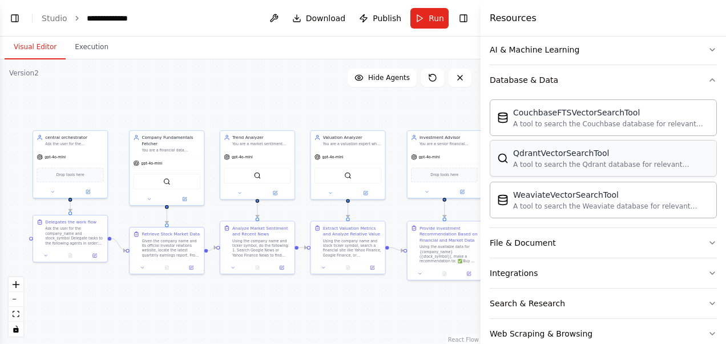
scroll to position [191, 0]
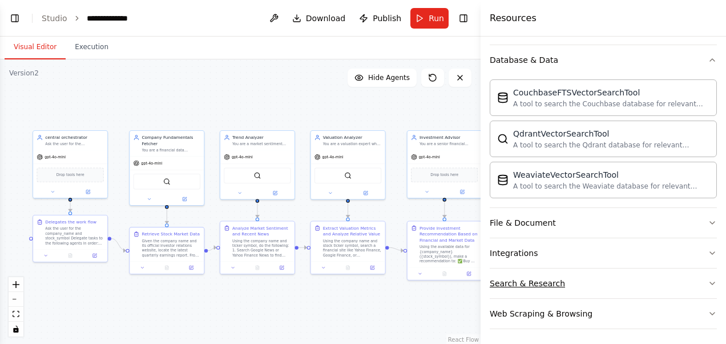
click at [678, 272] on button "Search & Research" at bounding box center [603, 283] width 227 height 30
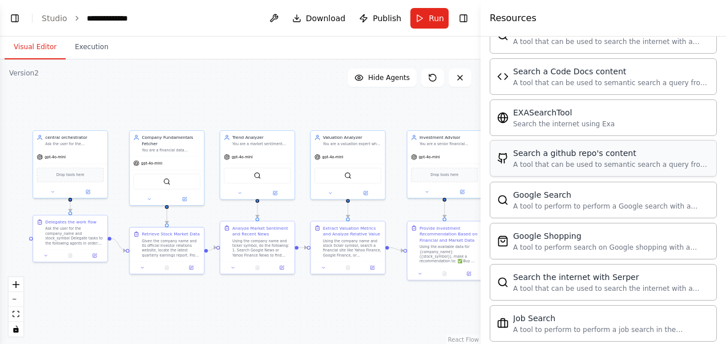
scroll to position [420, 0]
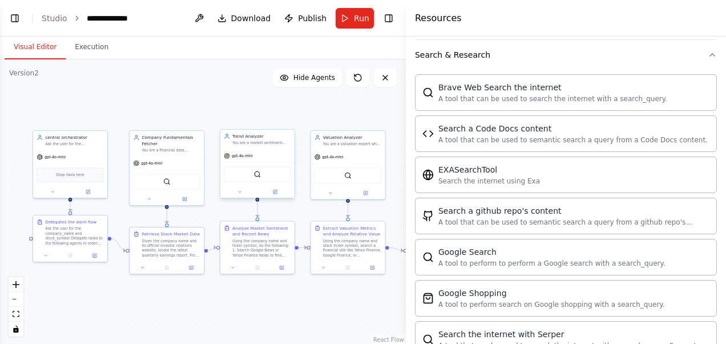
drag, startPoint x: 484, startPoint y: 114, endPoint x: 236, endPoint y: 151, distance: 249.9
click at [236, 151] on div "**********" at bounding box center [363, 172] width 726 height 344
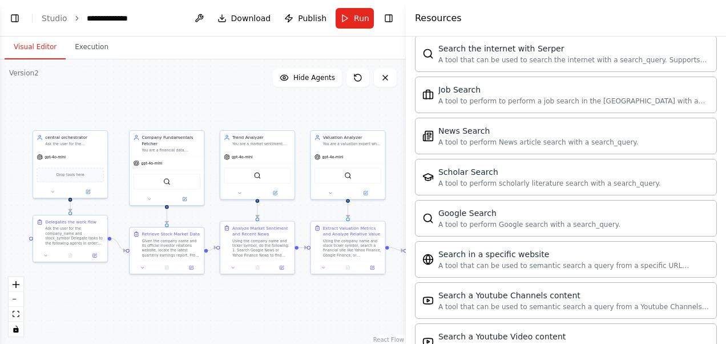
scroll to position [771, 0]
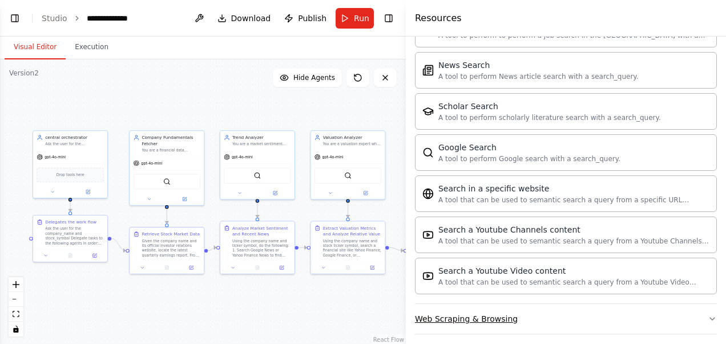
click at [528, 307] on button "Web Scraping & Browsing" at bounding box center [566, 319] width 302 height 30
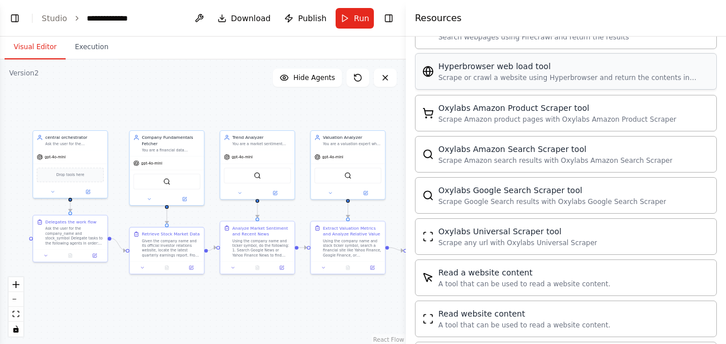
scroll to position [1162, 0]
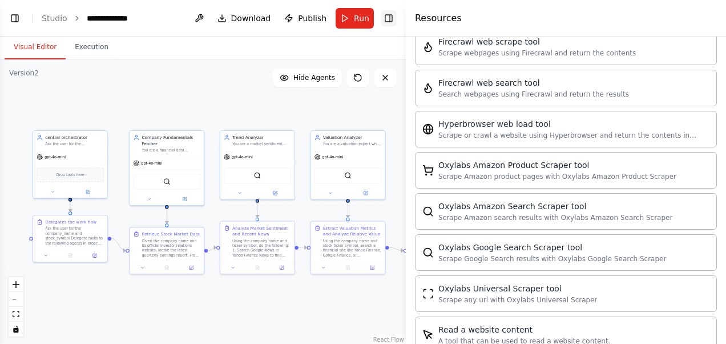
click at [390, 19] on button "Toggle Right Sidebar" at bounding box center [389, 18] width 16 height 16
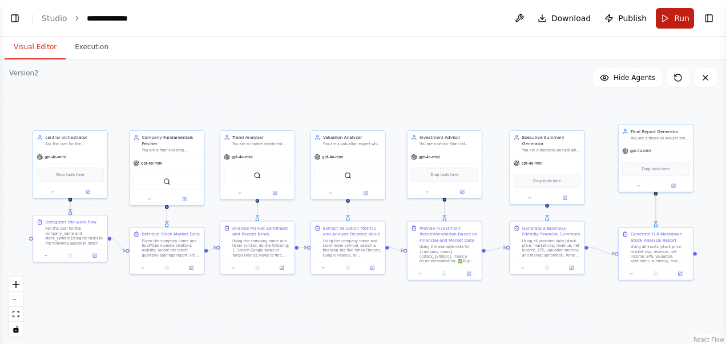
click at [683, 21] on span "Run" at bounding box center [681, 18] width 15 height 11
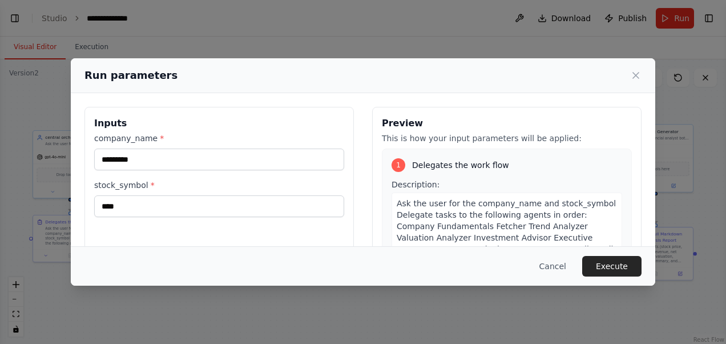
click at [336, 109] on div "Inputs company_name * ********* stock_symbol * ****" at bounding box center [218, 242] width 269 height 271
click at [607, 259] on button "Execute" at bounding box center [611, 266] width 59 height 21
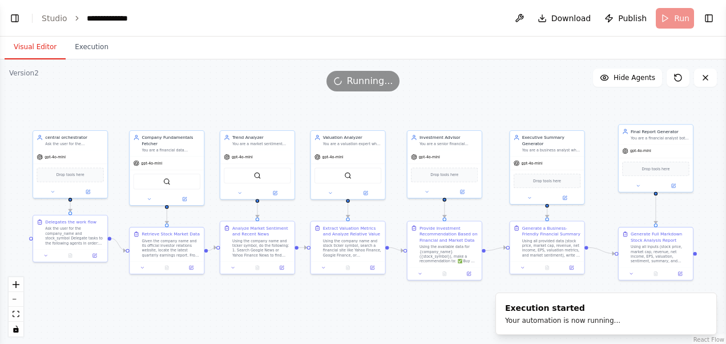
click at [32, 51] on button "Visual Editor" at bounding box center [35, 47] width 61 height 24
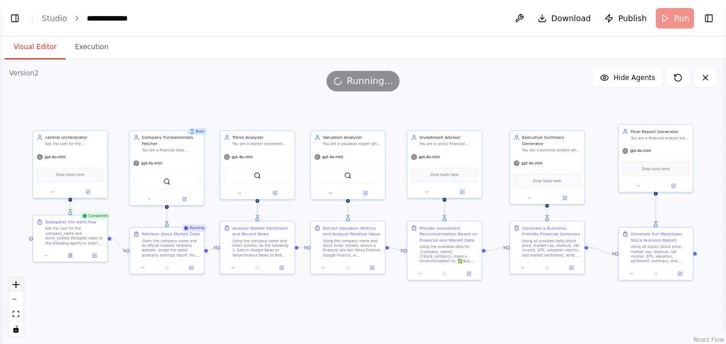
click at [13, 282] on icon "zoom in" at bounding box center [16, 284] width 7 height 7
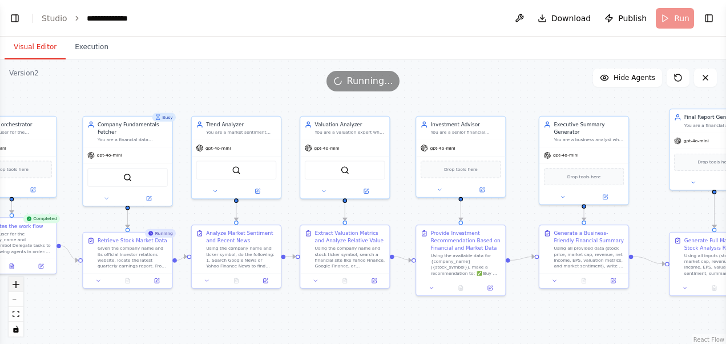
click at [13, 282] on icon "zoom in" at bounding box center [16, 284] width 7 height 7
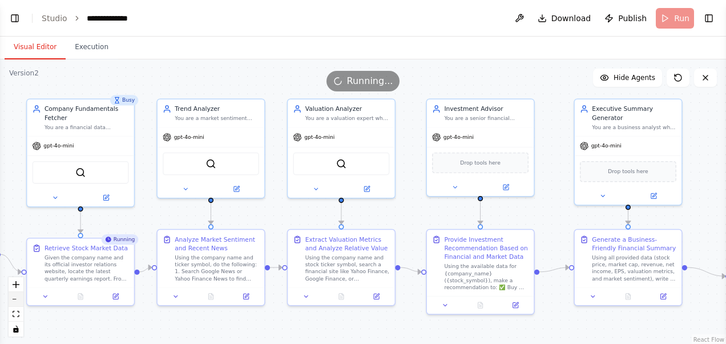
click at [17, 301] on button "zoom out" at bounding box center [16, 299] width 15 height 15
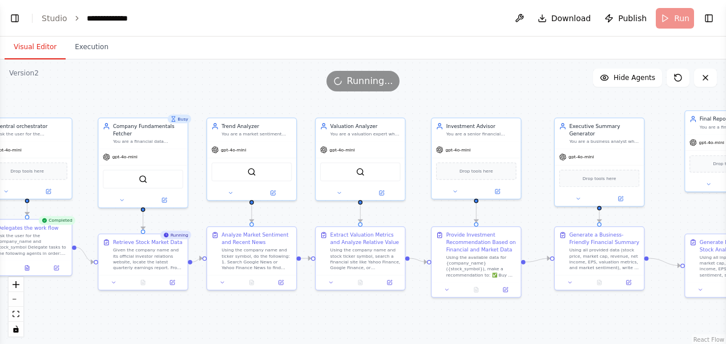
drag, startPoint x: 58, startPoint y: 301, endPoint x: 74, endPoint y: 303, distance: 15.5
click at [74, 303] on div ".deletable-edge-delete-btn { width: 20px; height: 20px; border: 0px solid #ffff…" at bounding box center [363, 201] width 726 height 285
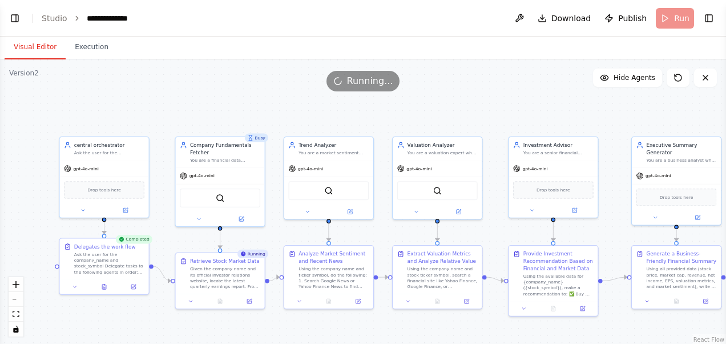
drag, startPoint x: 74, startPoint y: 303, endPoint x: 154, endPoint y: 321, distance: 82.0
click at [154, 321] on div ".deletable-edge-delete-btn { width: 20px; height: 20px; border: 0px solid #ffff…" at bounding box center [363, 201] width 726 height 285
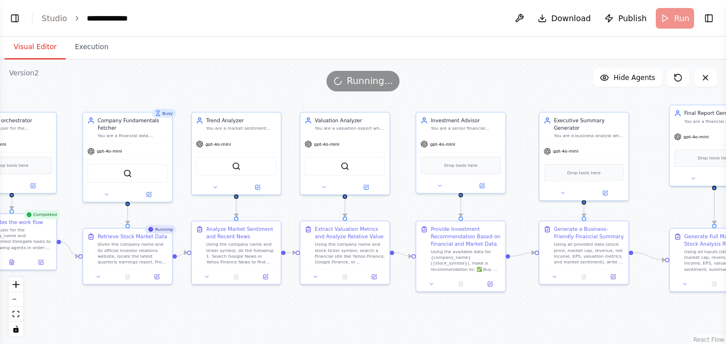
drag, startPoint x: 257, startPoint y: 103, endPoint x: 162, endPoint y: 75, distance: 98.7
click at [162, 78] on div "Version 2 Show Tools Hide Agents .deletable-edge-delete-btn { width: 20px; heig…" at bounding box center [363, 201] width 726 height 285
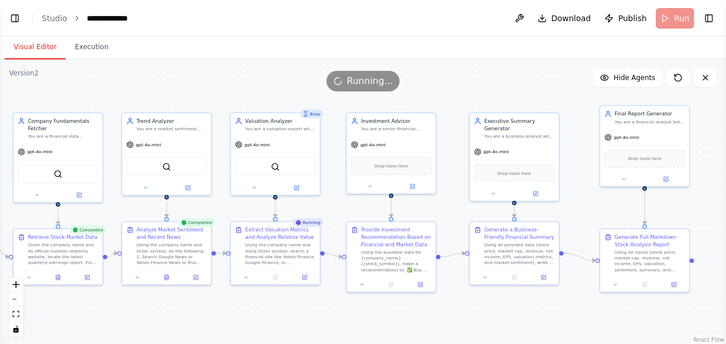
drag, startPoint x: 518, startPoint y: 301, endPoint x: 446, endPoint y: 303, distance: 72.0
click at [446, 303] on div ".deletable-edge-delete-btn { width: 20px; height: 20px; border: 0px solid #ffff…" at bounding box center [363, 201] width 726 height 285
drag, startPoint x: 201, startPoint y: 90, endPoint x: 260, endPoint y: 87, distance: 59.4
click at [260, 87] on div "Running..." at bounding box center [363, 81] width 726 height 21
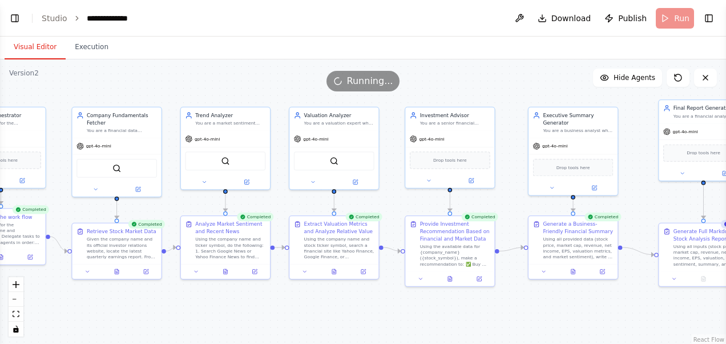
drag, startPoint x: 102, startPoint y: 95, endPoint x: 162, endPoint y: 88, distance: 60.8
click at [162, 88] on div "Version 2 Show Tools Hide Agents .deletable-edge-delete-btn { width: 20px; heig…" at bounding box center [363, 201] width 726 height 285
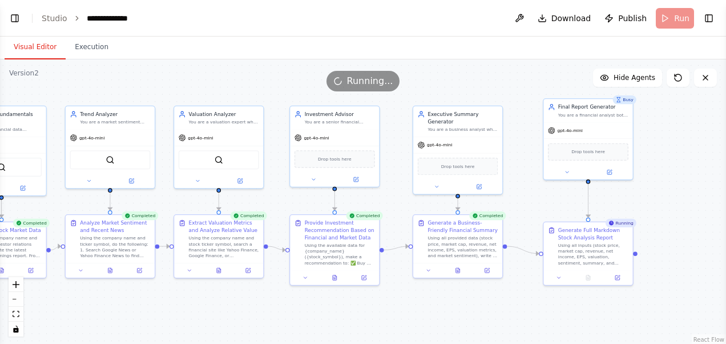
drag, startPoint x: 531, startPoint y: 296, endPoint x: 378, endPoint y: 294, distance: 153.0
click at [381, 295] on div ".deletable-edge-delete-btn { width: 20px; height: 20px; border: 0px solid #ffff…" at bounding box center [363, 201] width 726 height 285
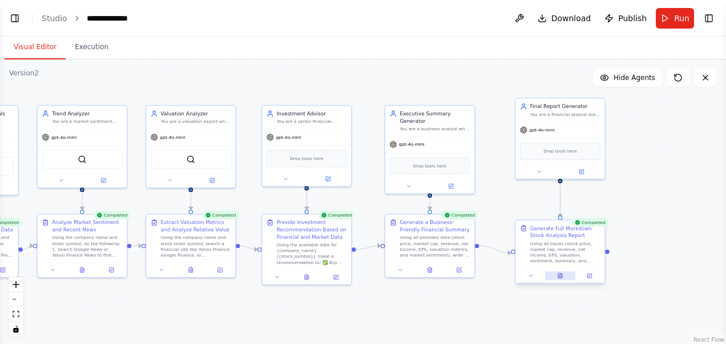
click at [562, 279] on button at bounding box center [560, 275] width 31 height 9
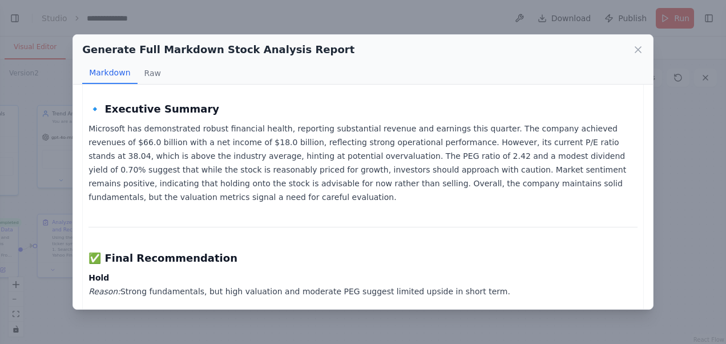
scroll to position [392, 0]
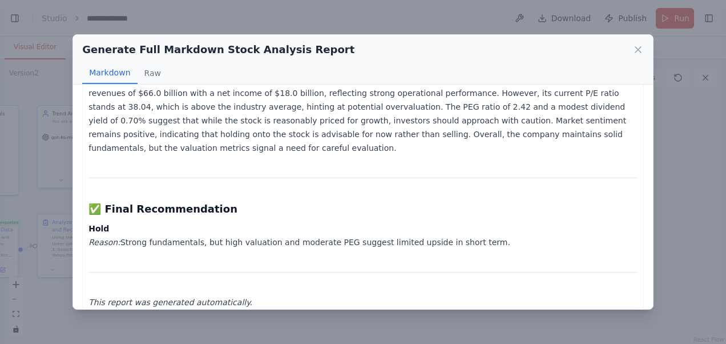
drag, startPoint x: 89, startPoint y: 179, endPoint x: 494, endPoint y: 233, distance: 408.9
click at [494, 233] on div "📊 Stock Analysis Report for Microsoft (MSFT) 🔹 Market Data Stock Price: $320.00…" at bounding box center [362, 8] width 549 height 601
click at [494, 233] on p "Hold Reason: Strong fundamentals, but high valuation and moderate PEG suggest l…" at bounding box center [362, 235] width 549 height 27
click at [266, 236] on div "📊 Stock Analysis Report for Microsoft (MSFT) 🔹 Market Data Stock Price: $320.00…" at bounding box center [362, 8] width 549 height 601
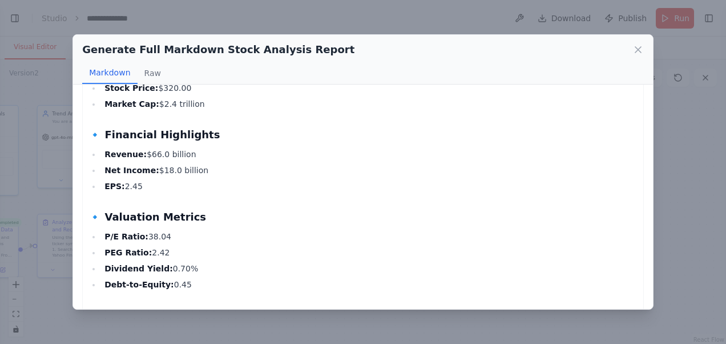
scroll to position [0, 0]
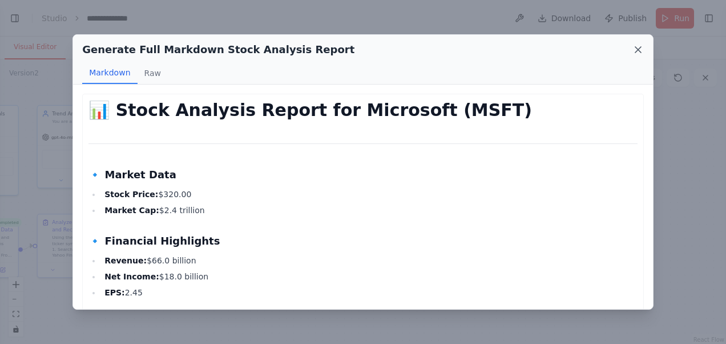
click at [638, 49] on icon at bounding box center [638, 50] width 6 height 6
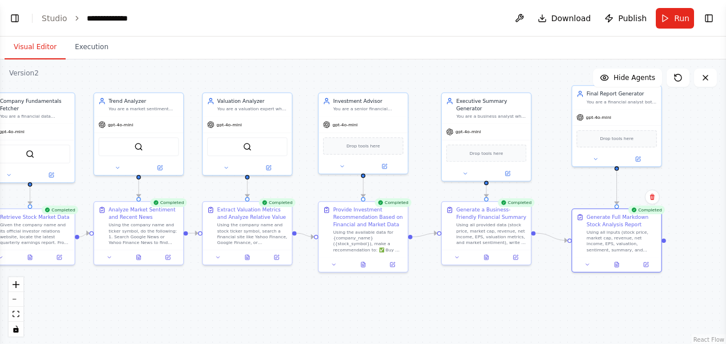
drag, startPoint x: 632, startPoint y: 204, endPoint x: 689, endPoint y: 192, distance: 58.5
click at [689, 192] on div ".deletable-edge-delete-btn { width: 20px; height: 20px; border: 0px solid #ffff…" at bounding box center [363, 201] width 726 height 285
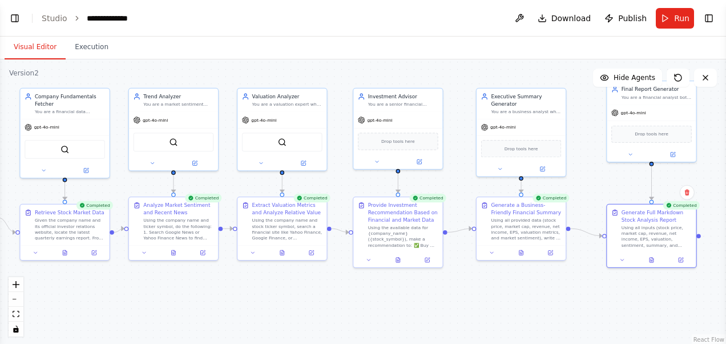
drag, startPoint x: 455, startPoint y: 313, endPoint x: 509, endPoint y: 305, distance: 54.8
click at [509, 305] on div ".deletable-edge-delete-btn { width: 20px; height: 20px; border: 0px solid #ffff…" at bounding box center [363, 201] width 726 height 285
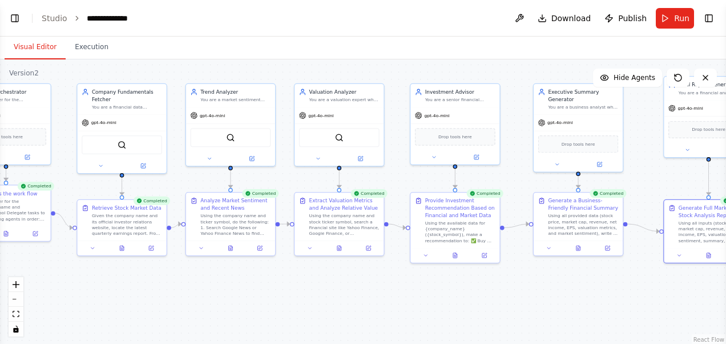
drag, startPoint x: 427, startPoint y: 316, endPoint x: 465, endPoint y: 315, distance: 37.7
click at [465, 315] on div ".deletable-edge-delete-btn { width: 20px; height: 20px; border: 0px solid #ffff…" at bounding box center [363, 201] width 726 height 285
click at [123, 249] on icon at bounding box center [122, 247] width 6 height 6
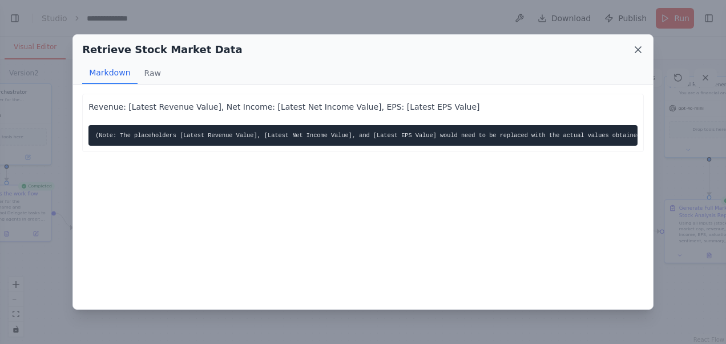
click at [642, 49] on icon at bounding box center [638, 49] width 11 height 11
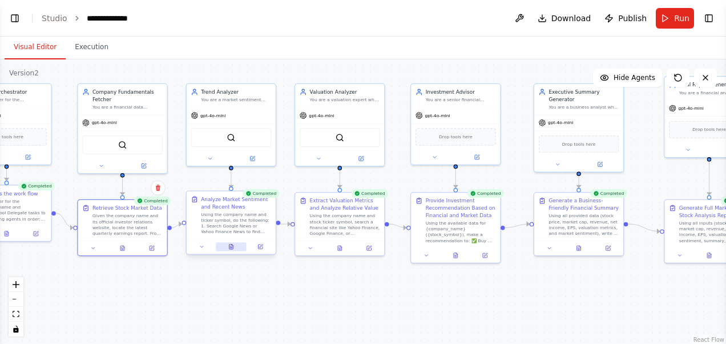
click at [231, 248] on icon at bounding box center [232, 246] width 4 height 5
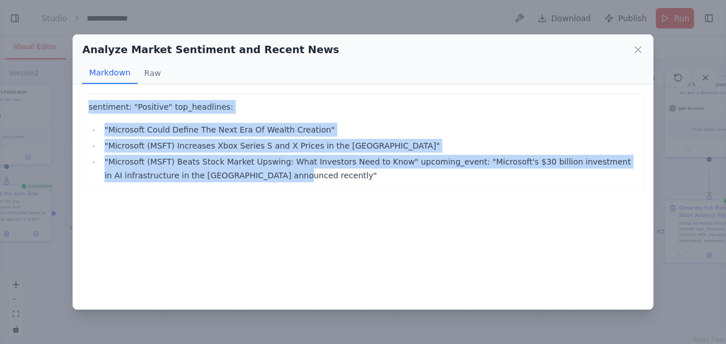
drag, startPoint x: 89, startPoint y: 102, endPoint x: 236, endPoint y: 180, distance: 166.5
click at [236, 180] on div "sentiment: "Positive" top_headlines: "Microsoft Could Define The Next Era Of We…" at bounding box center [362, 141] width 549 height 82
drag, startPoint x: 236, startPoint y: 180, endPoint x: 236, endPoint y: 221, distance: 41.1
click at [236, 221] on div "sentiment: "Positive" top_headlines: "Microsoft Could Define The Next Era Of We…" at bounding box center [363, 196] width 580 height 224
click at [107, 112] on p "sentiment: "Positive" top_headlines:" at bounding box center [362, 107] width 549 height 14
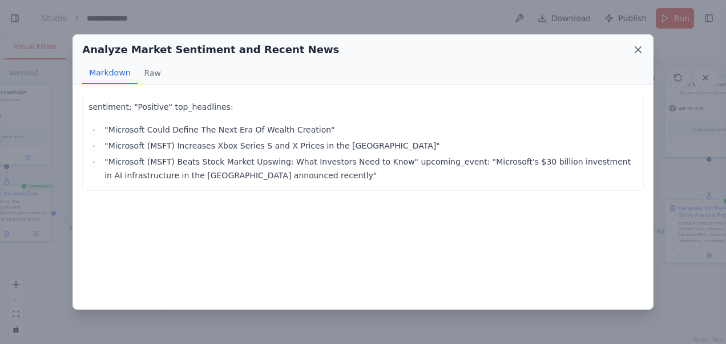
click at [635, 51] on icon at bounding box center [638, 49] width 11 height 11
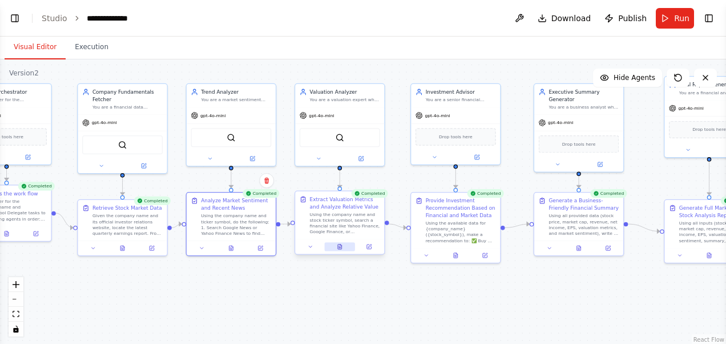
click at [337, 247] on icon at bounding box center [340, 247] width 6 height 6
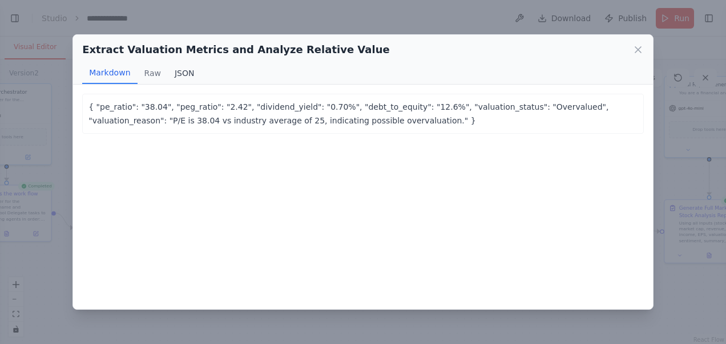
click at [184, 71] on button "JSON" at bounding box center [185, 73] width 34 height 22
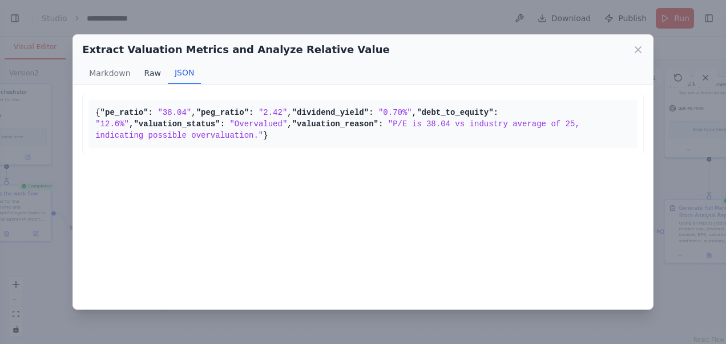
click at [146, 74] on button "Raw" at bounding box center [153, 73] width 30 height 22
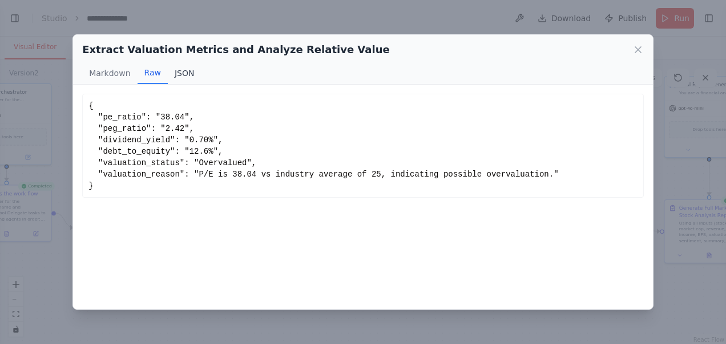
click at [180, 73] on button "JSON" at bounding box center [185, 73] width 34 height 22
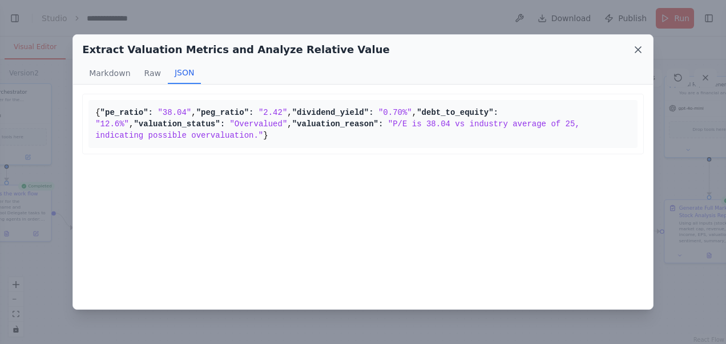
click at [635, 49] on icon at bounding box center [638, 49] width 11 height 11
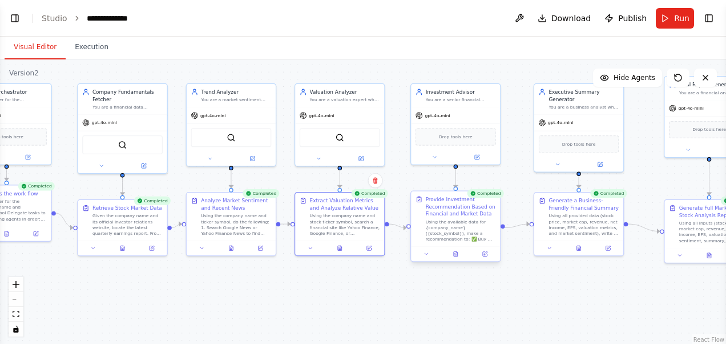
click at [456, 258] on div at bounding box center [455, 253] width 89 height 15
click at [460, 256] on button at bounding box center [455, 254] width 31 height 9
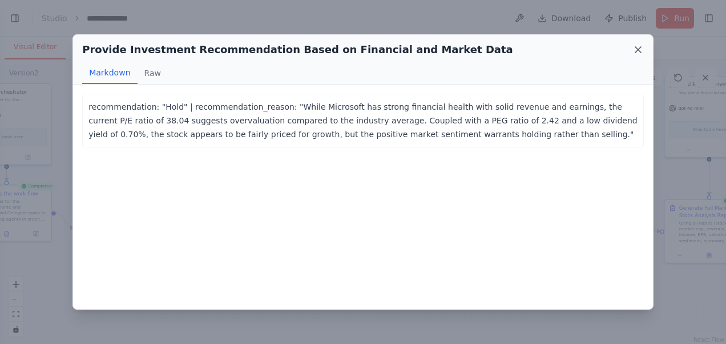
click at [634, 50] on icon at bounding box center [638, 49] width 11 height 11
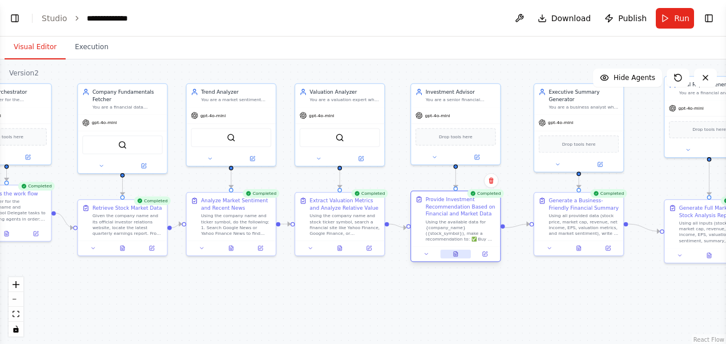
click at [456, 257] on button at bounding box center [455, 254] width 31 height 9
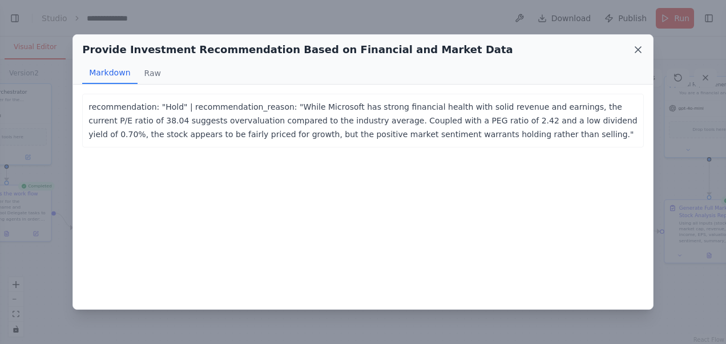
click at [634, 49] on icon at bounding box center [638, 49] width 11 height 11
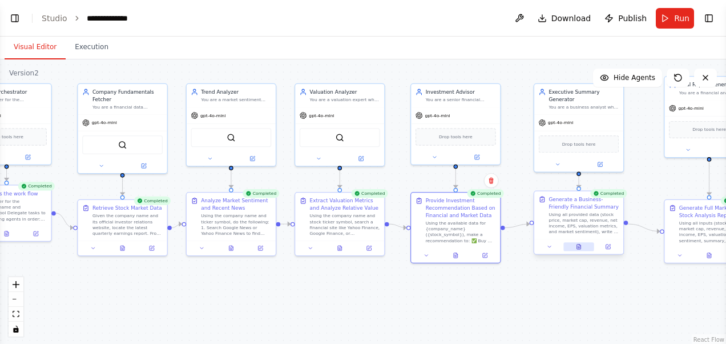
click at [579, 250] on button at bounding box center [579, 246] width 31 height 9
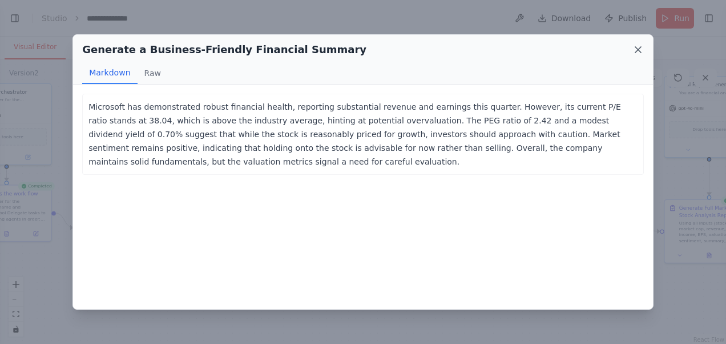
click at [639, 47] on icon at bounding box center [638, 49] width 11 height 11
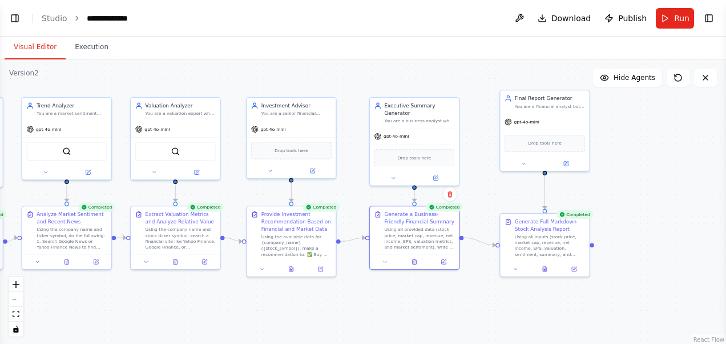
drag, startPoint x: 621, startPoint y: 280, endPoint x: 435, endPoint y: 292, distance: 185.9
click at [432, 293] on div ".deletable-edge-delete-btn { width: 20px; height: 20px; border: 0px solid #ffff…" at bounding box center [363, 201] width 726 height 285
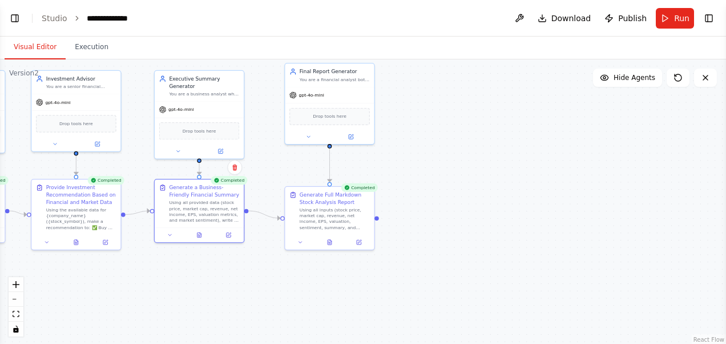
drag, startPoint x: 483, startPoint y: 306, endPoint x: 309, endPoint y: 270, distance: 177.8
click at [289, 279] on div ".deletable-edge-delete-btn { width: 20px; height: 20px; border: 0px solid #ffff…" at bounding box center [363, 201] width 726 height 285
click at [328, 242] on icon at bounding box center [326, 240] width 4 height 5
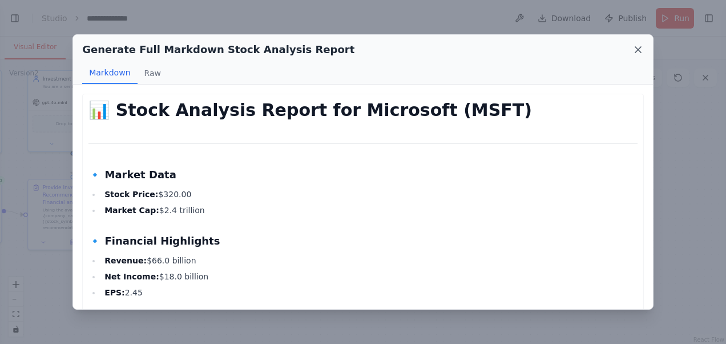
click at [639, 52] on icon at bounding box center [638, 49] width 11 height 11
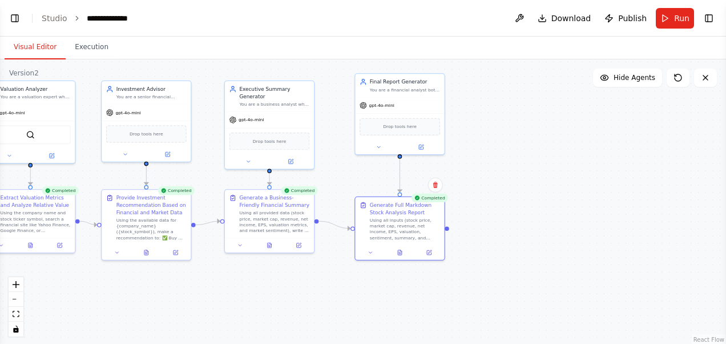
drag, startPoint x: 386, startPoint y: 283, endPoint x: 468, endPoint y: 293, distance: 82.2
click at [468, 293] on div ".deletable-edge-delete-btn { width: 20px; height: 20px; border: 0px solid #ffff…" at bounding box center [363, 201] width 726 height 285
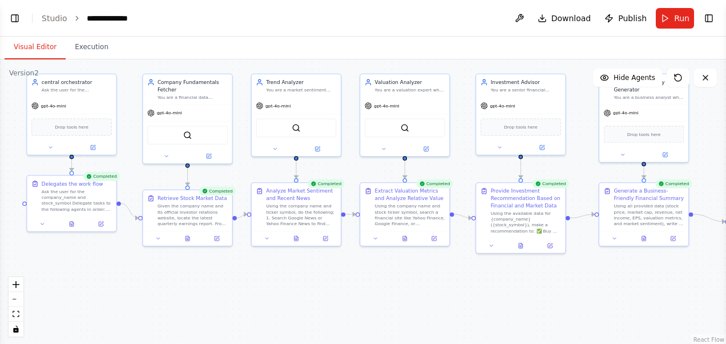
drag, startPoint x: 264, startPoint y: 296, endPoint x: 631, endPoint y: 290, distance: 367.2
click at [631, 290] on div ".deletable-edge-delete-btn { width: 20px; height: 20px; border: 0px solid #ffff…" at bounding box center [363, 201] width 726 height 285
click at [710, 22] on button "Toggle Right Sidebar" at bounding box center [709, 18] width 16 height 16
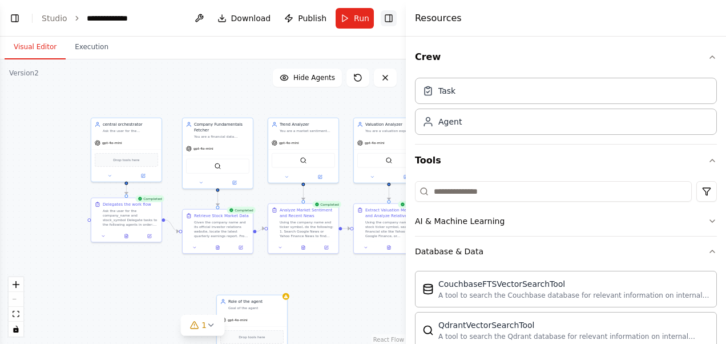
click at [387, 19] on button "Toggle Right Sidebar" at bounding box center [389, 18] width 16 height 16
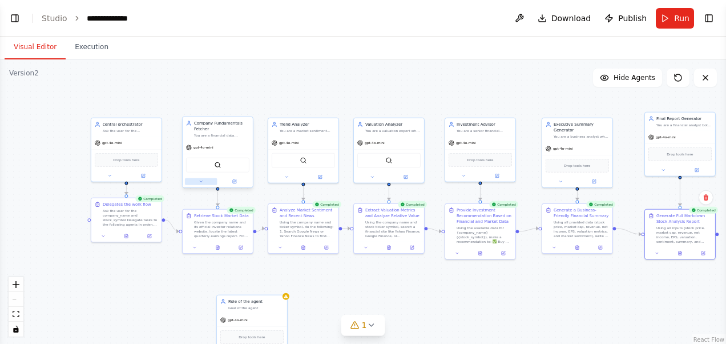
click at [204, 183] on button at bounding box center [201, 181] width 33 height 7
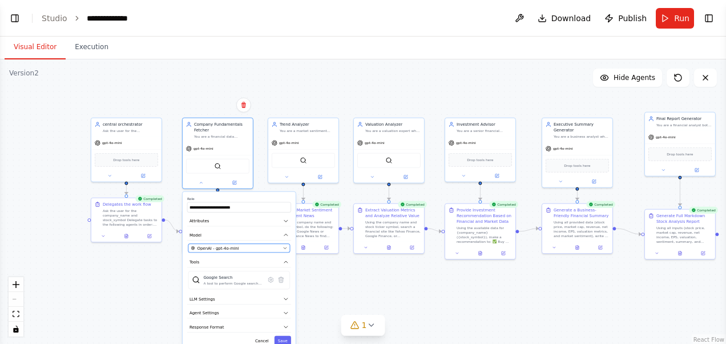
click at [284, 246] on icon "button" at bounding box center [285, 248] width 5 height 5
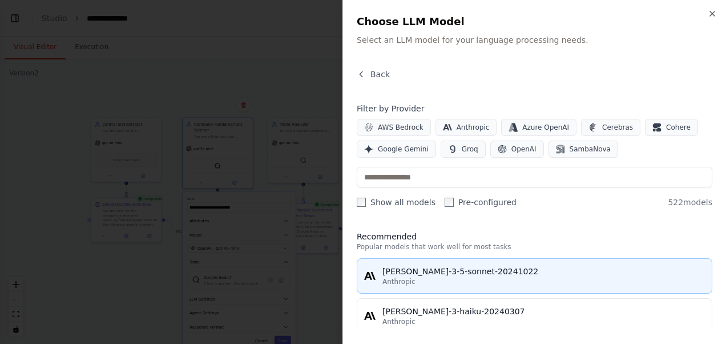
click at [446, 277] on div "Anthropic" at bounding box center [544, 281] width 323 height 9
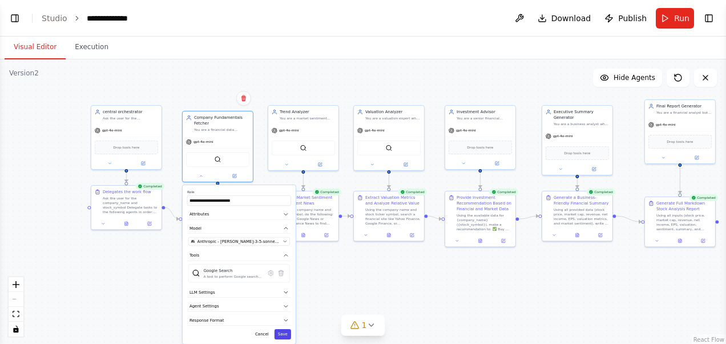
click at [285, 339] on button "Save" at bounding box center [283, 334] width 17 height 10
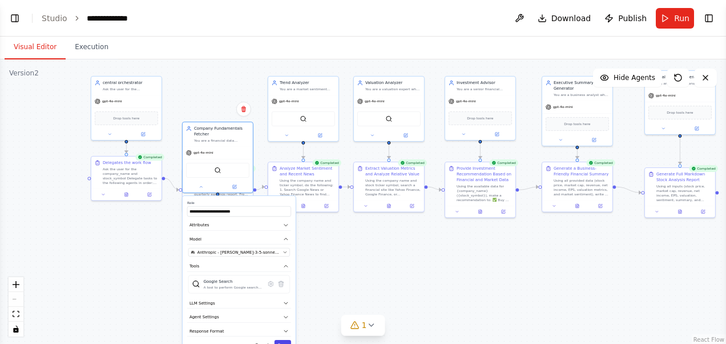
click at [283, 341] on button "Save" at bounding box center [283, 345] width 17 height 10
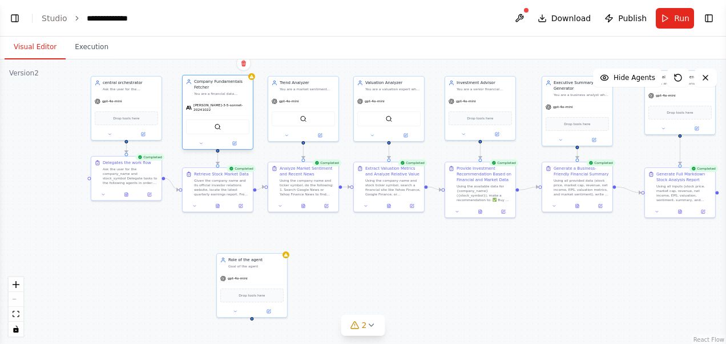
drag, startPoint x: 219, startPoint y: 126, endPoint x: 219, endPoint y: 82, distance: 43.4
click at [219, 82] on div "Company Fundamentals Fetcher" at bounding box center [221, 84] width 55 height 11
click at [207, 142] on button at bounding box center [201, 143] width 33 height 7
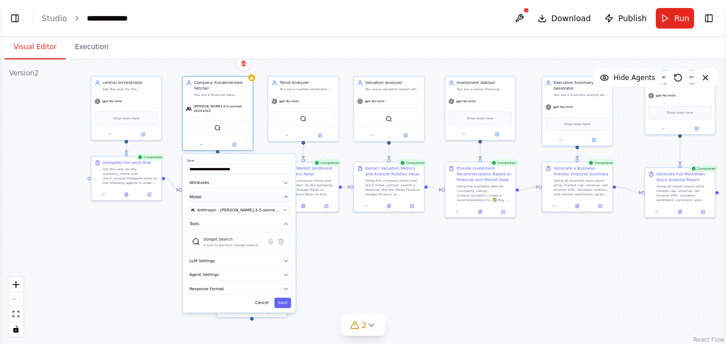
click at [284, 195] on icon "button" at bounding box center [286, 197] width 6 height 6
click at [286, 194] on icon "button" at bounding box center [286, 197] width 6 height 6
click at [268, 209] on button "Anthropic - claude-3-5-sonnet-20241022" at bounding box center [239, 210] width 102 height 9
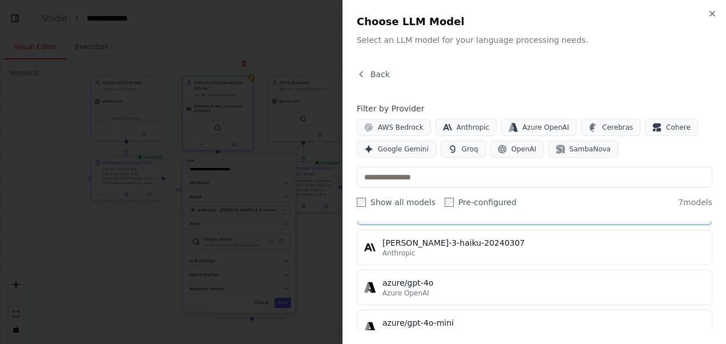
scroll to position [83, 0]
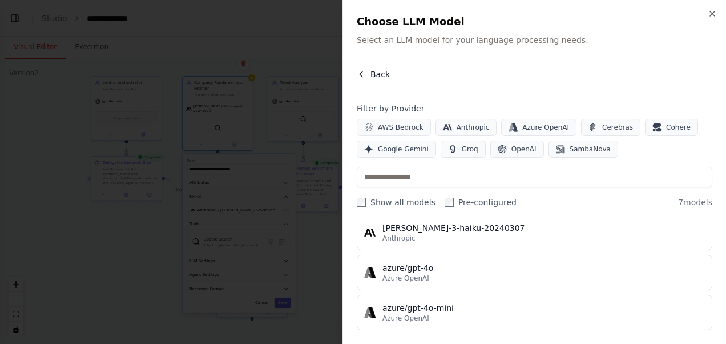
click at [376, 73] on span "Back" at bounding box center [380, 74] width 19 height 11
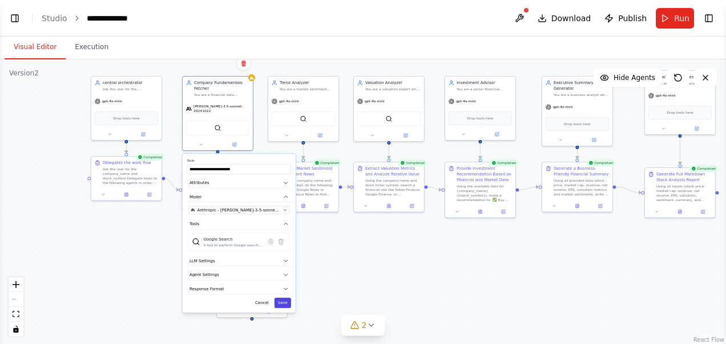
click at [285, 303] on button "Save" at bounding box center [283, 302] width 17 height 10
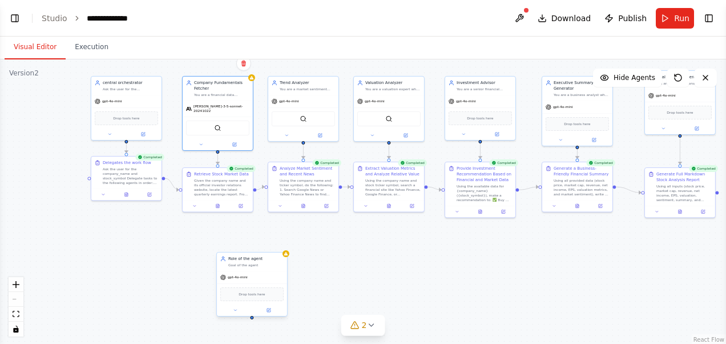
click at [249, 272] on div "gpt-4o-mini" at bounding box center [252, 277] width 70 height 13
click at [282, 244] on button at bounding box center [278, 240] width 15 height 15
click at [245, 241] on button "Confirm" at bounding box center [246, 241] width 41 height 14
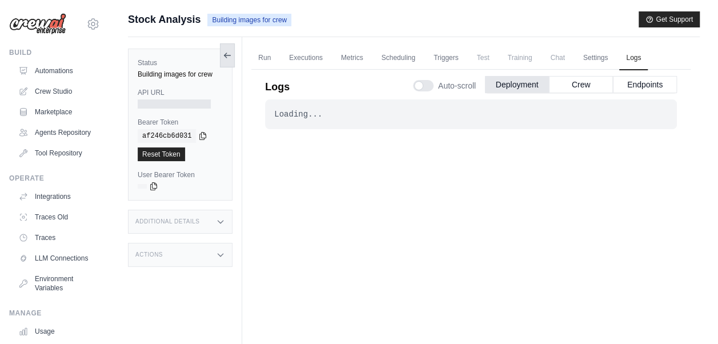
click at [225, 56] on icon at bounding box center [227, 55] width 9 height 9
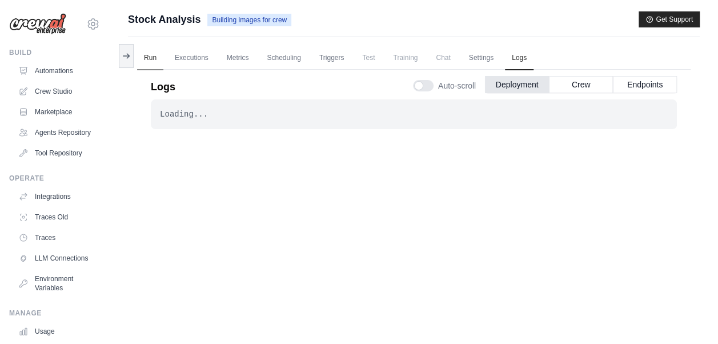
click at [145, 60] on link "Run" at bounding box center [150, 58] width 26 height 24
